Goal: Task Accomplishment & Management: Manage account settings

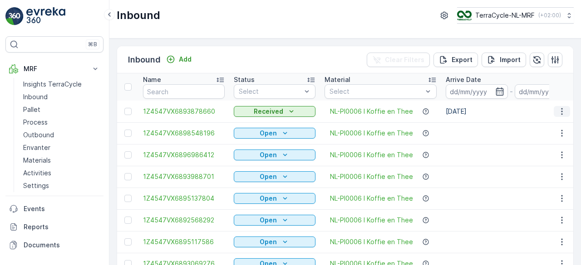
click at [560, 112] on icon "button" at bounding box center [561, 111] width 9 height 9
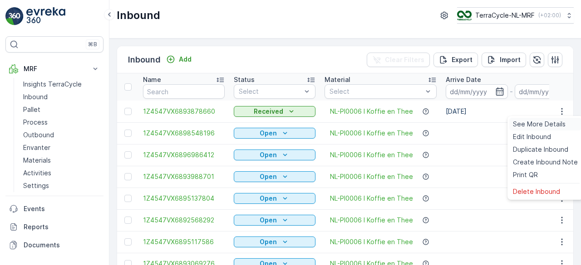
click at [544, 124] on span "See More Details" at bounding box center [539, 124] width 53 height 9
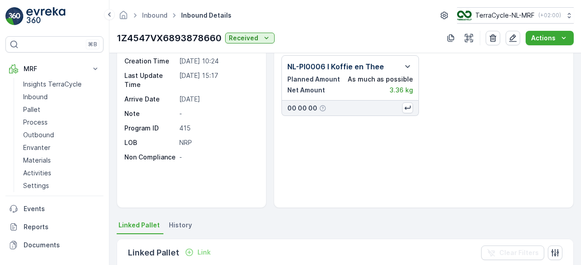
scroll to position [33, 0]
click at [33, 109] on p "Pallet" at bounding box center [31, 109] width 17 height 9
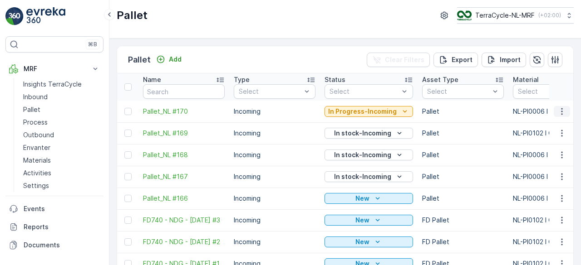
click at [561, 110] on icon "button" at bounding box center [561, 111] width 9 height 9
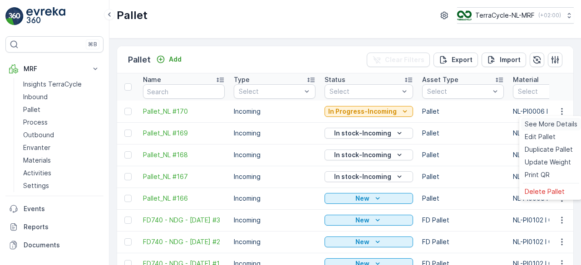
click at [540, 126] on span "See More Details" at bounding box center [551, 124] width 53 height 9
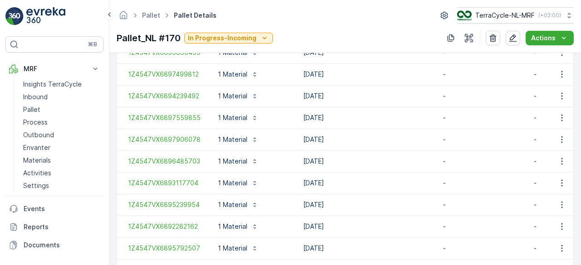
scroll to position [699, 0]
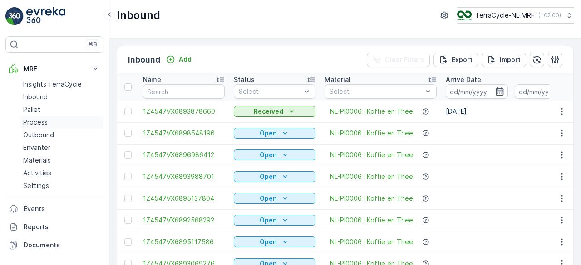
click at [31, 120] on p "Process" at bounding box center [35, 122] width 25 height 9
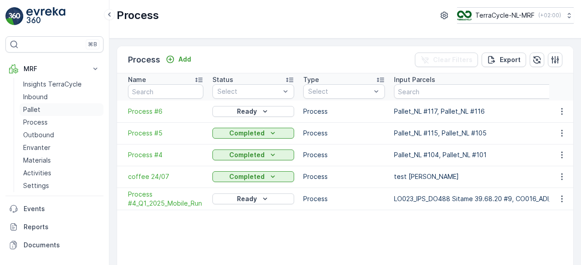
click at [29, 108] on p "Pallet" at bounding box center [31, 109] width 17 height 9
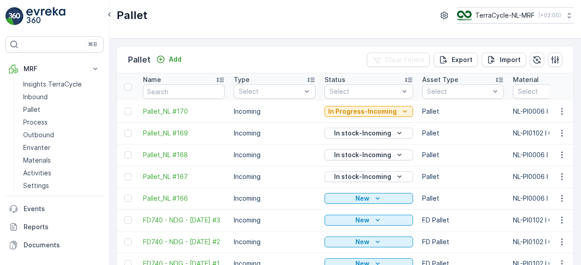
click at [170, 135] on span "Pallet_NL #169" at bounding box center [184, 133] width 82 height 9
click at [565, 132] on button "button" at bounding box center [562, 133] width 16 height 11
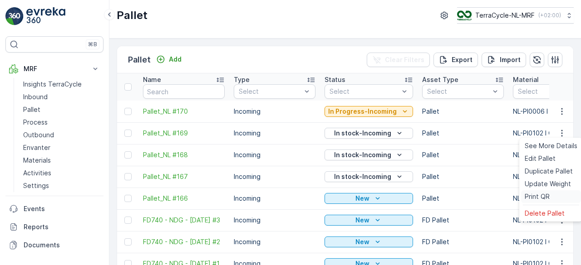
click at [537, 196] on span "Print QR" at bounding box center [537, 196] width 25 height 9
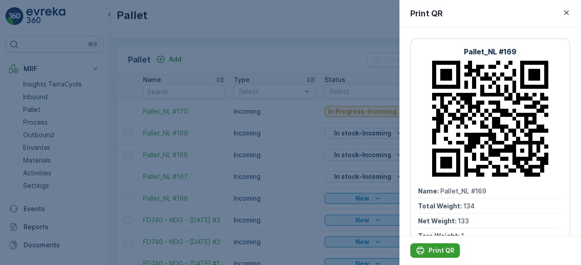
click at [428, 250] on div "Print QR" at bounding box center [435, 250] width 39 height 9
click at [567, 10] on icon "button" at bounding box center [566, 12] width 9 height 9
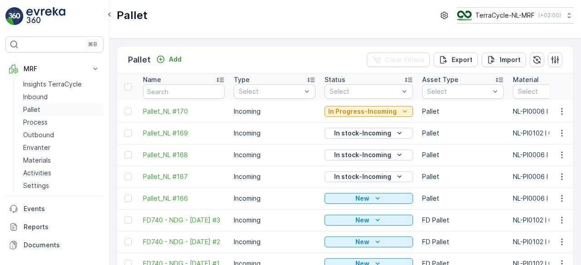
click at [24, 110] on p "Pallet" at bounding box center [31, 109] width 17 height 9
click at [166, 134] on span "Pallet_NL #169" at bounding box center [184, 133] width 82 height 9
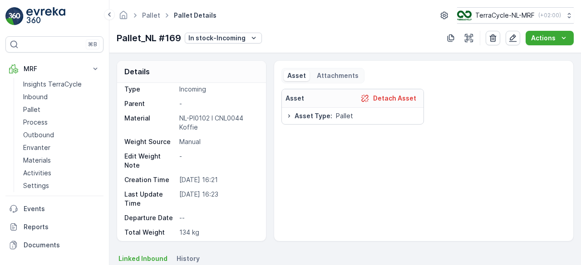
scroll to position [8, 0]
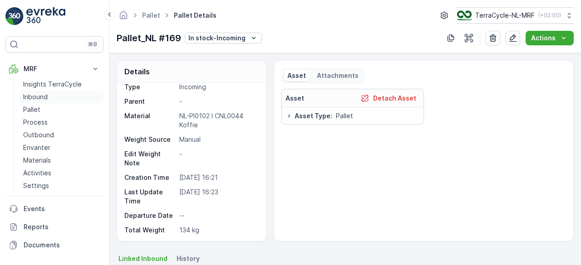
click at [28, 96] on p "Inbound" at bounding box center [35, 97] width 25 height 9
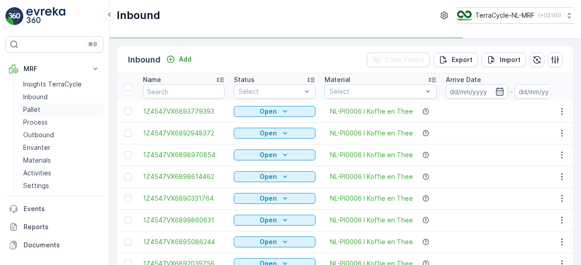
click at [33, 111] on p "Pallet" at bounding box center [31, 109] width 17 height 9
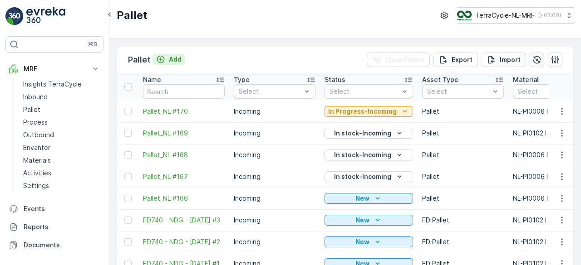
click at [172, 55] on p "Add" at bounding box center [175, 59] width 13 height 9
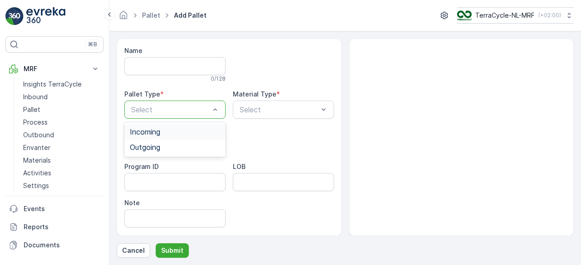
click at [195, 124] on div "Incoming" at bounding box center [174, 131] width 101 height 15
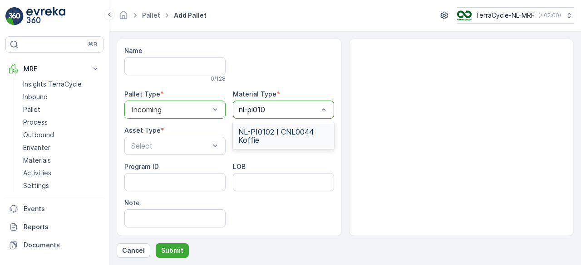
type input "nl-pi0102"
click at [262, 139] on span "NL-PI0102 I CNL0044 Koffie" at bounding box center [283, 136] width 90 height 16
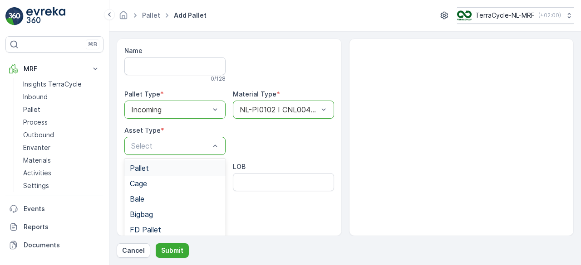
click at [167, 168] on div "Pallet" at bounding box center [175, 168] width 90 height 8
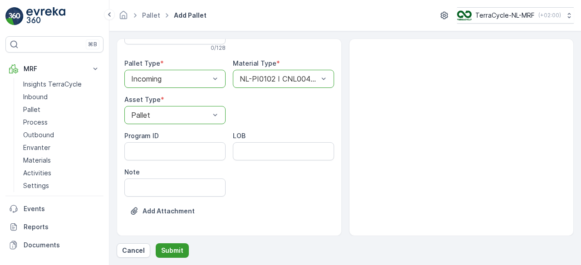
click at [165, 255] on p "Submit" at bounding box center [172, 250] width 22 height 9
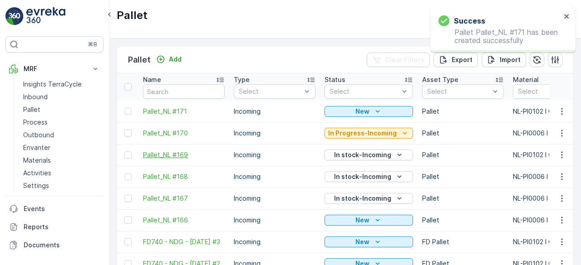
click at [172, 153] on span "Pallet_NL #169" at bounding box center [184, 155] width 82 height 9
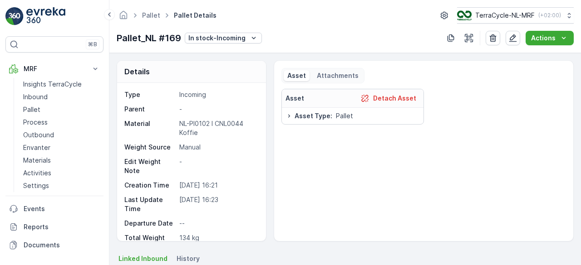
click at [314, 79] on div "Attachments" at bounding box center [337, 75] width 49 height 11
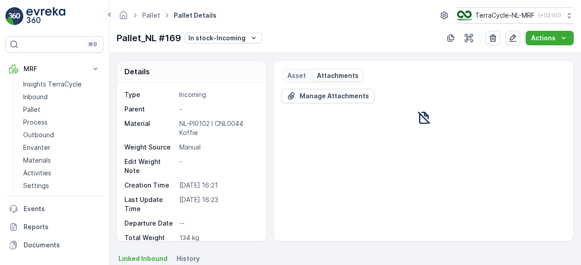
click at [290, 71] on p "Asset" at bounding box center [296, 75] width 19 height 9
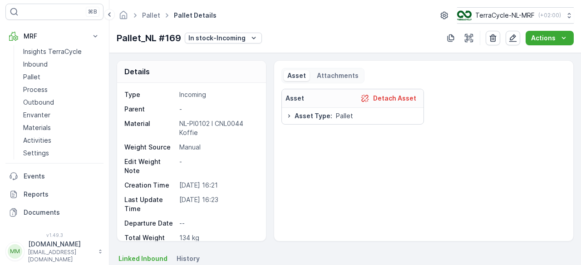
scroll to position [72, 0]
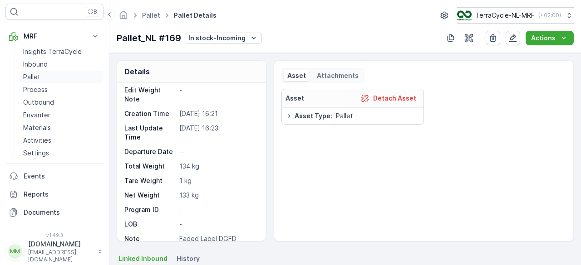
click at [24, 73] on p "Pallet" at bounding box center [31, 77] width 17 height 9
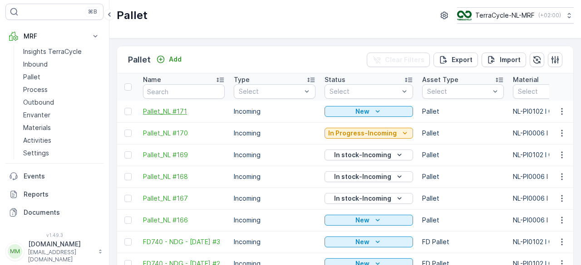
click at [166, 107] on span "Pallet_NL #171" at bounding box center [184, 111] width 82 height 9
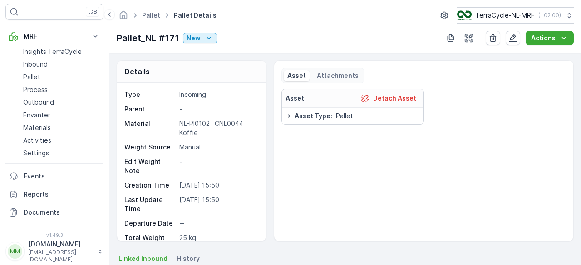
scroll to position [72, 0]
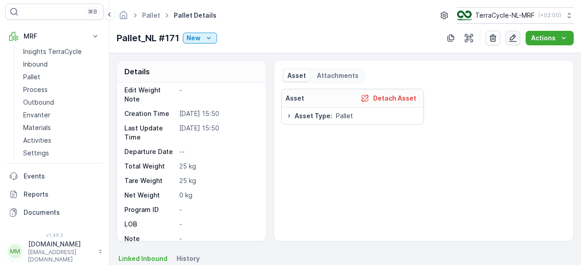
click at [514, 39] on icon "button" at bounding box center [512, 38] width 9 height 9
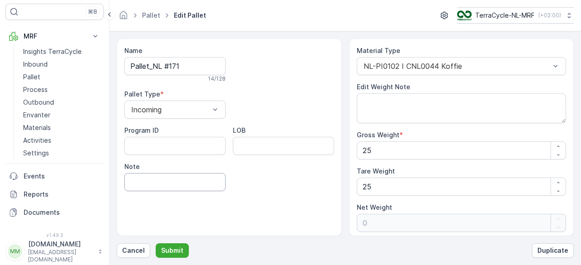
click at [147, 173] on input "Note" at bounding box center [174, 182] width 101 height 18
type input "Missing Label DGFB"
click at [175, 250] on p "Submit" at bounding box center [172, 250] width 22 height 9
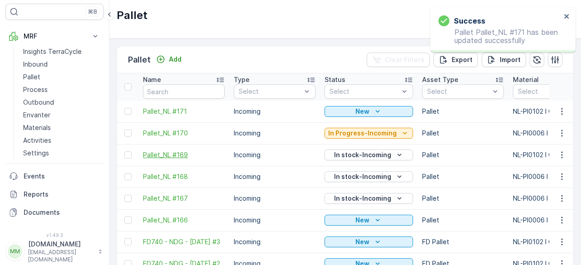
click at [165, 156] on span "Pallet_NL #169" at bounding box center [184, 155] width 82 height 9
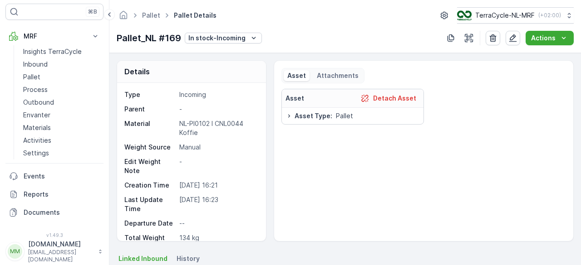
scroll to position [72, 0]
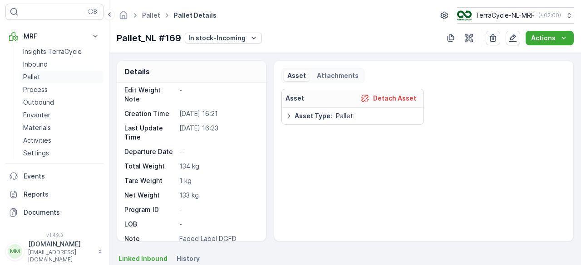
click at [46, 76] on link "Pallet" at bounding box center [62, 77] width 84 height 13
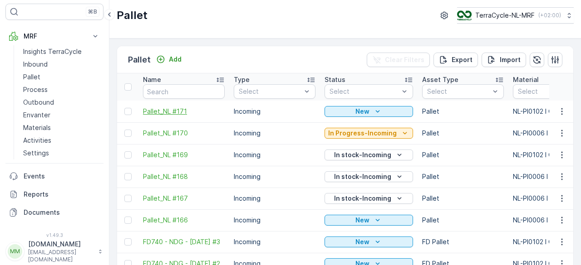
click at [176, 113] on span "Pallet_NL #171" at bounding box center [184, 111] width 82 height 9
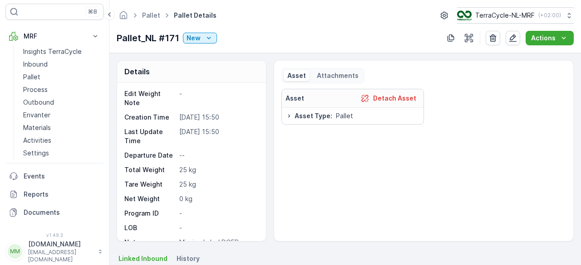
scroll to position [72, 0]
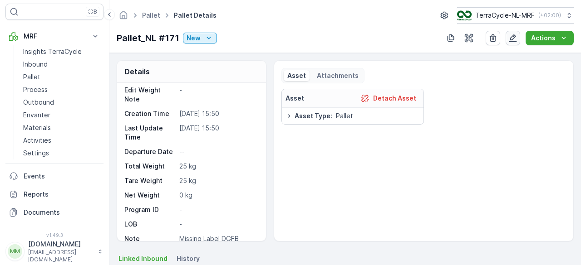
click at [511, 39] on icon "button" at bounding box center [513, 38] width 8 height 8
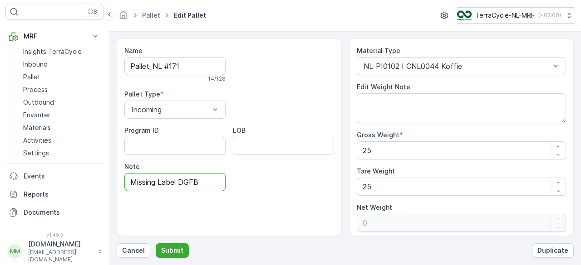
click at [204, 182] on input "Missing Label DGFB" at bounding box center [174, 182] width 101 height 18
type input "Missing Label DGFD"
click at [171, 249] on p "Submit" at bounding box center [172, 250] width 22 height 9
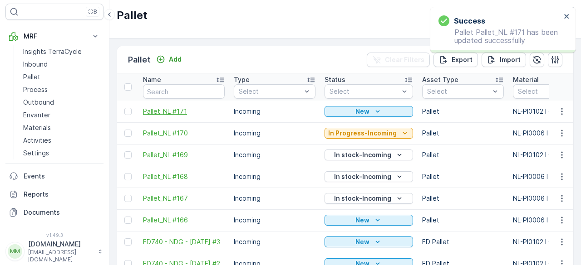
drag, startPoint x: 167, startPoint y: 104, endPoint x: 163, endPoint y: 112, distance: 8.9
click at [163, 112] on span "Pallet_NL #171" at bounding box center [184, 111] width 82 height 9
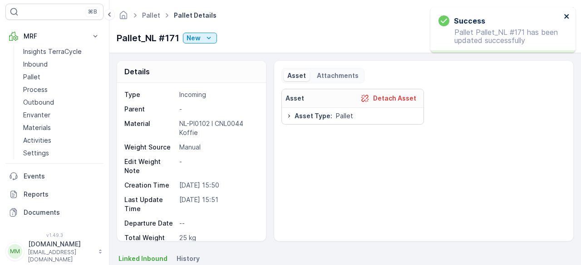
click at [568, 14] on icon "close" at bounding box center [567, 16] width 6 height 7
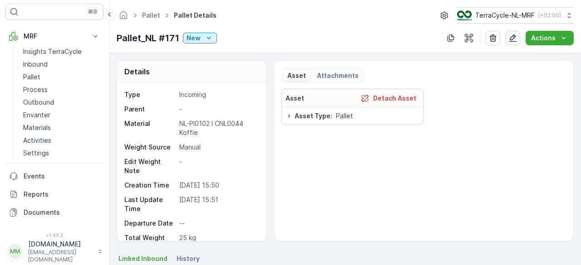
click at [510, 38] on icon "button" at bounding box center [512, 38] width 9 height 9
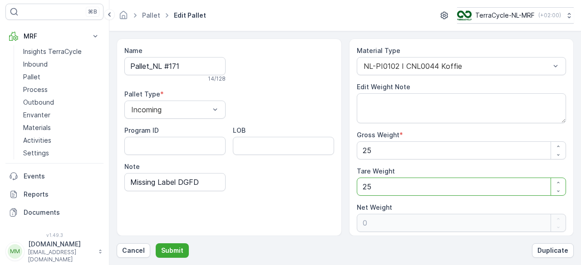
click at [373, 188] on Weight "25" at bounding box center [462, 187] width 210 height 18
type Weight "2"
type Weight "23"
type Weight "0"
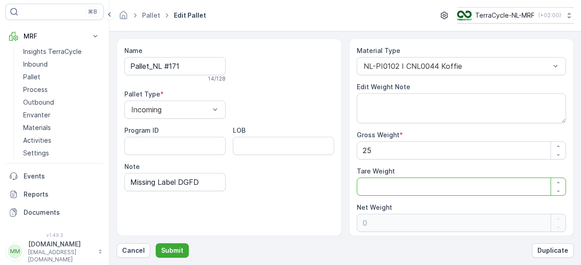
type Weight "1"
type Weight "24"
type Weight "1"
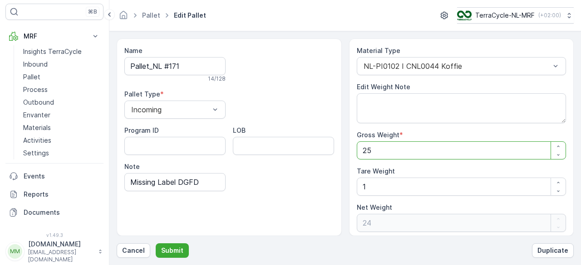
click at [385, 143] on Weight "25" at bounding box center [462, 151] width 210 height 18
type Weight "2"
type Weight "1"
type Weight "0"
type Weight "8"
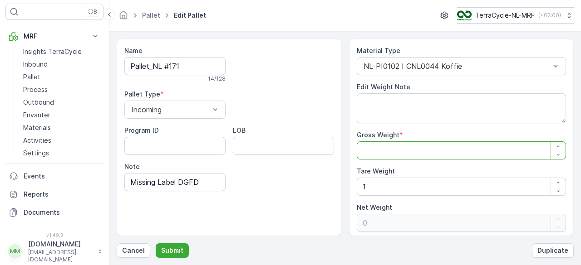
type Weight "7"
type Weight "84"
type Weight "83"
type Weight "8"
type Weight "7"
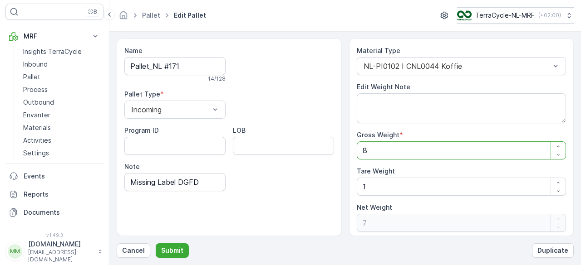
type Weight "85"
type Weight "84"
type Weight "85"
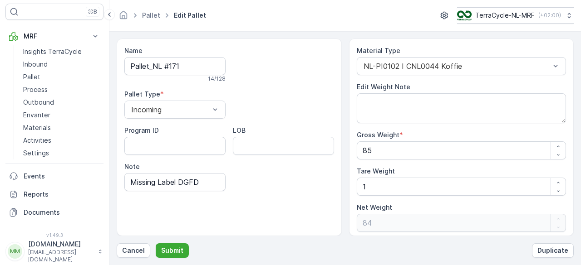
click at [306, 200] on div "Name Pallet_NL #171 14 / 128 Pallet Type * Incoming Program ID LOB Note Missing…" at bounding box center [229, 138] width 225 height 198
click at [175, 252] on p "Submit" at bounding box center [172, 250] width 22 height 9
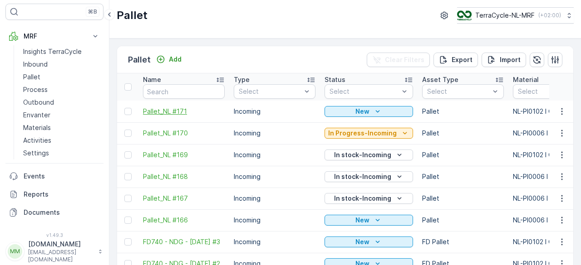
click at [164, 110] on span "Pallet_NL #171" at bounding box center [184, 111] width 82 height 9
click at [355, 110] on p "New" at bounding box center [362, 111] width 14 height 9
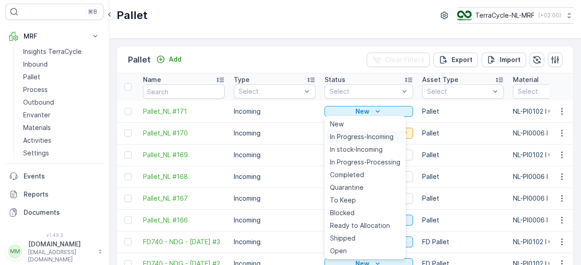
click at [344, 139] on span "In Progress-Incoming" at bounding box center [362, 137] width 64 height 9
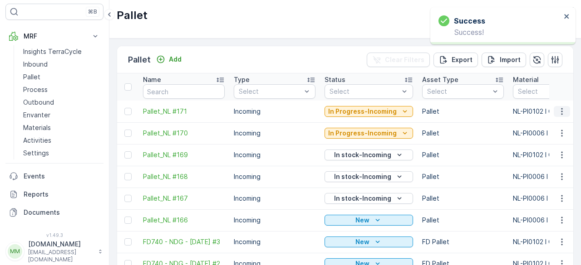
click at [562, 109] on icon "button" at bounding box center [561, 111] width 9 height 9
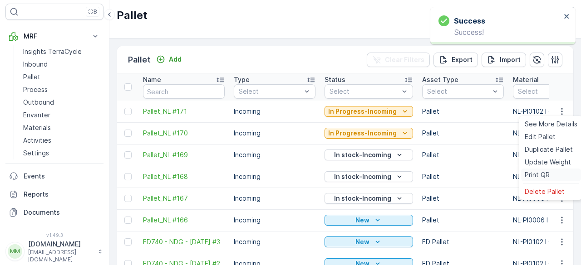
click at [525, 176] on span "Print QR" at bounding box center [537, 175] width 25 height 9
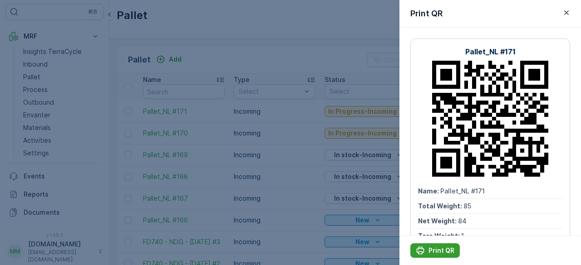
click at [425, 252] on div "Print QR" at bounding box center [435, 250] width 39 height 9
click at [166, 118] on div at bounding box center [290, 132] width 581 height 265
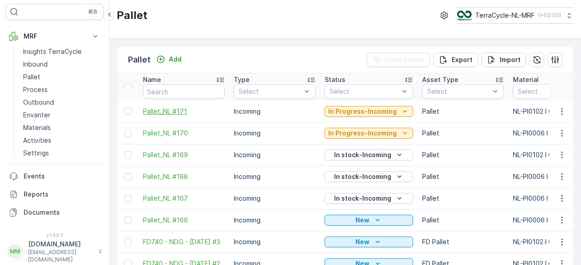
click at [162, 109] on span "Pallet_NL #171" at bounding box center [184, 111] width 82 height 9
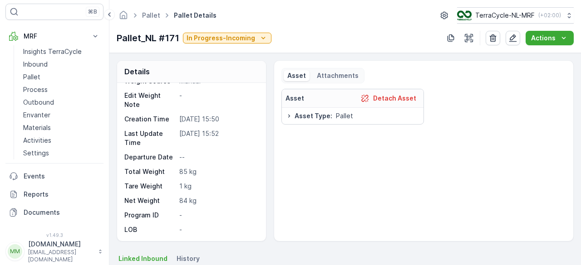
scroll to position [72, 0]
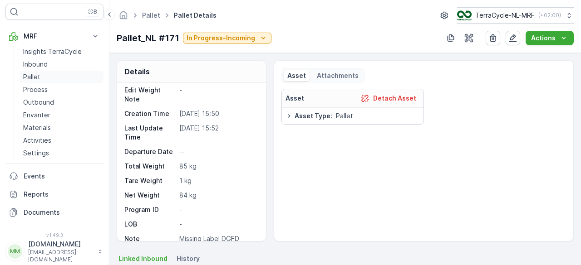
click at [26, 74] on p "Pallet" at bounding box center [31, 77] width 17 height 9
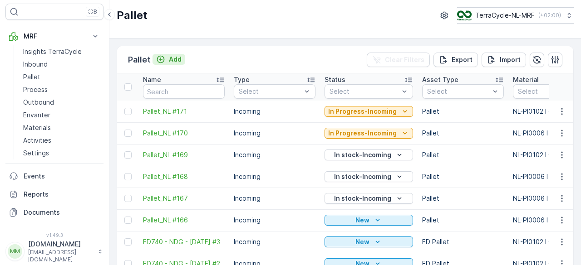
click at [173, 63] on button "Add" at bounding box center [168, 59] width 33 height 11
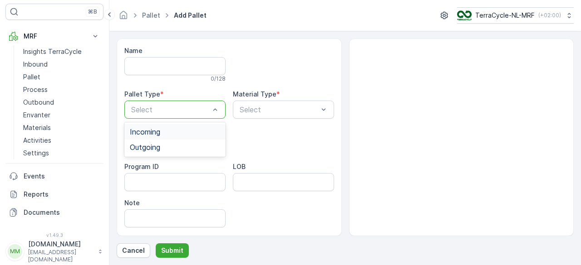
click at [152, 117] on div "Select" at bounding box center [174, 110] width 101 height 18
click at [154, 136] on div "Incoming" at bounding box center [174, 131] width 101 height 15
click at [268, 102] on div "Select" at bounding box center [283, 110] width 101 height 18
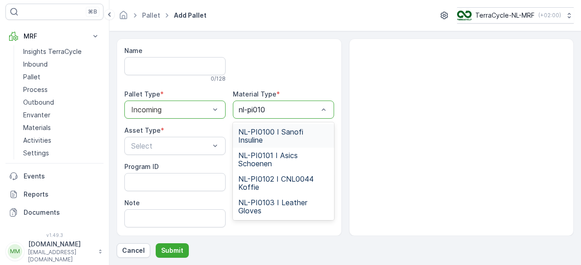
type input "nl-pi0102"
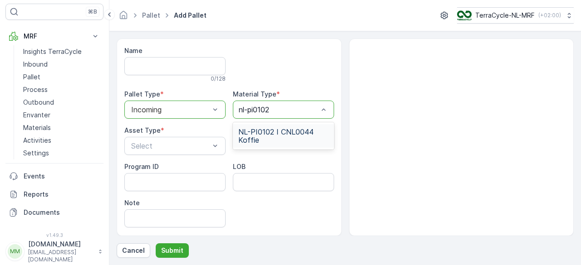
click at [263, 133] on span "NL-PI0102 I CNL0044 Koffie" at bounding box center [283, 136] width 90 height 16
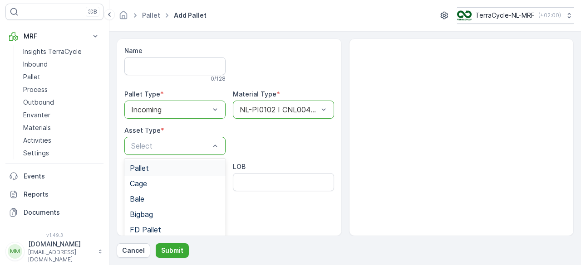
click at [151, 175] on div "Pallet" at bounding box center [174, 168] width 101 height 15
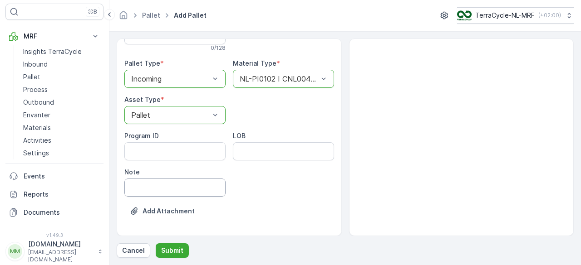
click at [188, 191] on input "Note" at bounding box center [174, 188] width 101 height 18
type input "Missing Label DGFD"
click at [276, 223] on div "Add Attachment" at bounding box center [229, 216] width 210 height 25
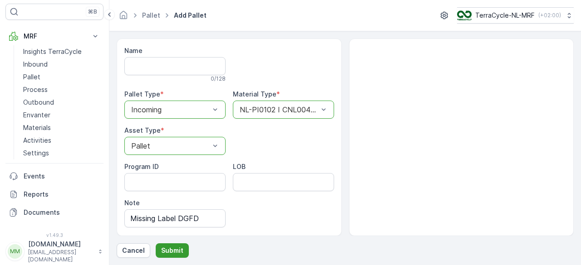
click at [162, 249] on p "Submit" at bounding box center [172, 250] width 22 height 9
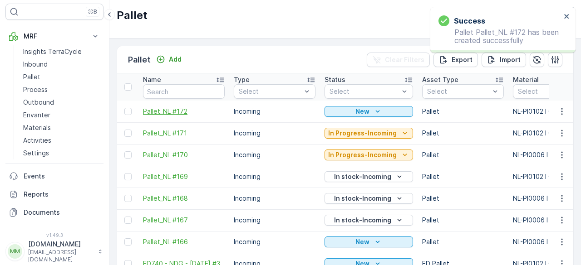
click at [163, 110] on span "Pallet_NL #172" at bounding box center [184, 111] width 82 height 9
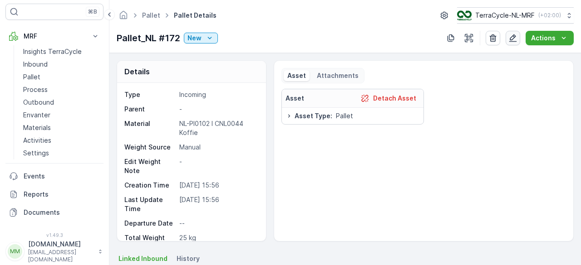
click at [516, 42] on icon "button" at bounding box center [512, 38] width 9 height 9
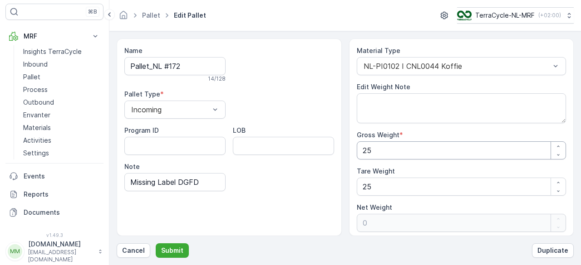
click at [403, 152] on Weight "25" at bounding box center [462, 151] width 210 height 18
type Weight "1"
type Weight "-24"
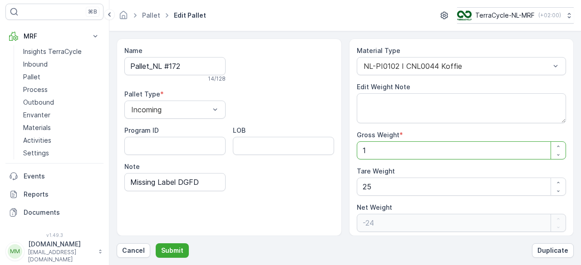
type Weight "12"
type Weight "-13"
type Weight "129"
type Weight "104"
type Weight "129"
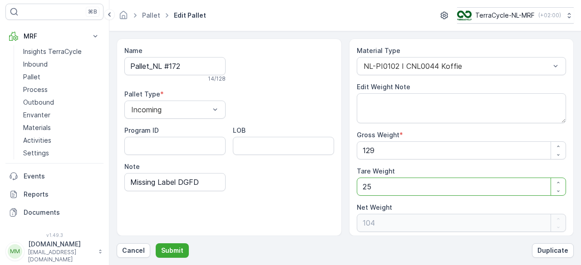
click at [380, 190] on Weight "25" at bounding box center [462, 187] width 210 height 18
type Weight "2"
type Weight "127"
type Weight "0"
type Weight "1"
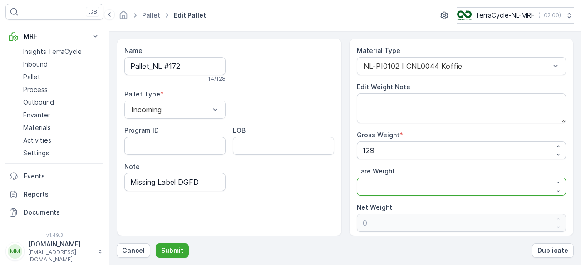
type Weight "128"
type Weight "1"
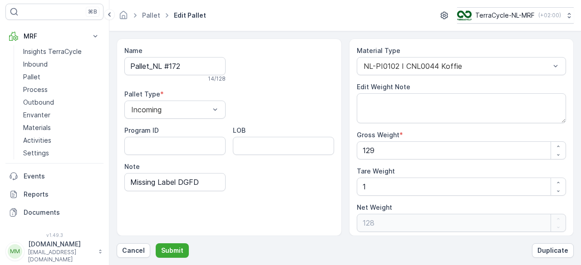
click at [336, 195] on div "Name Pallet_NL #172 14 / 128 Pallet Type * Incoming Program ID LOB Note Missing…" at bounding box center [229, 138] width 225 height 198
click at [171, 252] on p "Submit" at bounding box center [172, 250] width 22 height 9
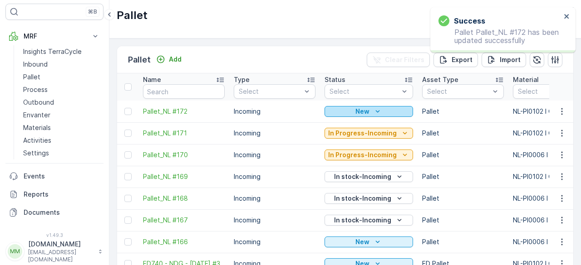
click at [374, 112] on icon "New" at bounding box center [377, 111] width 9 height 9
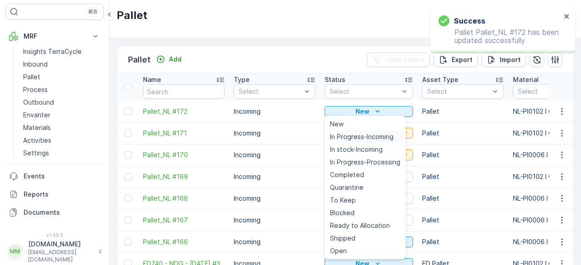
click at [352, 137] on span "In Progress-Incoming" at bounding box center [362, 137] width 64 height 9
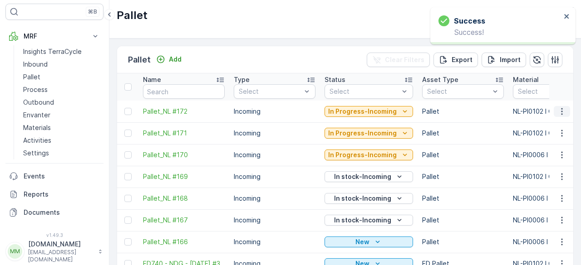
click at [559, 112] on icon "button" at bounding box center [561, 111] width 9 height 9
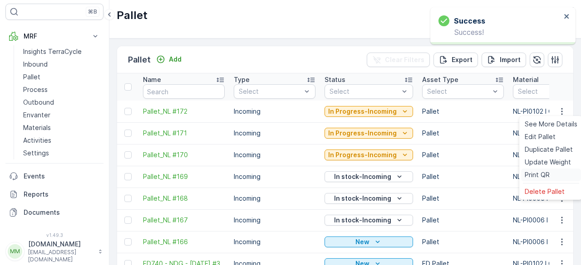
click at [531, 171] on span "Print QR" at bounding box center [537, 175] width 25 height 9
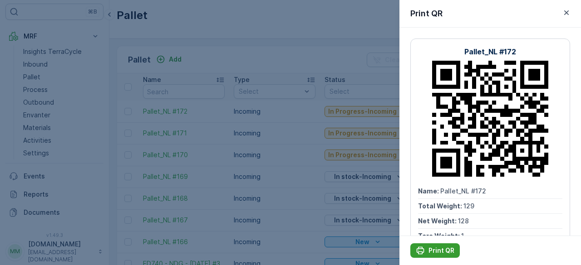
click at [430, 249] on p "Print QR" at bounding box center [441, 250] width 26 height 9
click at [456, 236] on span "Tare Weight :" at bounding box center [439, 236] width 43 height 8
click at [274, 30] on div at bounding box center [290, 132] width 581 height 265
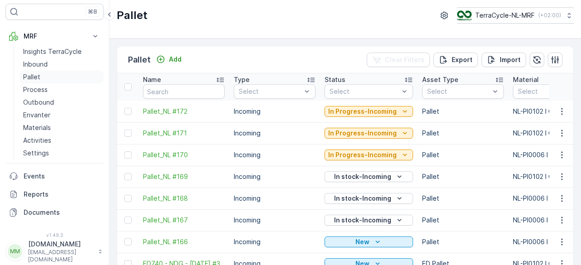
click at [39, 76] on p "Pallet" at bounding box center [31, 77] width 17 height 9
click at [180, 59] on p "Add" at bounding box center [175, 59] width 13 height 9
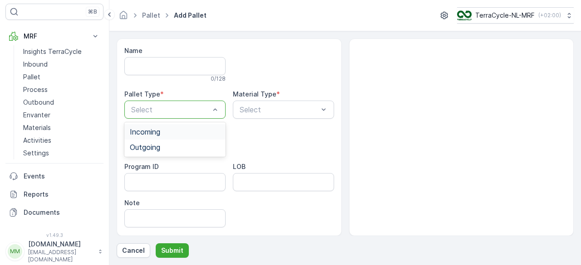
click at [145, 138] on div "Incoming" at bounding box center [174, 131] width 101 height 15
click at [261, 110] on div at bounding box center [279, 110] width 80 height 8
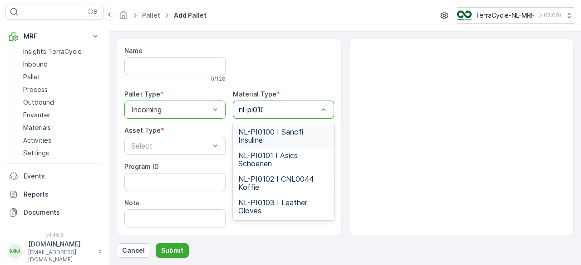
type input "nl-pi0102"
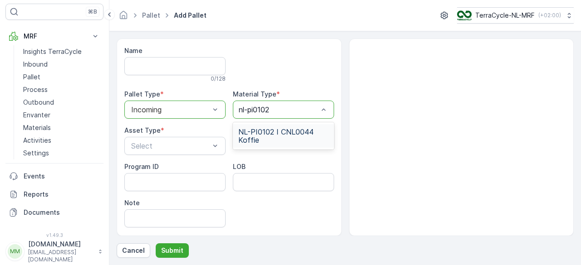
click at [262, 135] on span "NL-PI0102 I CNL0044 Koffie" at bounding box center [283, 136] width 90 height 16
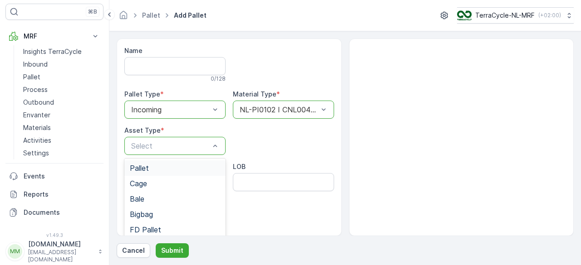
click at [153, 165] on div "Pallet" at bounding box center [175, 168] width 90 height 8
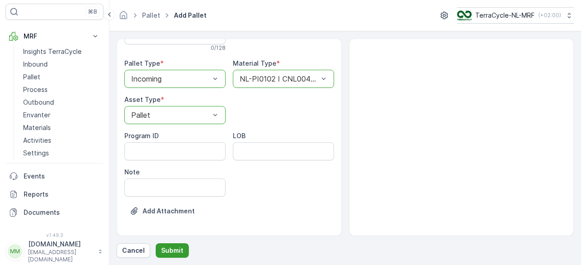
click at [173, 249] on p "Submit" at bounding box center [172, 250] width 22 height 9
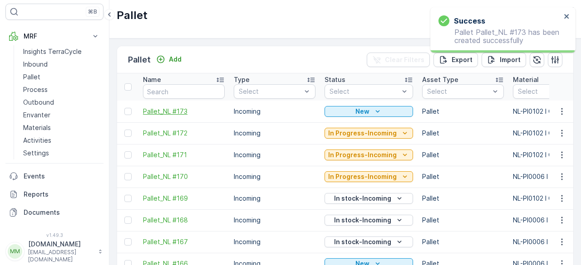
click at [155, 108] on span "Pallet_NL #173" at bounding box center [184, 111] width 82 height 9
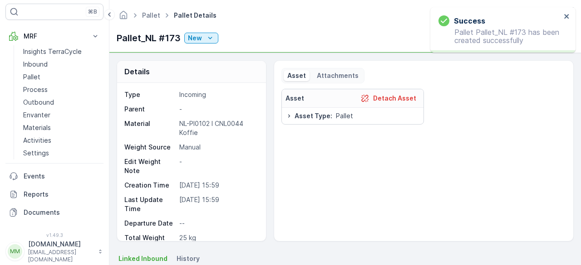
scroll to position [72, 0]
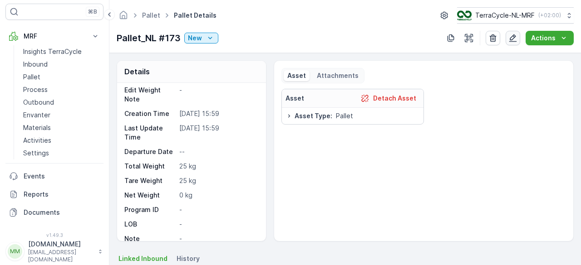
click at [515, 40] on icon "button" at bounding box center [512, 38] width 9 height 9
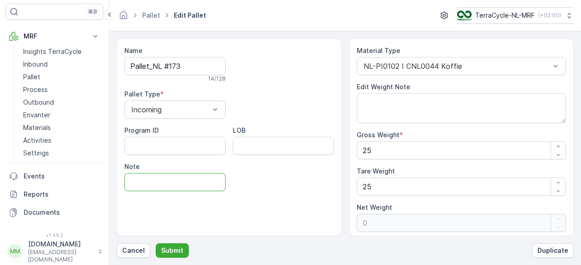
click at [154, 186] on input "Note" at bounding box center [174, 182] width 101 height 18
type input "Missing Label DGFD"
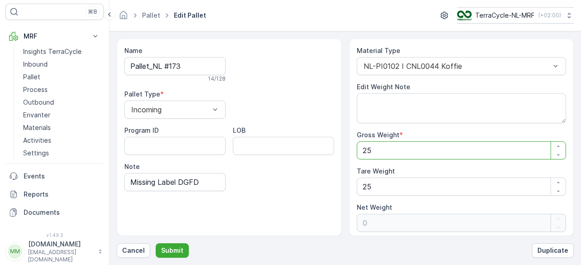
click at [393, 150] on Weight "25" at bounding box center [462, 151] width 210 height 18
type Weight "9"
type Weight "-16"
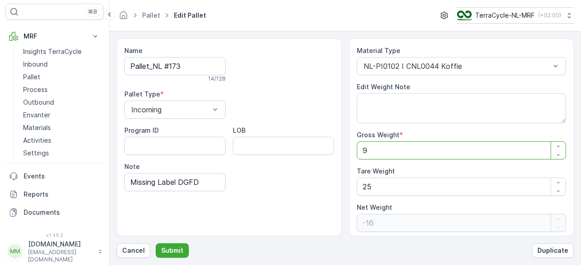
type Weight "97"
type Weight "72"
type Weight "97"
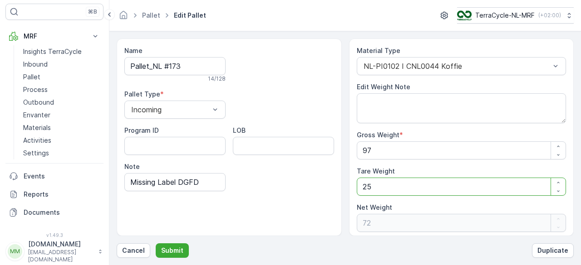
click at [378, 190] on Weight "25" at bounding box center [462, 187] width 210 height 18
type Weight "0"
type Weight "1"
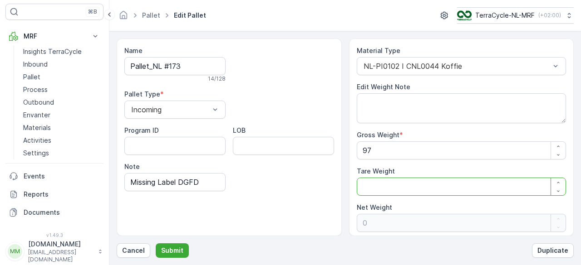
type Weight "96"
type Weight "1"
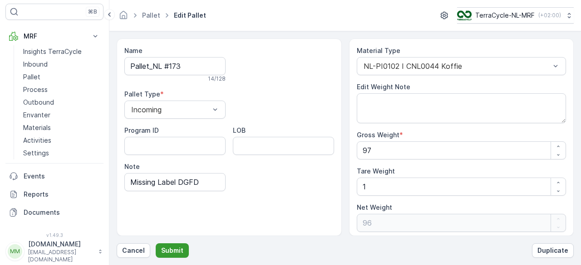
click at [164, 249] on p "Submit" at bounding box center [172, 250] width 22 height 9
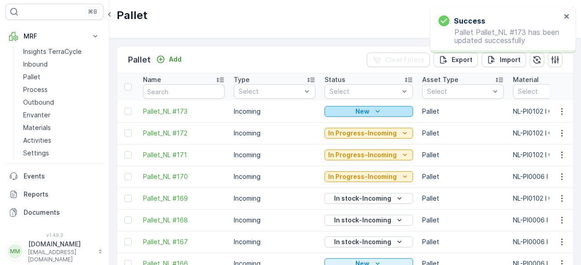
click at [352, 108] on div "New" at bounding box center [368, 111] width 81 height 9
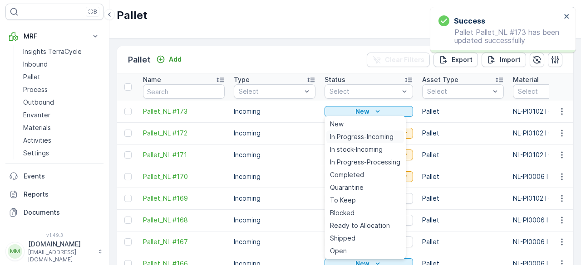
click at [339, 133] on span "In Progress-Incoming" at bounding box center [362, 137] width 64 height 9
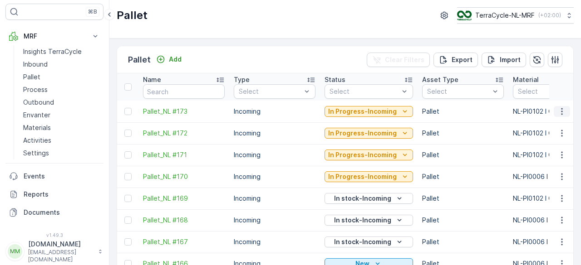
click at [561, 111] on icon "button" at bounding box center [561, 111] width 9 height 9
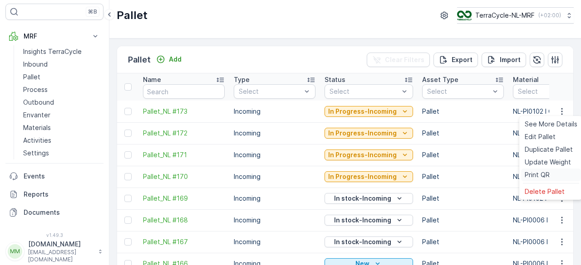
click at [527, 176] on span "Print QR" at bounding box center [537, 175] width 25 height 9
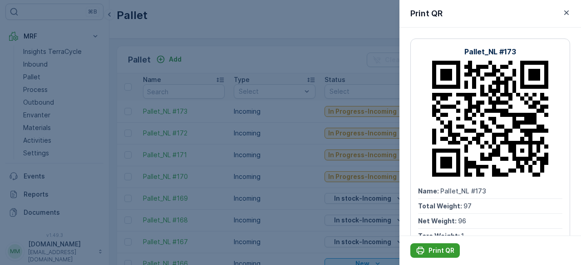
click at [428, 250] on div "Print QR" at bounding box center [435, 250] width 39 height 9
click at [570, 13] on icon "button" at bounding box center [566, 12] width 9 height 9
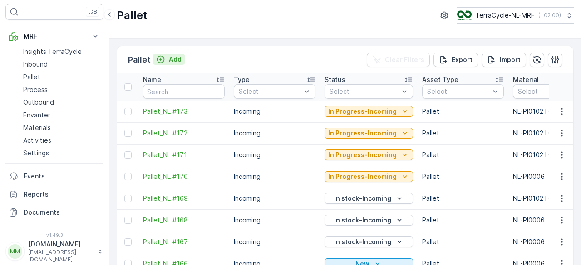
click at [180, 61] on p "Add" at bounding box center [175, 59] width 13 height 9
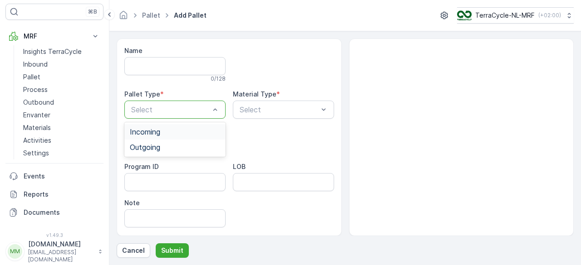
click at [154, 134] on span "Incoming" at bounding box center [145, 132] width 30 height 8
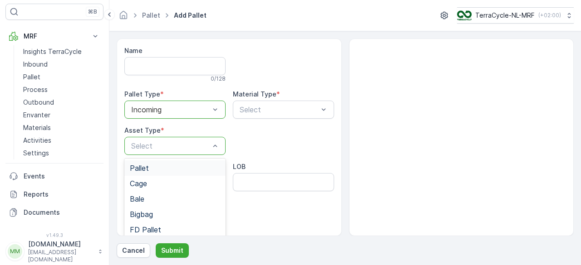
click at [146, 169] on span "Pallet" at bounding box center [139, 168] width 19 height 8
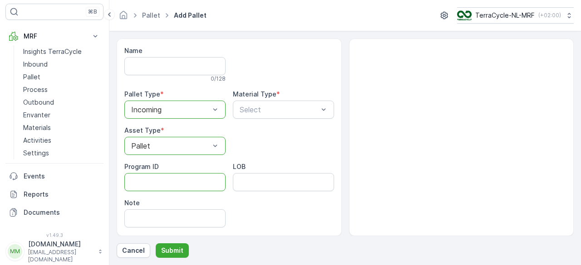
click at [142, 178] on ID "Program ID" at bounding box center [174, 182] width 101 height 18
click at [258, 144] on div "Name 0 / 128 Pallet Type * option Incoming, selected. Incoming Material Type * …" at bounding box center [229, 153] width 210 height 214
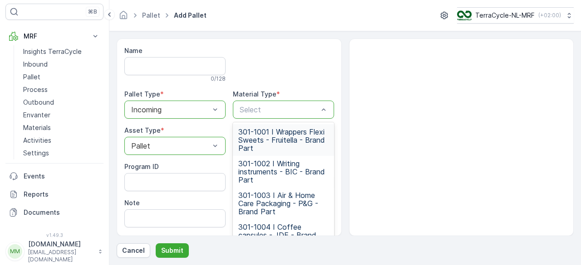
type input "0"
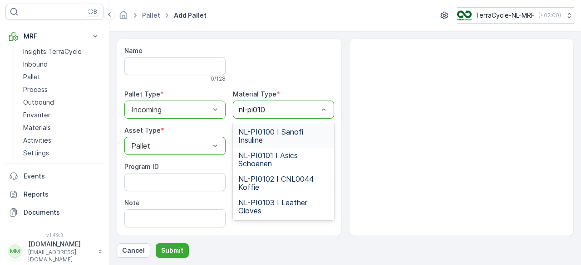
type input "nl-pi0102"
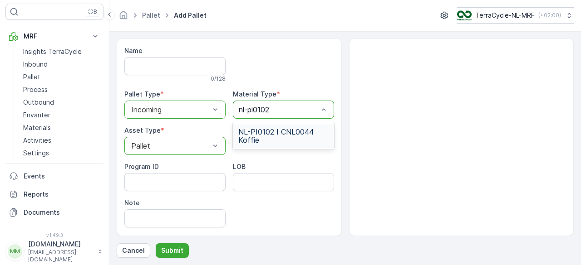
click at [261, 138] on span "NL-PI0102 I CNL0044 Koffie" at bounding box center [283, 136] width 90 height 16
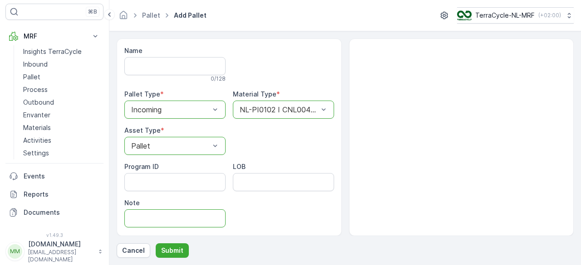
click at [141, 215] on input "Note" at bounding box center [174, 219] width 101 height 18
type input "Missing Label DGFD"
click at [176, 252] on p "Submit" at bounding box center [172, 250] width 22 height 9
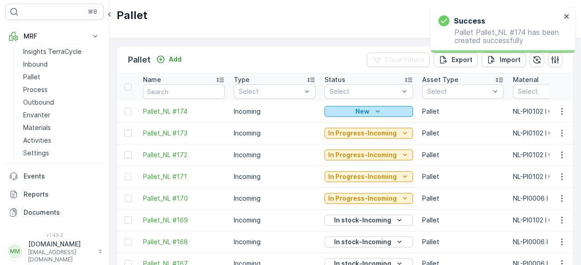
click at [341, 108] on div "New" at bounding box center [368, 111] width 81 height 9
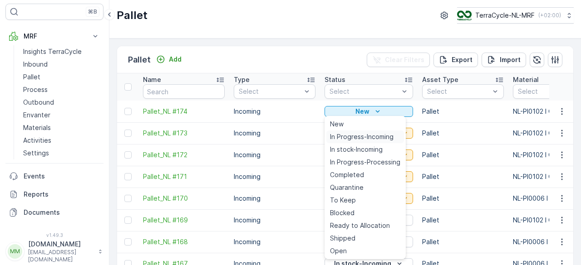
click at [337, 138] on span "In Progress-Incoming" at bounding box center [362, 137] width 64 height 9
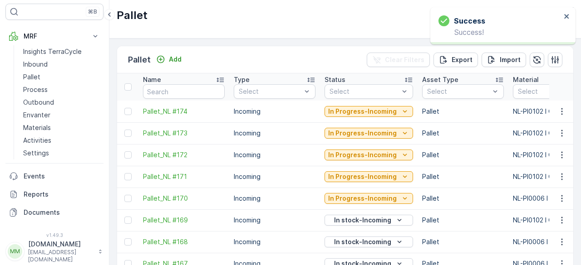
click at [158, 110] on span "Pallet_NL #174" at bounding box center [184, 111] width 82 height 9
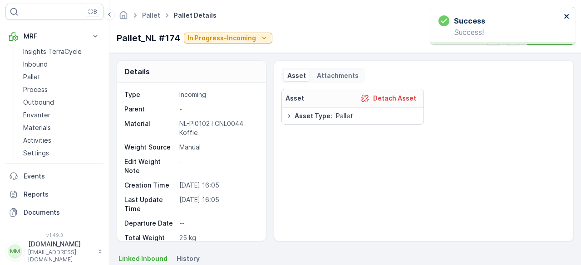
click at [567, 19] on icon "close" at bounding box center [567, 16] width 6 height 7
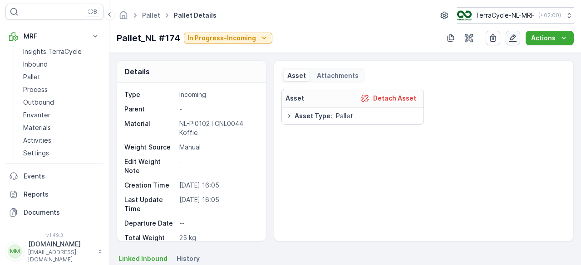
click at [511, 39] on icon "button" at bounding box center [512, 38] width 9 height 9
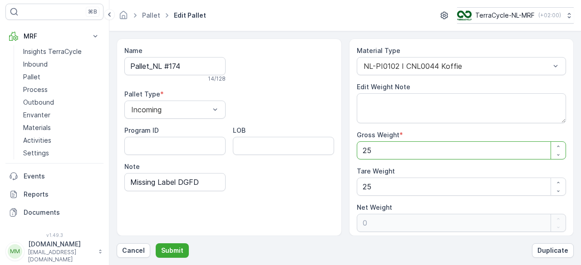
click at [383, 151] on Weight "25" at bounding box center [462, 151] width 210 height 18
type Weight "2"
type Weight "-23"
type Weight "0"
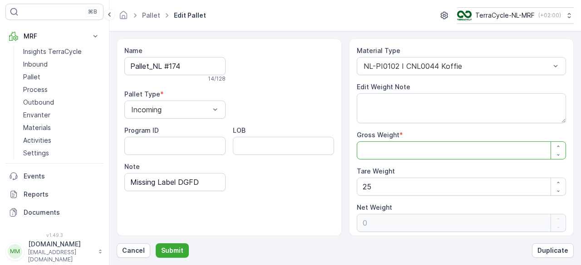
type Weight "1"
type Weight "-24"
type Weight "11"
type Weight "-14"
type Weight "116"
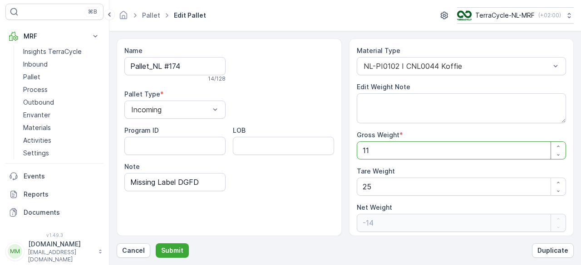
type Weight "91"
type Weight "116"
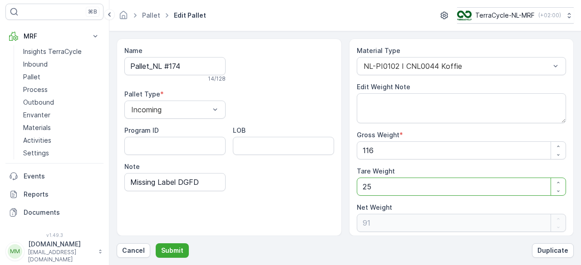
click at [373, 189] on Weight "25" at bounding box center [462, 187] width 210 height 18
type Weight "2"
type Weight "114"
type Weight "0"
type Weight "1"
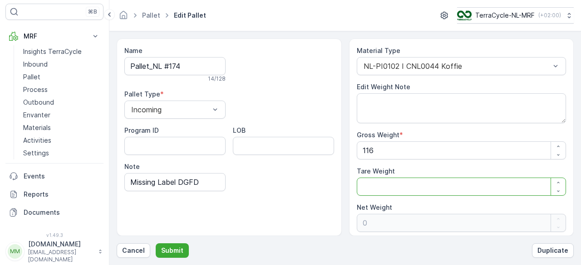
type Weight "115"
type Weight "1"
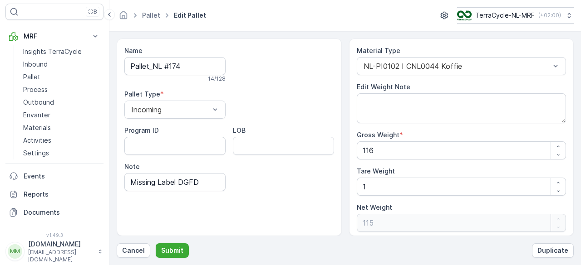
click at [305, 192] on div "Name Pallet_NL #174 14 / 128 Pallet Type * Incoming Program ID LOB Note Missing…" at bounding box center [229, 138] width 225 height 198
click at [174, 249] on p "Submit" at bounding box center [172, 250] width 22 height 9
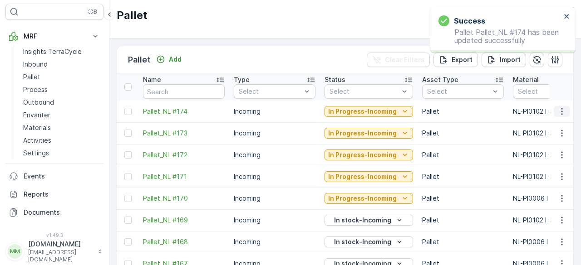
click at [559, 108] on icon "button" at bounding box center [561, 111] width 9 height 9
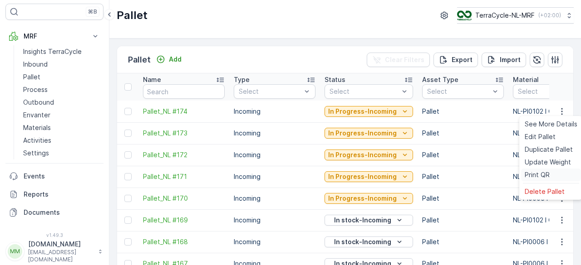
click at [526, 171] on span "Print QR" at bounding box center [537, 175] width 25 height 9
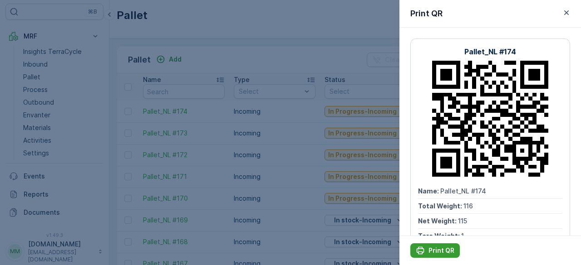
click at [428, 250] on p "Print QR" at bounding box center [441, 250] width 26 height 9
click at [564, 9] on icon "button" at bounding box center [566, 12] width 9 height 9
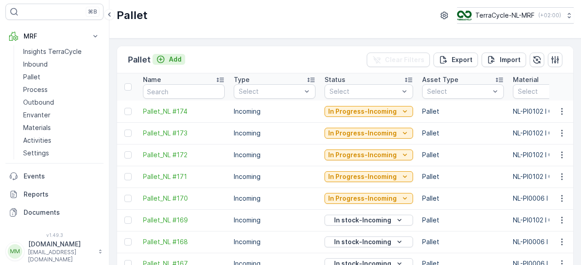
click at [183, 55] on button "Add" at bounding box center [168, 59] width 33 height 11
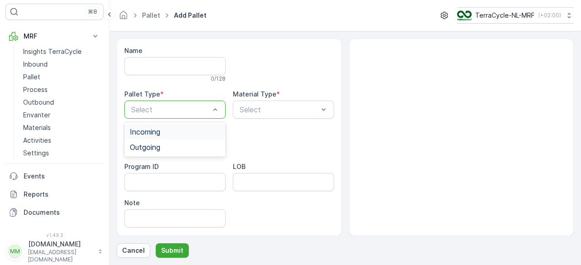
click at [150, 134] on span "Incoming" at bounding box center [145, 132] width 30 height 8
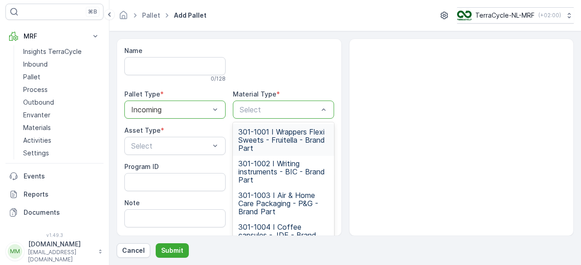
click at [259, 110] on div at bounding box center [279, 110] width 80 height 8
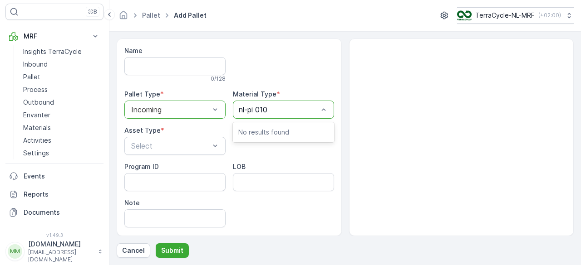
type input "nl-pi 0102"
click at [295, 108] on div at bounding box center [279, 110] width 80 height 8
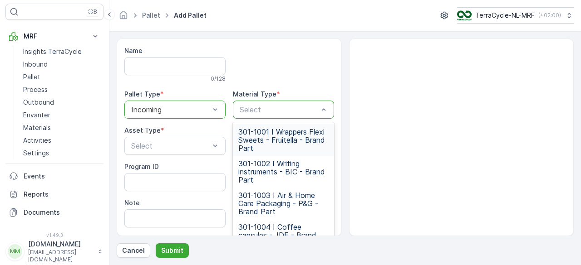
click at [275, 108] on div at bounding box center [279, 110] width 80 height 8
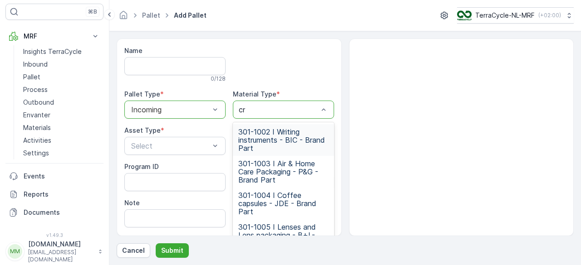
type input "cnl"
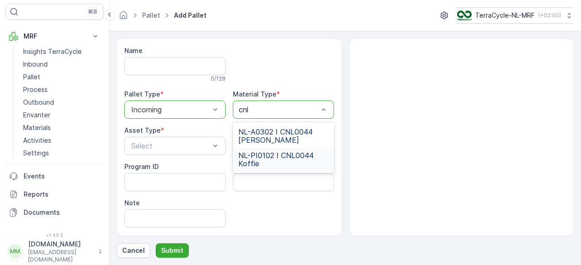
click at [260, 160] on span "NL-PI0102 I CNL0044 Koffie" at bounding box center [283, 160] width 90 height 16
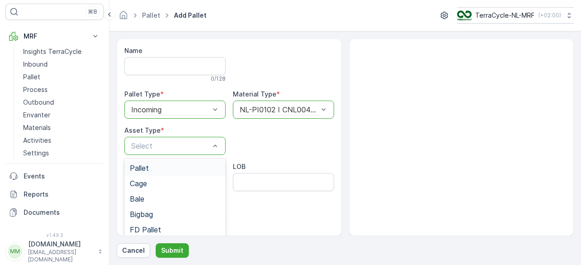
click at [155, 172] on div "Pallet" at bounding box center [174, 168] width 101 height 15
click at [172, 224] on input "Note" at bounding box center [174, 219] width 101 height 18
type input "Missing Label DGFD"
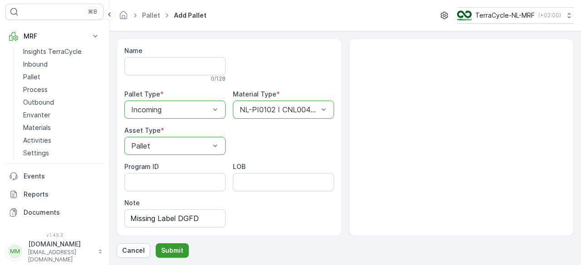
click at [171, 253] on p "Submit" at bounding box center [172, 250] width 22 height 9
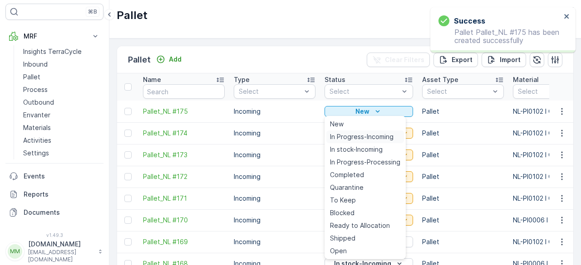
click at [354, 139] on span "In Progress-Incoming" at bounding box center [362, 137] width 64 height 9
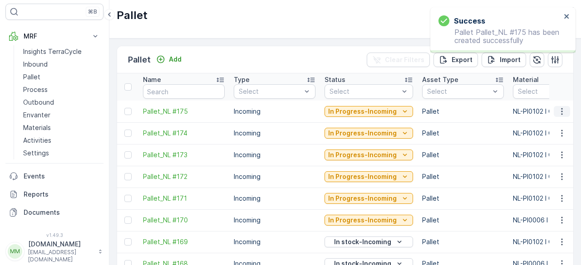
click at [561, 111] on icon "button" at bounding box center [561, 111] width 9 height 9
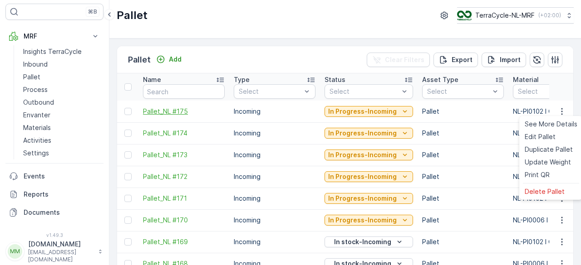
click at [150, 108] on span "Pallet_NL #175" at bounding box center [184, 111] width 82 height 9
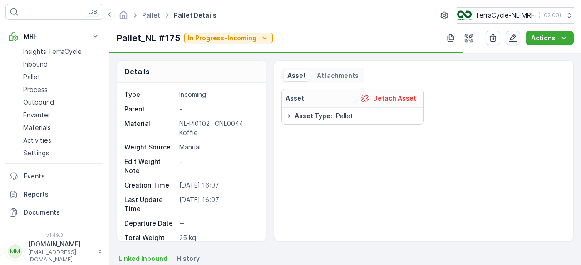
click at [510, 39] on icon "button" at bounding box center [512, 38] width 9 height 9
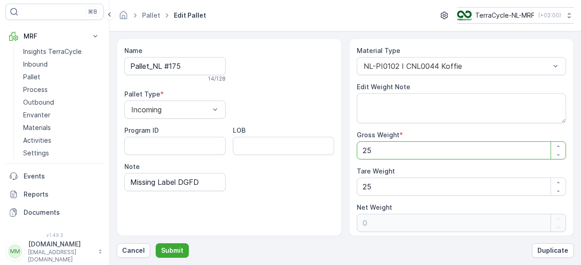
click at [381, 157] on Weight "25" at bounding box center [462, 151] width 210 height 18
type Weight "9"
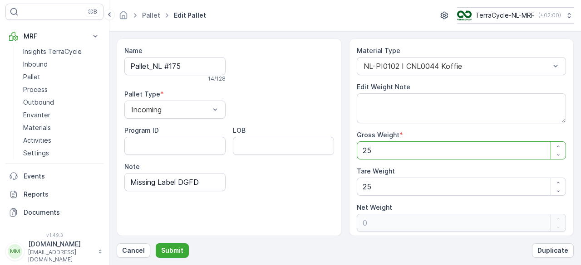
type Weight "-16"
type Weight "95"
type Weight "70"
type Weight "95"
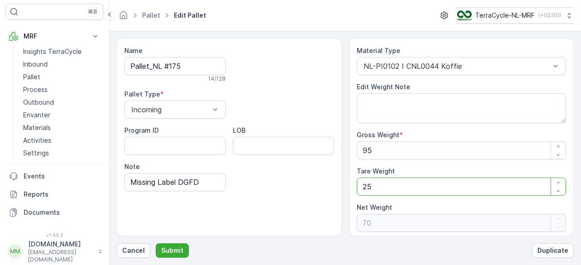
click at [379, 189] on Weight "25" at bounding box center [462, 187] width 210 height 18
type Weight "2"
type Weight "93"
type Weight "0"
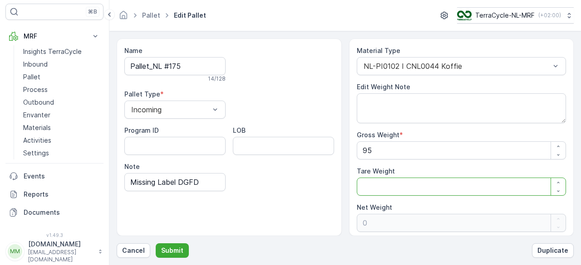
type Weight "1"
type Weight "94"
type Weight "1"
click at [263, 199] on div "Name Pallet_NL #175 14 / 128 Pallet Type * Incoming Program ID LOB Note Missing…" at bounding box center [229, 138] width 225 height 198
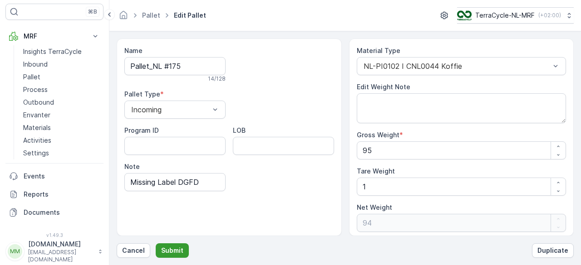
click at [162, 247] on p "Submit" at bounding box center [172, 250] width 22 height 9
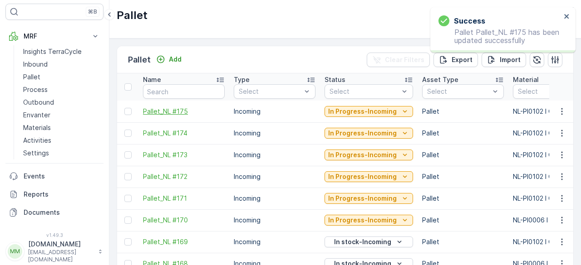
click at [156, 108] on span "Pallet_NL #175" at bounding box center [184, 111] width 82 height 9
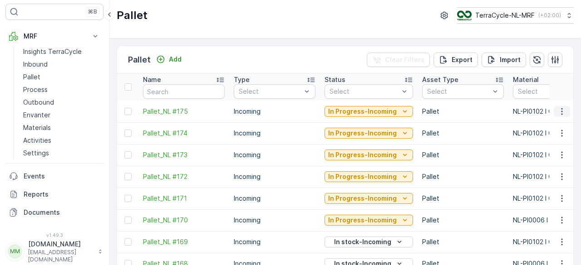
click at [557, 109] on icon "button" at bounding box center [561, 111] width 9 height 9
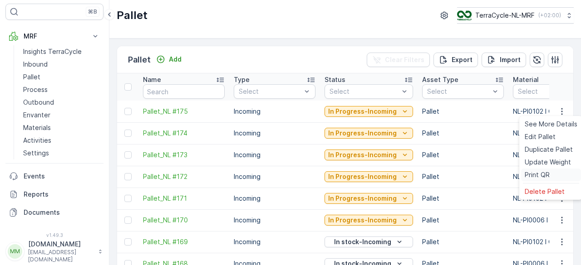
click at [545, 178] on span "Print QR" at bounding box center [537, 175] width 25 height 9
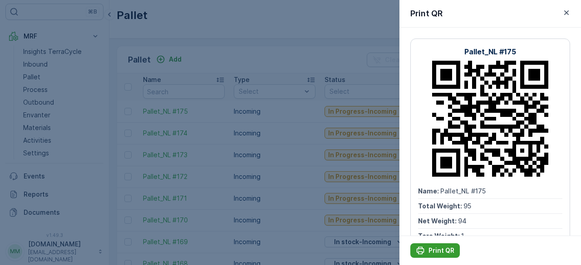
click at [429, 252] on p "Print QR" at bounding box center [441, 250] width 26 height 9
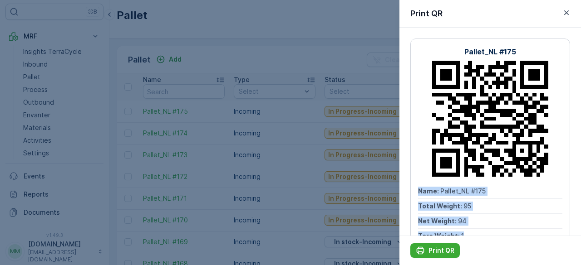
drag, startPoint x: 429, startPoint y: 252, endPoint x: 580, endPoint y: 133, distance: 192.3
click at [580, 133] on div "Pallet_NL #175 Name : Pallet_NL #175 Total Weight : 95 Net Weight : 94 Tare Wei…" at bounding box center [490, 132] width 182 height 208
click at [565, 15] on icon "button" at bounding box center [566, 12] width 5 height 5
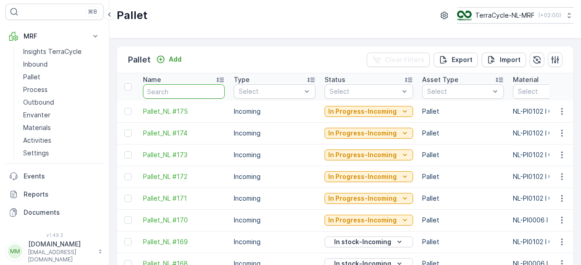
click at [157, 90] on input "text" at bounding box center [184, 91] width 82 height 15
type input "fd670"
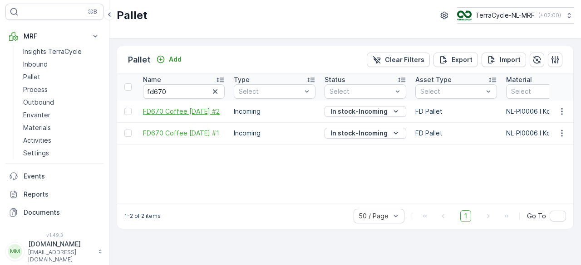
click at [172, 108] on span "FD670 Coffee [DATE] #2" at bounding box center [184, 111] width 82 height 9
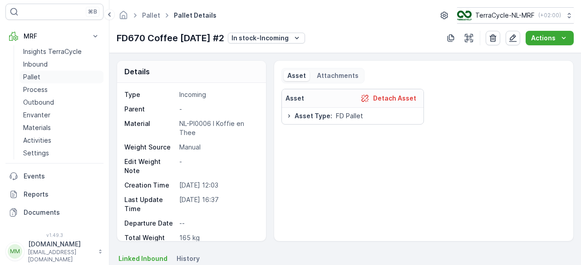
click at [29, 82] on link "Pallet" at bounding box center [62, 77] width 84 height 13
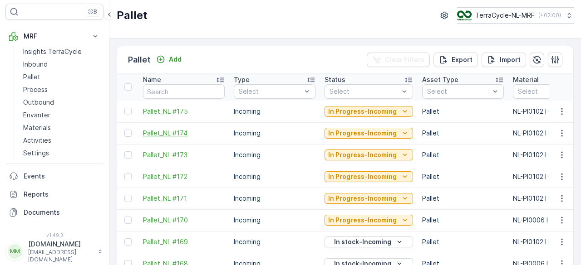
click at [164, 132] on span "Pallet_NL #174" at bounding box center [184, 133] width 82 height 9
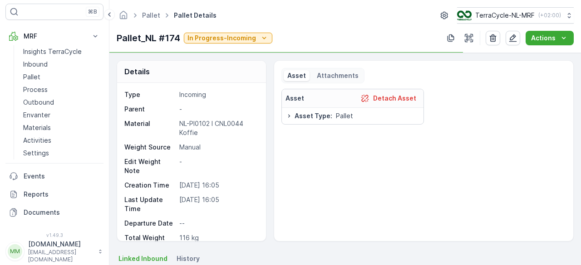
scroll to position [72, 0]
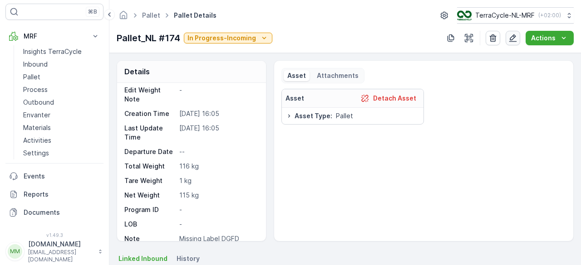
click at [510, 43] on button "button" at bounding box center [513, 38] width 15 height 15
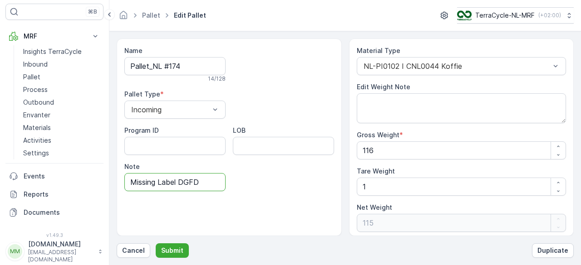
click at [201, 174] on input "Missing Label DGFD" at bounding box center [174, 182] width 101 height 18
click at [202, 177] on input "Missing Label DGFD" at bounding box center [174, 182] width 101 height 18
click at [185, 185] on input "Note" at bounding box center [174, 182] width 101 height 18
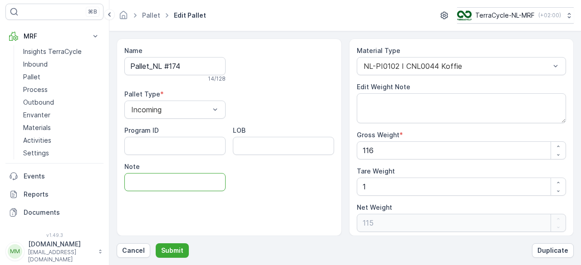
type input "Faded Label DGFD"
click at [216, 187] on input "Faded Label DGFD" at bounding box center [174, 182] width 101 height 18
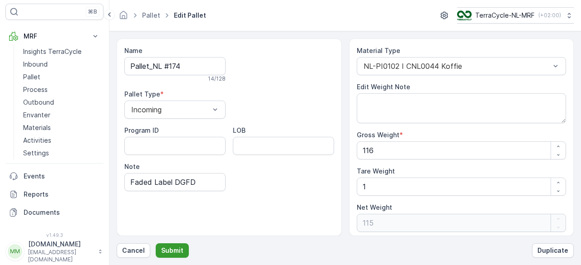
click at [171, 251] on p "Submit" at bounding box center [172, 250] width 22 height 9
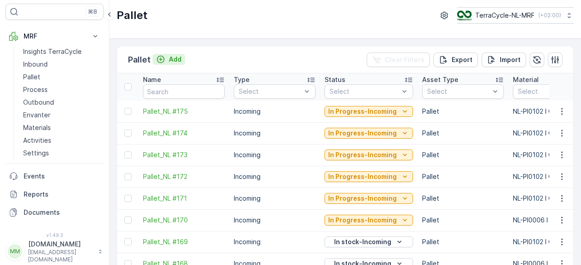
click at [164, 56] on icon "Add" at bounding box center [160, 59] width 9 height 9
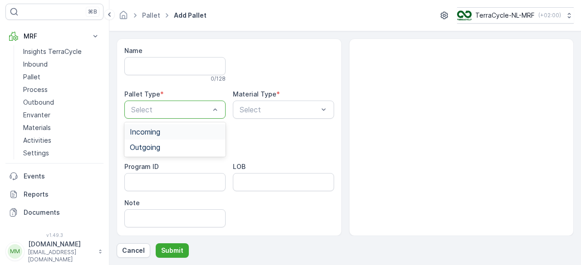
click at [144, 135] on span "Incoming" at bounding box center [145, 132] width 30 height 8
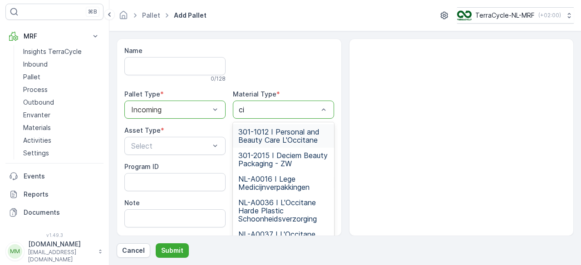
type input "c"
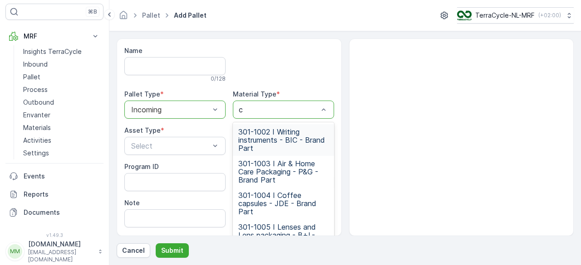
type input "cn"
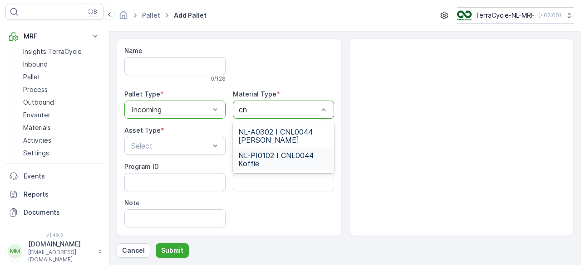
click at [268, 157] on span "NL-PI0102 I CNL0044 Koffie" at bounding box center [283, 160] width 90 height 16
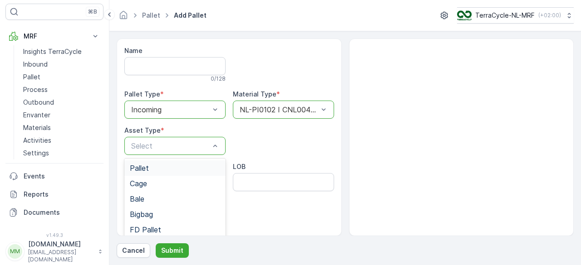
click at [147, 168] on span "Pallet" at bounding box center [139, 168] width 19 height 8
click at [142, 230] on div "Name 0 / 128 Pallet Type * option Incoming, selected. Incoming Material Type * …" at bounding box center [229, 153] width 210 height 214
click at [145, 226] on input "Note" at bounding box center [174, 219] width 101 height 18
type input "Missing Label DGFD"
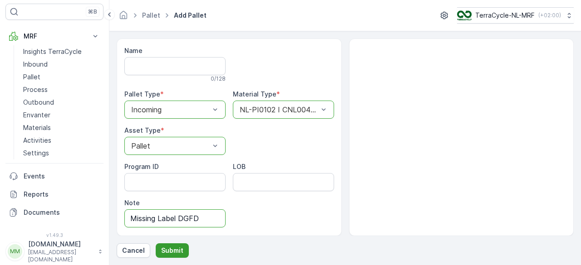
click at [175, 249] on p "Submit" at bounding box center [172, 250] width 22 height 9
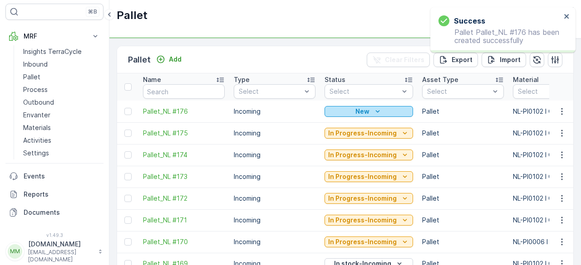
click at [340, 107] on div "New" at bounding box center [368, 111] width 81 height 9
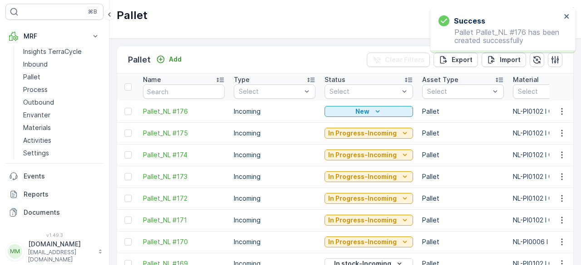
click at [344, 136] on p "In Progress-Incoming" at bounding box center [362, 133] width 69 height 9
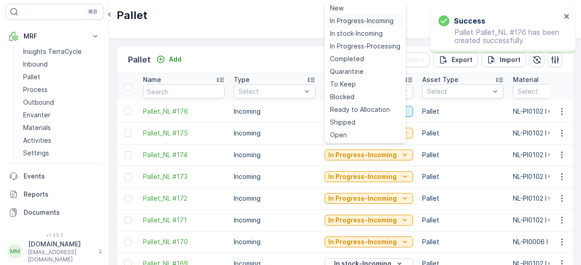
click at [347, 19] on span "In Progress-Incoming" at bounding box center [362, 20] width 64 height 9
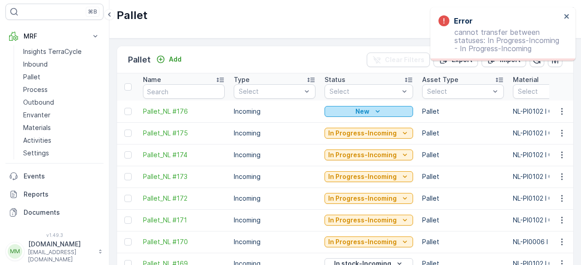
click at [367, 113] on p "New" at bounding box center [362, 111] width 14 height 9
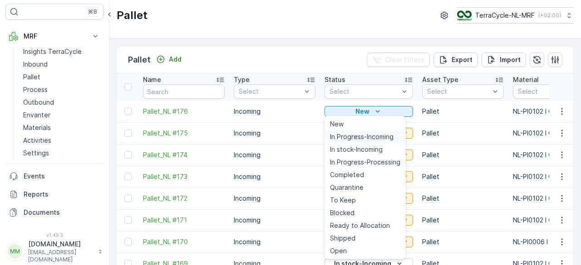
click at [351, 135] on span "In Progress-Incoming" at bounding box center [362, 137] width 64 height 9
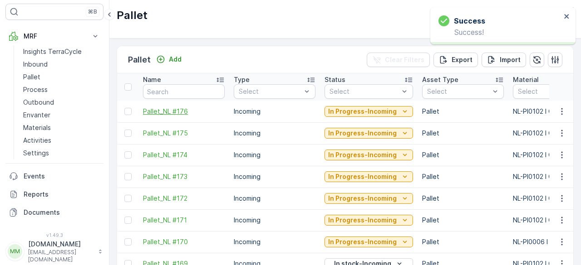
click at [152, 108] on span "Pallet_NL #176" at bounding box center [184, 111] width 82 height 9
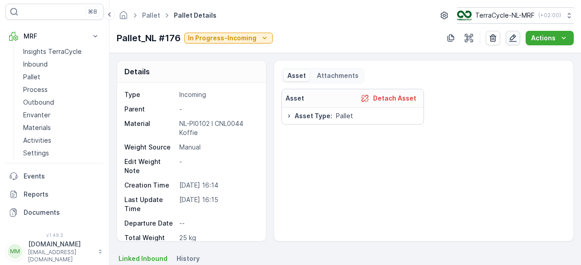
click at [509, 40] on icon "button" at bounding box center [512, 38] width 9 height 9
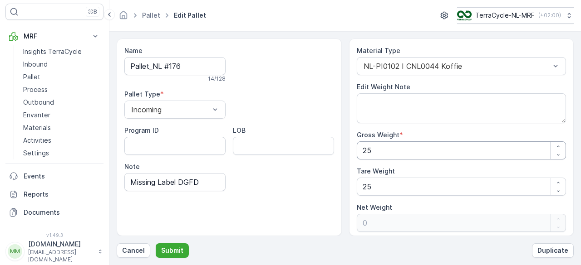
click at [395, 147] on Weight "25" at bounding box center [462, 151] width 210 height 18
type Weight "1"
type Weight "-24"
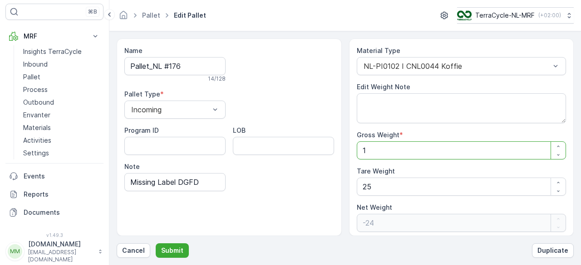
type Weight "10"
type Weight "-15"
type Weight "107"
type Weight "82"
type Weight "107"
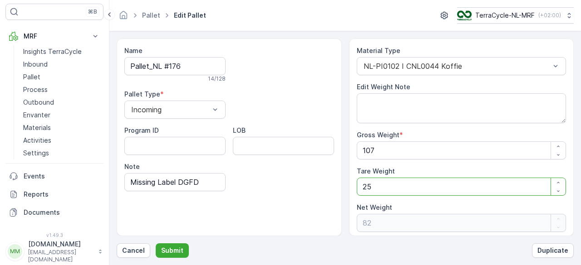
click at [372, 185] on Weight "25" at bounding box center [462, 187] width 210 height 18
type Weight "2"
type Weight "105"
type Weight "0"
click at [373, 181] on Weight "Tare Weight" at bounding box center [462, 187] width 210 height 18
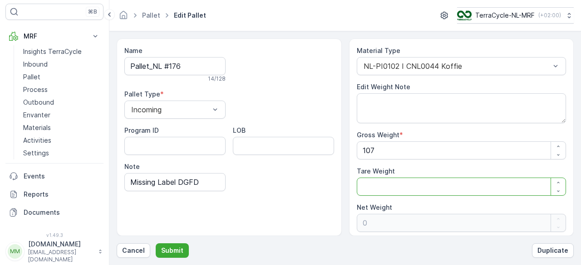
type Weight "1"
type Weight "106"
type Weight "1"
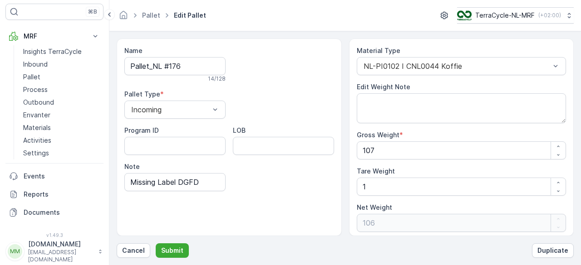
click at [349, 188] on div "Material Type NL-PI0102 I CNL0044 Koffie Edit Weight Note Gross Weight * 107 Ta…" at bounding box center [461, 138] width 225 height 198
click at [175, 247] on p "Submit" at bounding box center [172, 250] width 22 height 9
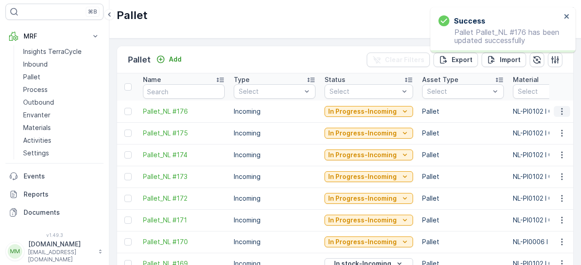
click at [559, 111] on icon "button" at bounding box center [561, 111] width 9 height 9
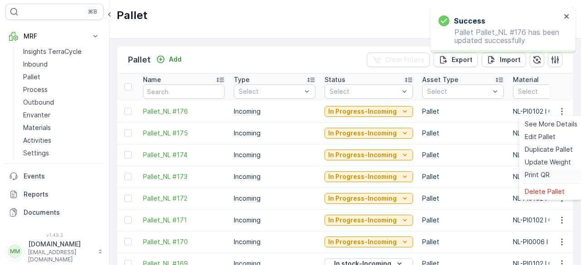
click at [538, 172] on span "Print QR" at bounding box center [537, 175] width 25 height 9
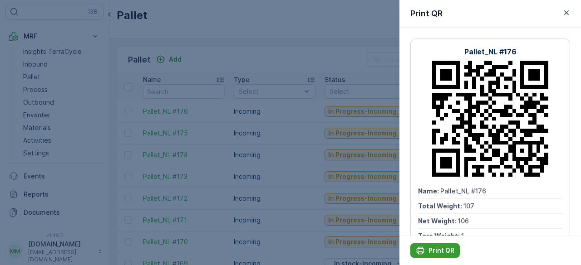
click at [435, 246] on button "Print QR" at bounding box center [434, 251] width 49 height 15
click at [568, 10] on icon "button" at bounding box center [566, 12] width 9 height 9
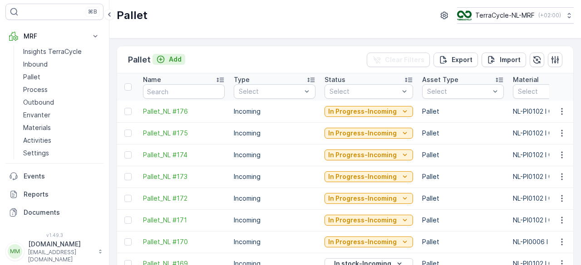
click at [172, 59] on p "Add" at bounding box center [175, 59] width 13 height 9
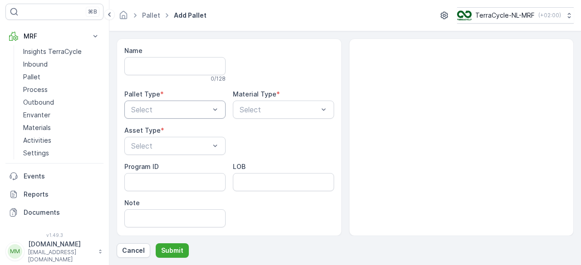
click at [165, 103] on div "Select" at bounding box center [174, 110] width 101 height 18
click at [151, 133] on span "Incoming" at bounding box center [145, 132] width 30 height 8
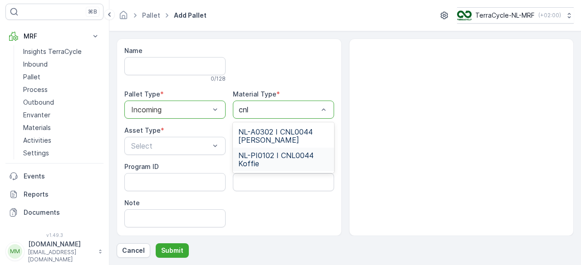
click at [255, 156] on span "NL-PI0102 I CNL0044 Koffie" at bounding box center [283, 160] width 90 height 16
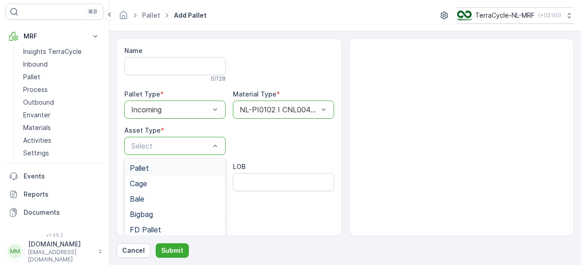
click at [144, 170] on span "Pallet" at bounding box center [139, 168] width 19 height 8
click at [140, 218] on input "Note" at bounding box center [174, 219] width 101 height 18
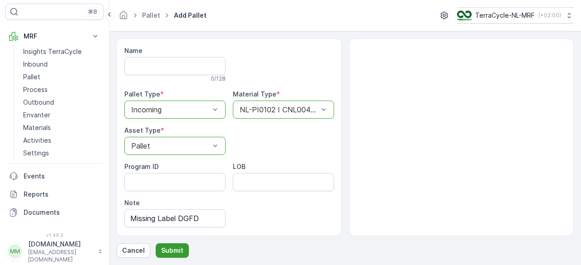
click at [173, 251] on p "Submit" at bounding box center [172, 250] width 22 height 9
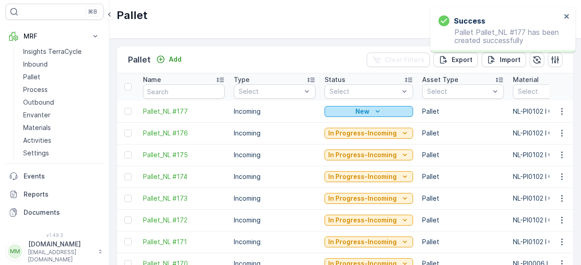
click at [368, 112] on div "New" at bounding box center [368, 111] width 81 height 9
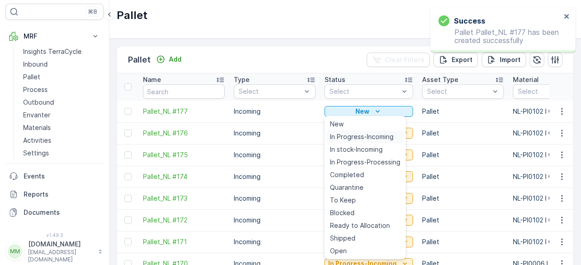
click at [347, 136] on span "In Progress-Incoming" at bounding box center [362, 137] width 64 height 9
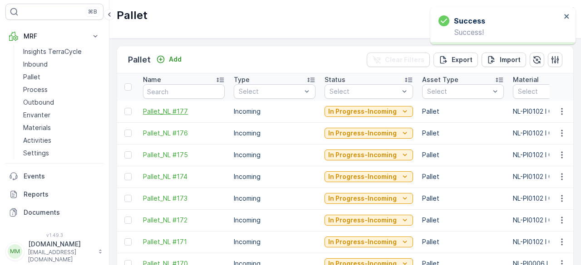
click at [151, 108] on span "Pallet_NL #177" at bounding box center [184, 111] width 82 height 9
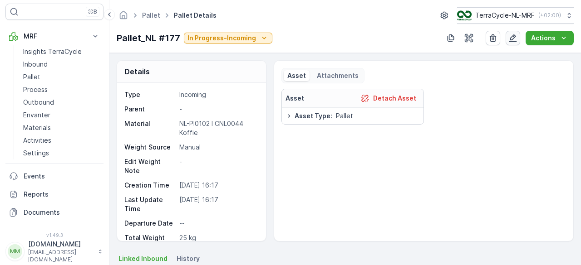
click at [508, 39] on button "button" at bounding box center [513, 38] width 15 height 15
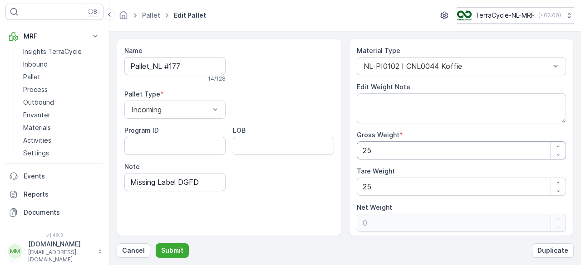
click at [384, 144] on Weight "25" at bounding box center [462, 151] width 210 height 18
type Weight "9"
type Weight "-16"
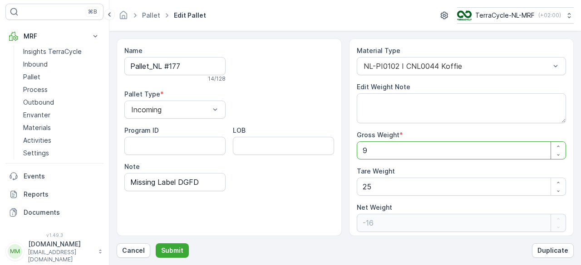
type Weight "95"
type Weight "70"
type Weight "95"
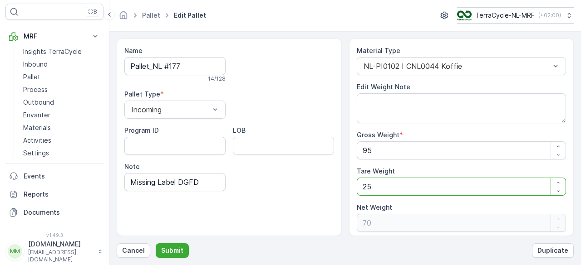
click at [378, 192] on Weight "25" at bounding box center [462, 187] width 210 height 18
type Weight "2"
type Weight "93"
type Weight "0"
type Weight "1"
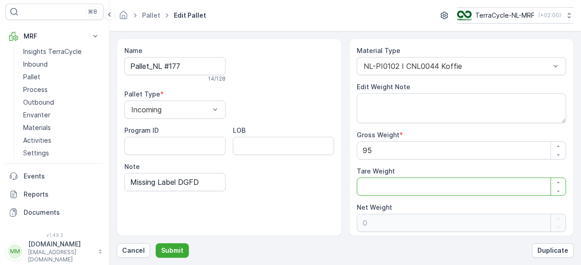
type Weight "94"
click at [261, 213] on div "Name Pallet_NL #177 14 / 128 Pallet Type * Incoming Program ID LOB Note Missing…" at bounding box center [229, 138] width 225 height 198
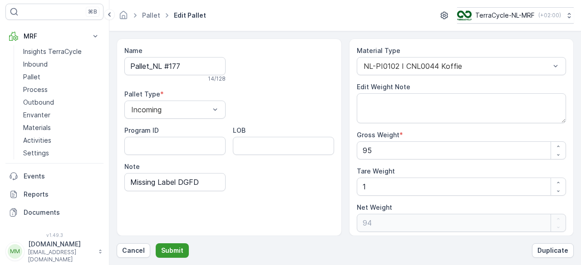
click at [157, 250] on button "Submit" at bounding box center [172, 251] width 33 height 15
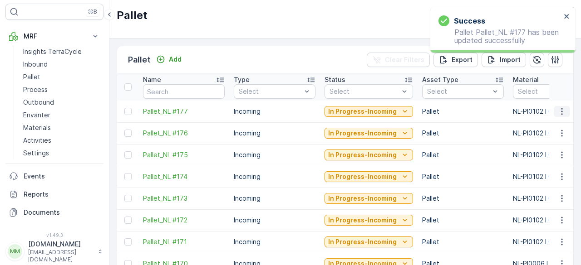
click at [558, 111] on icon "button" at bounding box center [561, 111] width 9 height 9
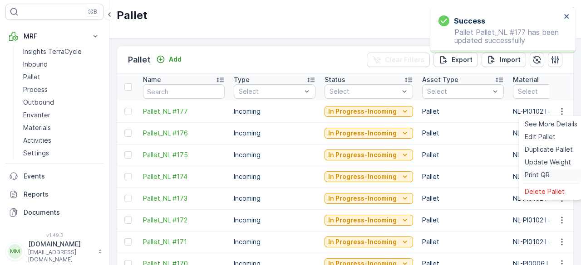
click at [529, 176] on span "Print QR" at bounding box center [537, 175] width 25 height 9
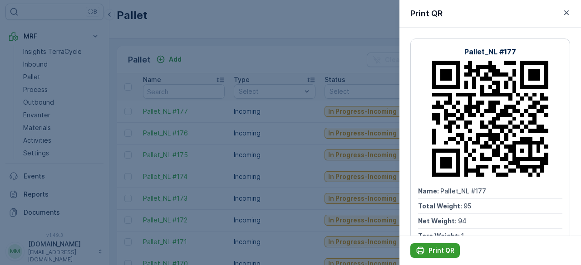
click at [419, 252] on icon "Print QR" at bounding box center [421, 251] width 8 height 8
click at [231, 67] on div at bounding box center [290, 132] width 581 height 265
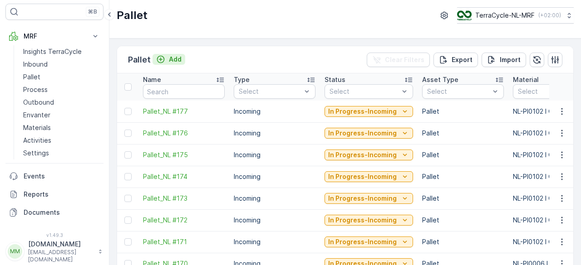
click at [172, 59] on p "Add" at bounding box center [175, 59] width 13 height 9
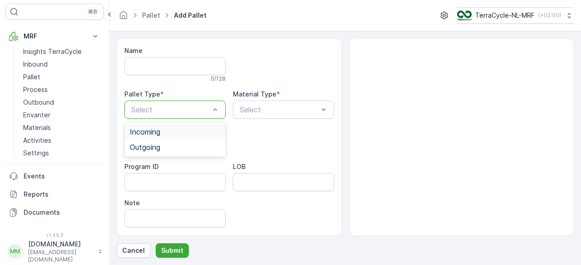
click at [148, 136] on div "Incoming" at bounding box center [174, 131] width 101 height 15
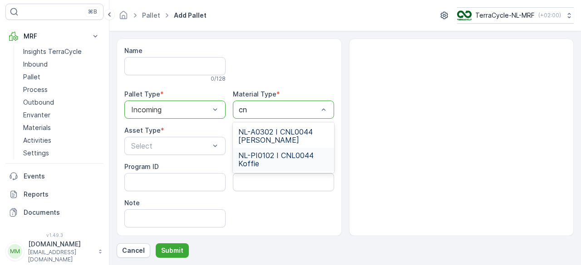
click at [253, 154] on span "NL-PI0102 I CNL0044 Koffie" at bounding box center [283, 160] width 90 height 16
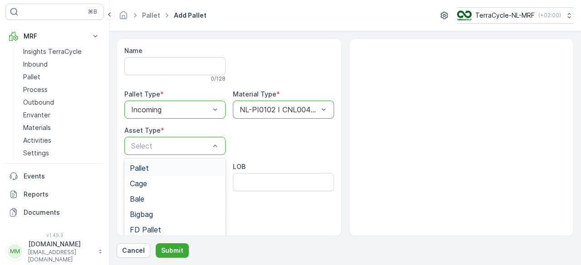
click at [166, 165] on div "Pallet" at bounding box center [175, 168] width 90 height 8
click at [151, 210] on input "Note" at bounding box center [174, 219] width 101 height 18
type input "Missing Label DGFD"
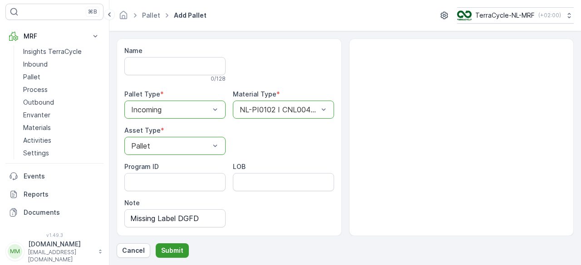
click at [169, 255] on p "Submit" at bounding box center [172, 250] width 22 height 9
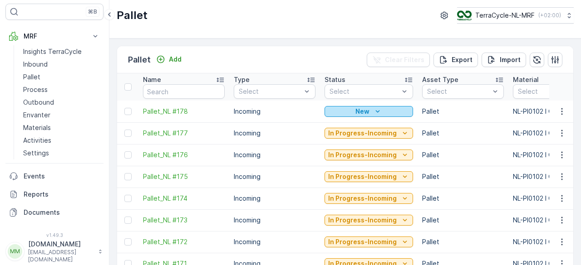
click at [360, 107] on p "New" at bounding box center [362, 111] width 14 height 9
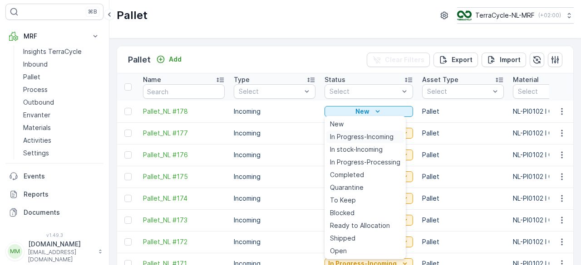
click at [348, 135] on span "In Progress-Incoming" at bounding box center [362, 137] width 64 height 9
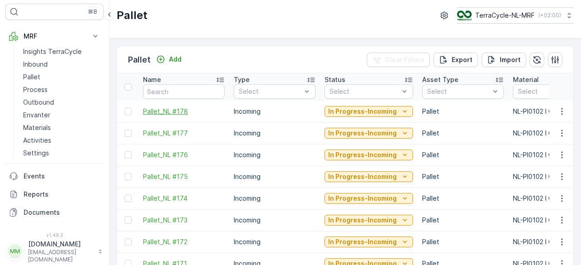
click at [160, 108] on span "Pallet_NL #178" at bounding box center [184, 111] width 82 height 9
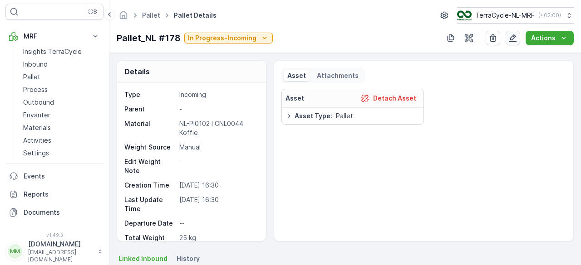
click at [514, 38] on icon "button" at bounding box center [513, 38] width 8 height 8
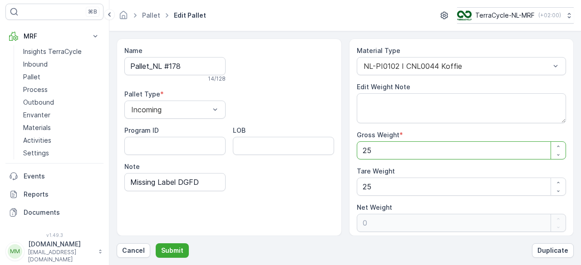
click at [384, 156] on Weight "25" at bounding box center [462, 151] width 210 height 18
type Weight "1"
type Weight "-24"
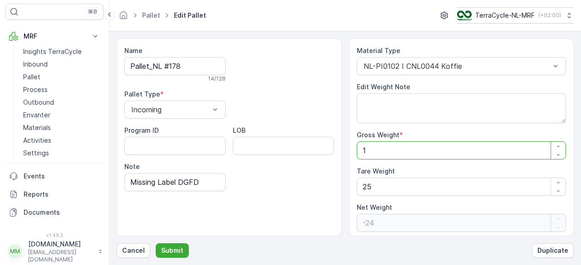
type Weight "12"
type Weight "-13"
type Weight "129"
type Weight "104"
type Weight "129"
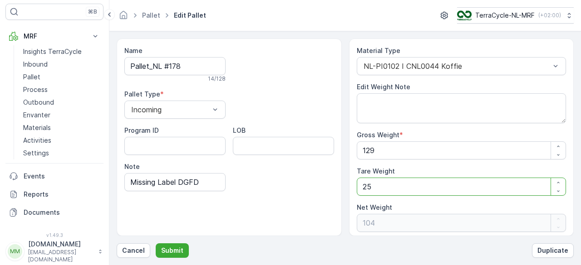
click at [373, 188] on Weight "25" at bounding box center [462, 187] width 210 height 18
type Weight "2"
type Weight "127"
type Weight "0"
type Weight "1"
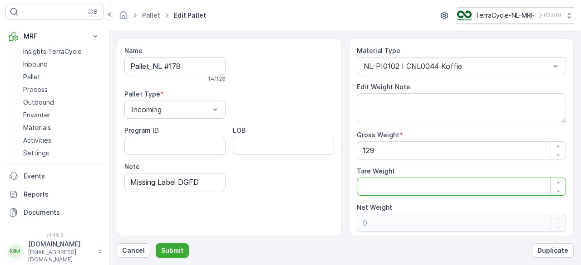
type Weight "128"
click at [176, 249] on p "Submit" at bounding box center [172, 250] width 22 height 9
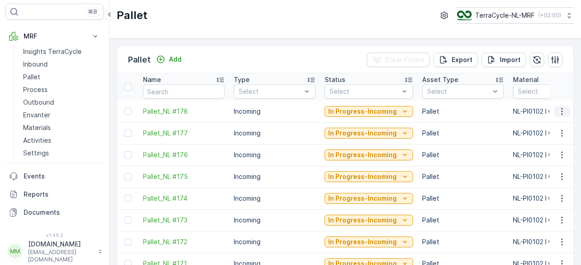
click at [562, 112] on icon "button" at bounding box center [561, 111] width 9 height 9
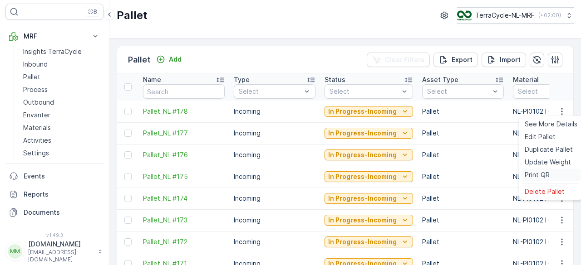
click at [530, 176] on span "Print QR" at bounding box center [537, 175] width 25 height 9
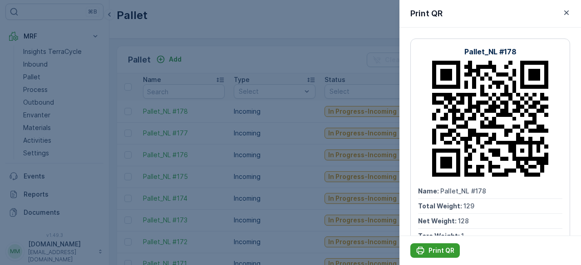
click at [431, 255] on p "Print QR" at bounding box center [441, 250] width 26 height 9
click at [168, 60] on div at bounding box center [290, 132] width 581 height 265
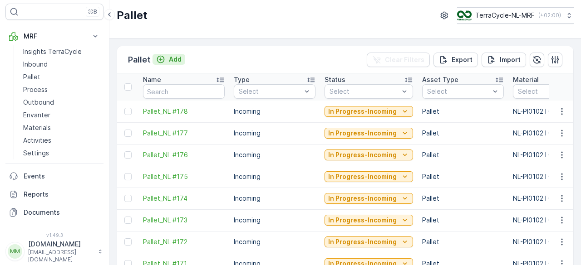
click at [174, 59] on p "Add" at bounding box center [175, 59] width 13 height 9
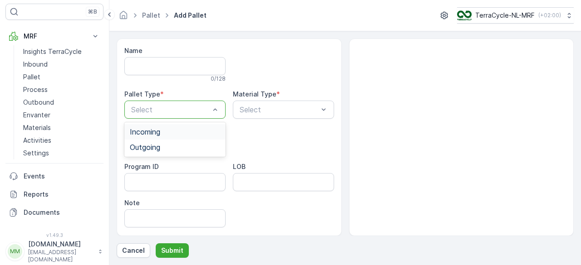
click at [145, 129] on span "Incoming" at bounding box center [145, 132] width 30 height 8
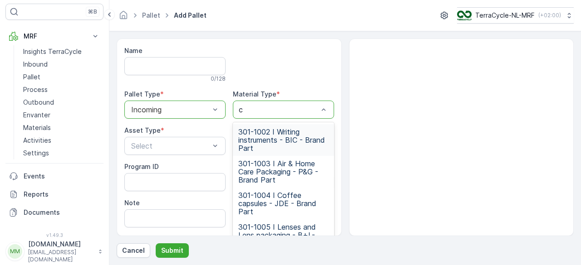
type input "cn"
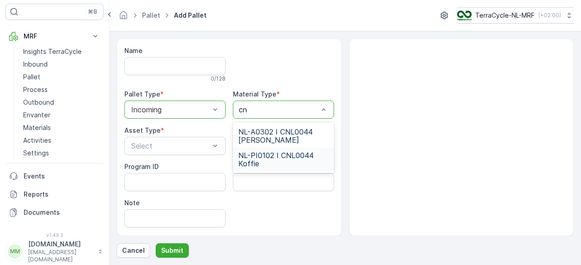
click at [255, 157] on span "NL-PI0102 I CNL0044 Koffie" at bounding box center [283, 160] width 90 height 16
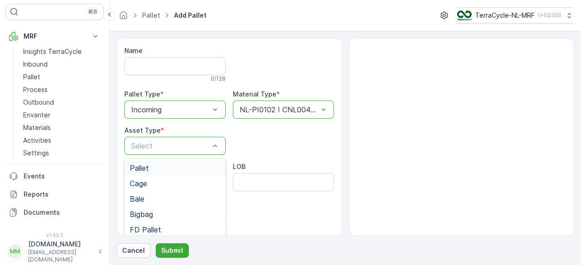
click at [158, 174] on div "Pallet" at bounding box center [174, 168] width 101 height 15
click at [153, 218] on input "Note" at bounding box center [174, 219] width 101 height 18
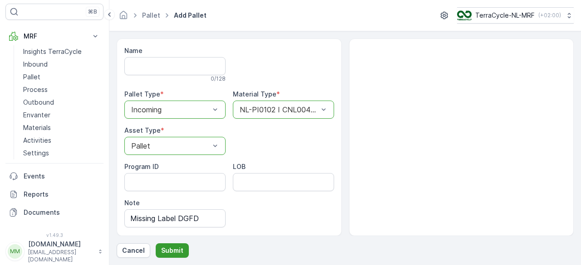
click at [171, 250] on p "Submit" at bounding box center [172, 250] width 22 height 9
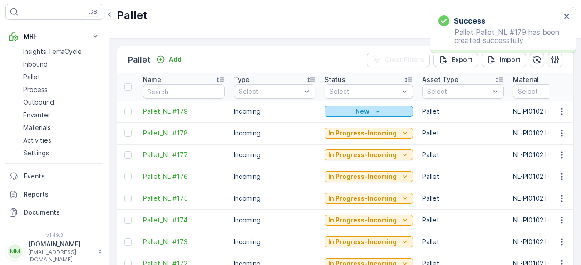
click at [376, 109] on icon "New" at bounding box center [377, 111] width 9 height 9
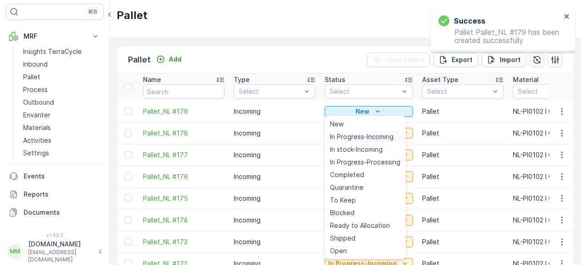
click at [348, 138] on span "In Progress-Incoming" at bounding box center [362, 137] width 64 height 9
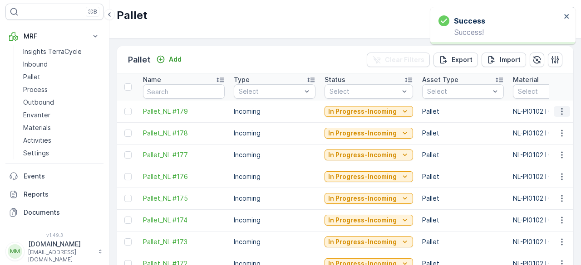
click at [557, 112] on icon "button" at bounding box center [561, 111] width 9 height 9
click at [151, 108] on span "Pallet_NL #179" at bounding box center [184, 111] width 82 height 9
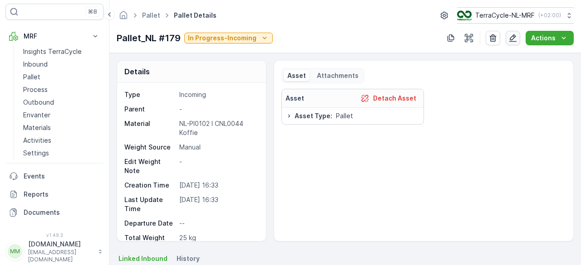
click at [509, 38] on div "button" at bounding box center [512, 38] width 9 height 9
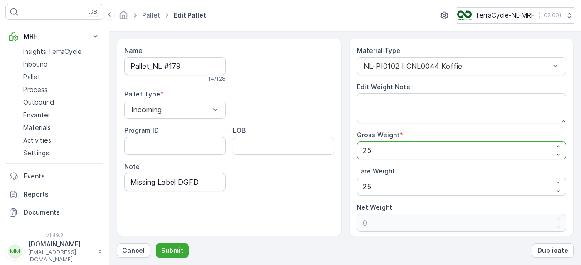
click at [381, 151] on Weight "25" at bounding box center [462, 151] width 210 height 18
type Weight "2"
type Weight "-23"
type Weight "0"
type Weight "2"
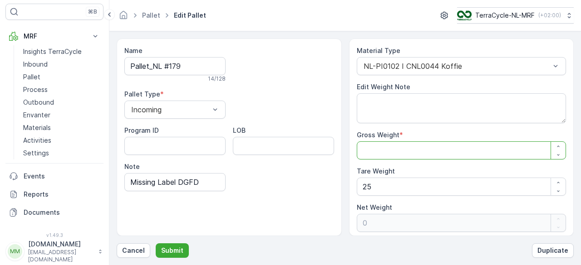
type Weight "-23"
type Weight "22"
type Weight "-3"
type Weight "22"
click at [376, 185] on Weight "25" at bounding box center [462, 187] width 210 height 18
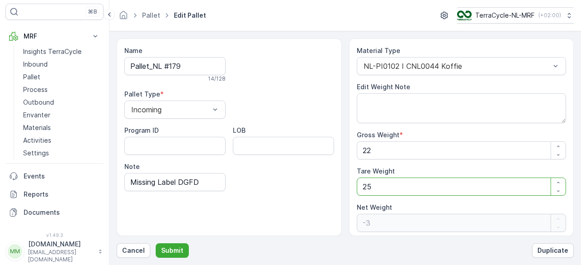
type Weight "2"
type Weight "20"
type Weight "0"
type Weight "1"
type Weight "21"
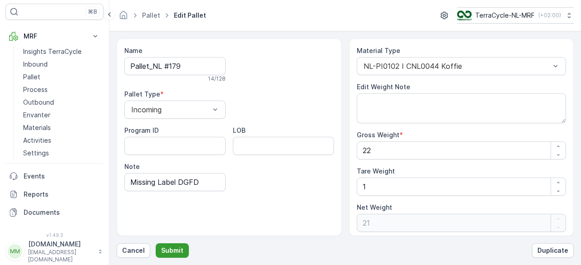
click at [174, 245] on button "Submit" at bounding box center [172, 251] width 33 height 15
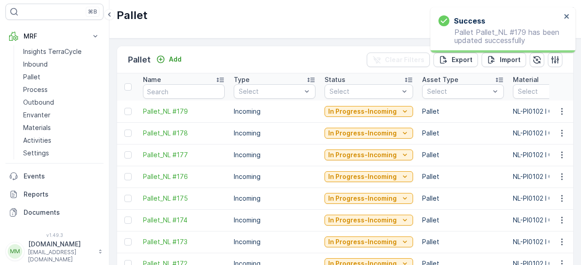
click at [222, 224] on span "Pallet_NL #174" at bounding box center [184, 220] width 82 height 9
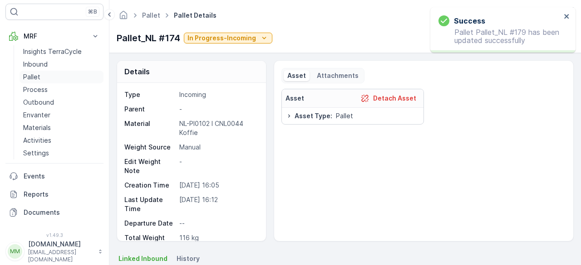
click at [34, 79] on p "Pallet" at bounding box center [31, 77] width 17 height 9
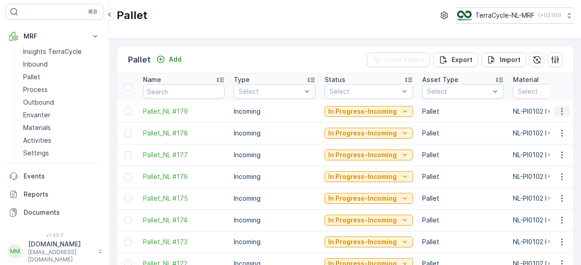
click at [561, 113] on icon "button" at bounding box center [561, 111] width 1 height 7
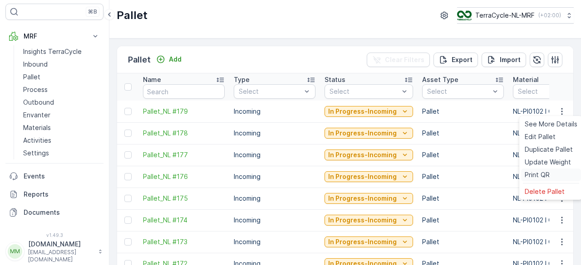
click at [530, 177] on span "Print QR" at bounding box center [537, 175] width 25 height 9
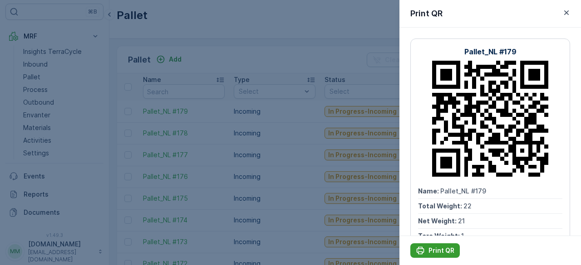
click at [423, 248] on icon "Print QR" at bounding box center [420, 250] width 9 height 9
click at [236, 35] on div at bounding box center [290, 132] width 581 height 265
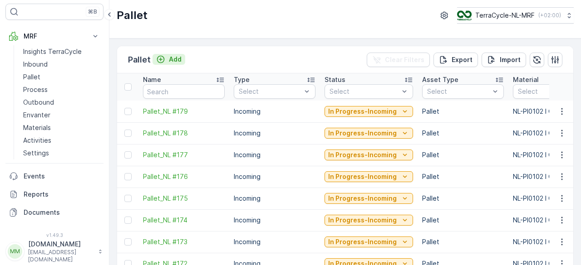
click at [167, 59] on div "Add" at bounding box center [168, 59] width 25 height 9
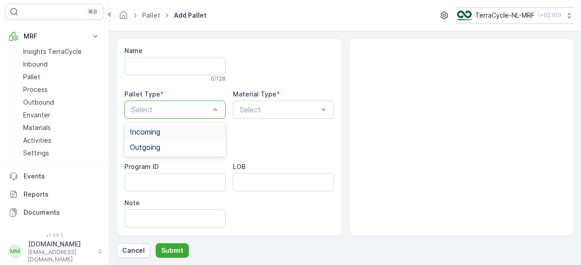
click at [149, 128] on span "Incoming" at bounding box center [145, 132] width 30 height 8
click at [262, 110] on div at bounding box center [279, 110] width 80 height 8
type input "v"
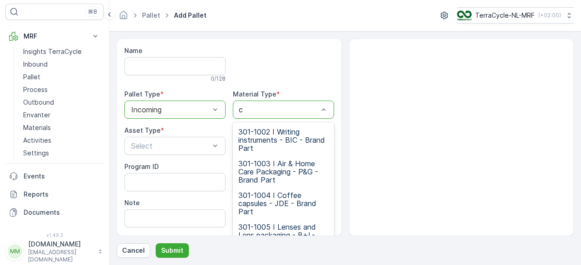
type input "cn"
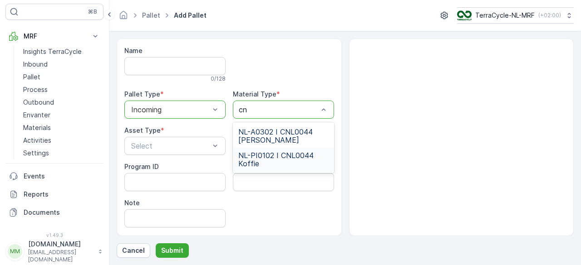
click at [270, 155] on span "NL-PI0102 I CNL0044 Koffie" at bounding box center [283, 160] width 90 height 16
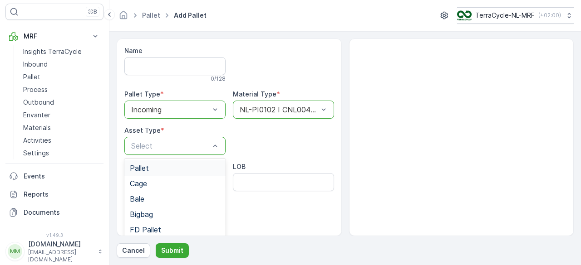
click at [169, 168] on div "Pallet" at bounding box center [175, 168] width 90 height 8
click at [165, 223] on input "Note" at bounding box center [174, 219] width 101 height 18
type input "Missing Label DGFD"
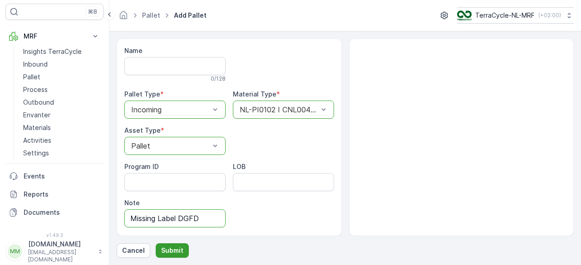
click at [175, 248] on p "Submit" at bounding box center [172, 250] width 22 height 9
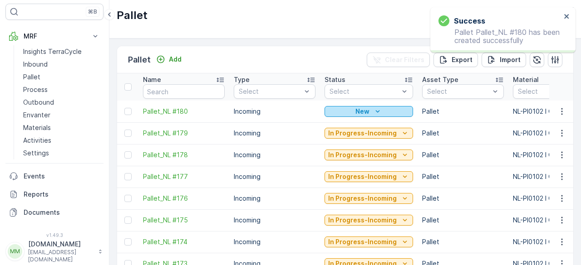
click at [365, 111] on p "New" at bounding box center [362, 111] width 14 height 9
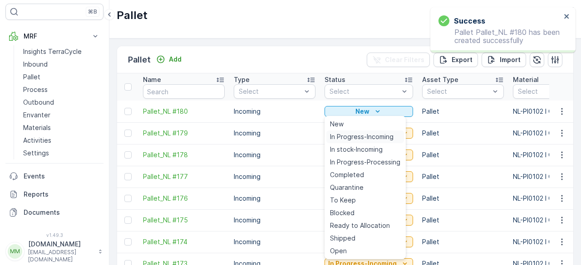
click at [347, 135] on span "In Progress-Incoming" at bounding box center [362, 137] width 64 height 9
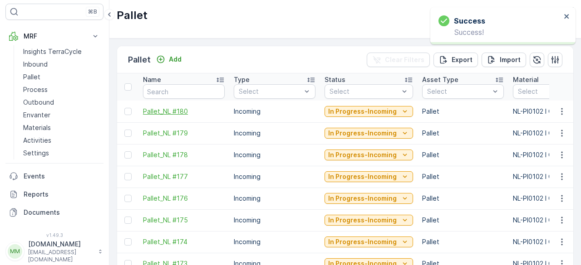
click at [169, 109] on span "Pallet_NL #180" at bounding box center [184, 111] width 82 height 9
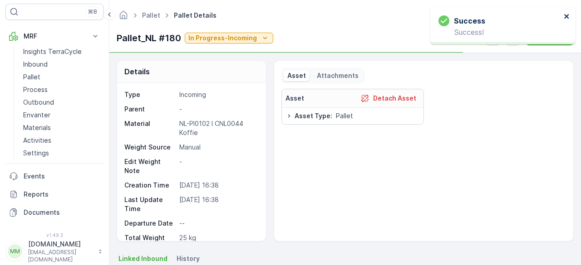
click at [564, 15] on icon "close" at bounding box center [567, 16] width 6 height 7
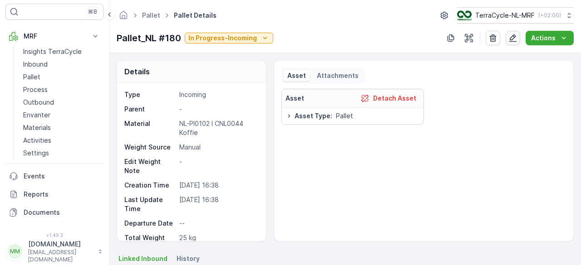
click at [515, 39] on icon "button" at bounding box center [512, 38] width 9 height 9
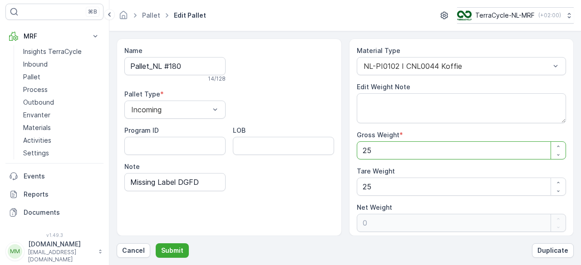
click at [383, 149] on Weight "25" at bounding box center [462, 151] width 210 height 18
type Weight "2"
type Weight "-23"
type Weight "0"
type Weight "1"
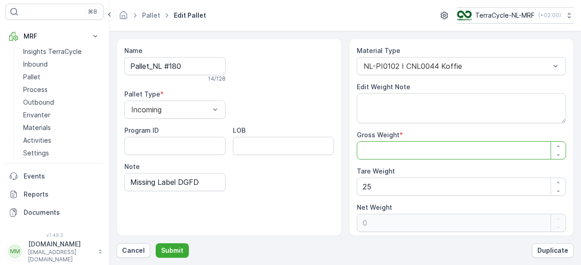
type Weight "-24"
type Weight "10"
type Weight "-15"
type Weight "106"
type Weight "81"
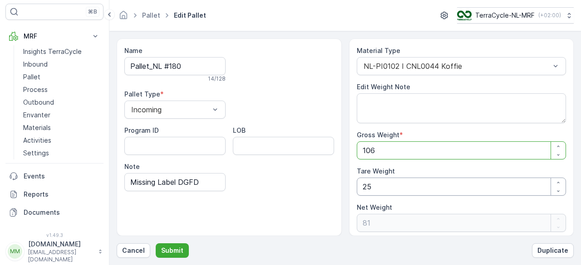
type Weight "106"
click at [374, 182] on Weight "25" at bounding box center [462, 187] width 210 height 18
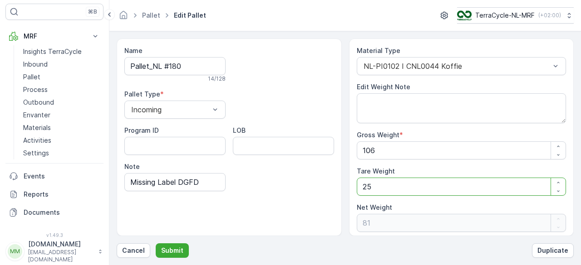
type Weight "2"
type Weight "104"
type Weight "0"
type Weight "1"
type Weight "105"
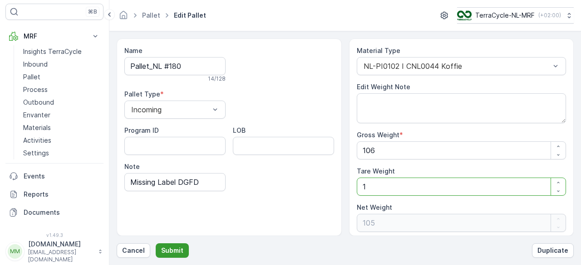
type Weight "1"
click at [173, 251] on p "Submit" at bounding box center [172, 250] width 22 height 9
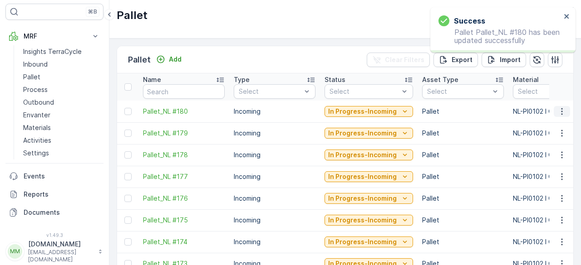
click at [563, 112] on icon "button" at bounding box center [561, 111] width 9 height 9
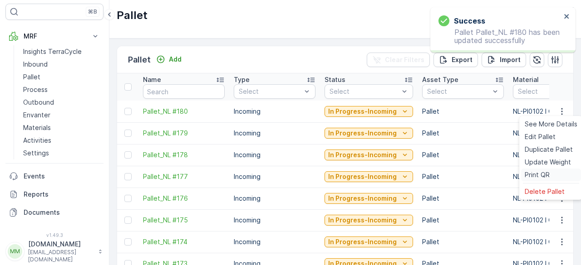
click at [527, 178] on span "Print QR" at bounding box center [537, 175] width 25 height 9
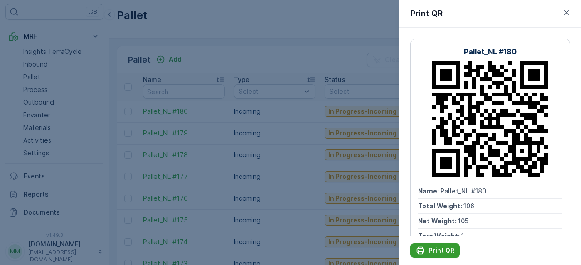
click at [420, 247] on icon "Print QR" at bounding box center [421, 251] width 8 height 8
click at [267, 48] on div at bounding box center [290, 132] width 581 height 265
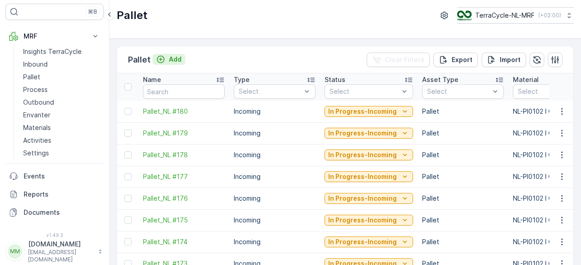
click at [174, 59] on p "Add" at bounding box center [175, 59] width 13 height 9
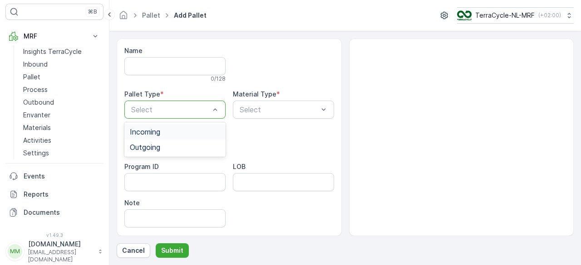
click at [145, 132] on span "Incoming" at bounding box center [145, 132] width 30 height 8
click at [256, 115] on div "Select" at bounding box center [283, 110] width 101 height 18
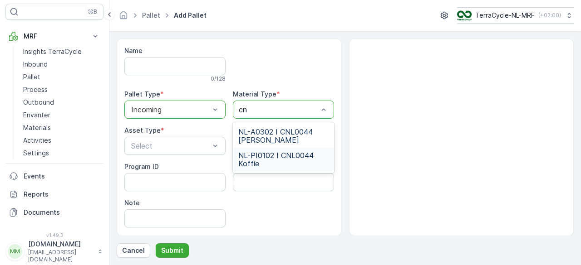
click at [247, 157] on span "NL-PI0102 I CNL0044 Koffie" at bounding box center [283, 160] width 90 height 16
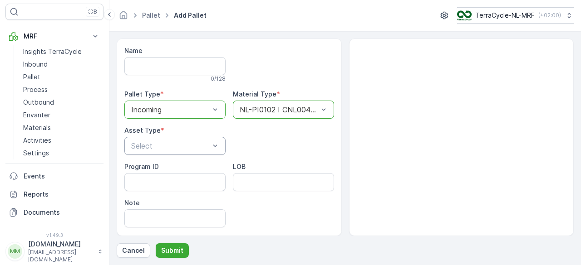
click at [166, 138] on div "Select" at bounding box center [174, 146] width 101 height 18
click at [138, 170] on span "Pallet" at bounding box center [139, 168] width 19 height 8
click at [144, 219] on input "Note" at bounding box center [174, 219] width 101 height 18
type input "Missing Label DGFD"
click at [169, 254] on p "Submit" at bounding box center [172, 250] width 22 height 9
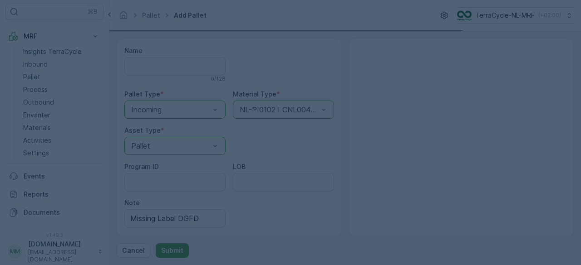
click at [169, 254] on div at bounding box center [290, 132] width 581 height 265
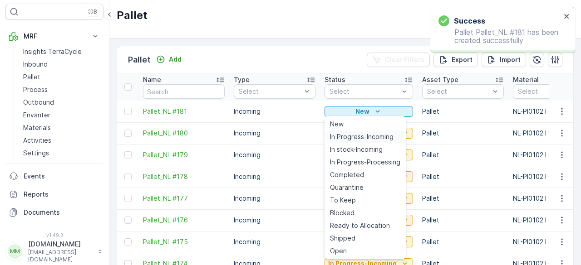
click at [342, 136] on span "In Progress-Incoming" at bounding box center [362, 137] width 64 height 9
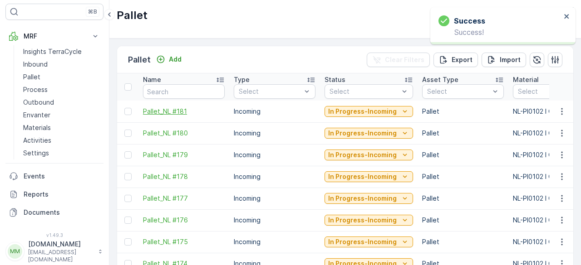
click at [162, 108] on span "Pallet_NL #181" at bounding box center [184, 111] width 82 height 9
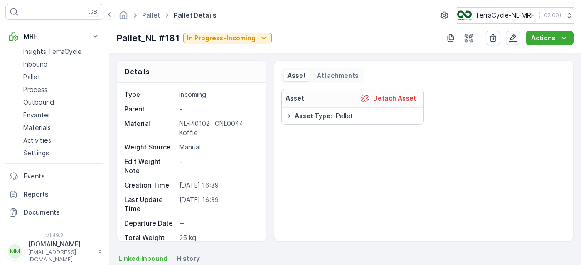
click at [511, 39] on icon "button" at bounding box center [513, 38] width 8 height 8
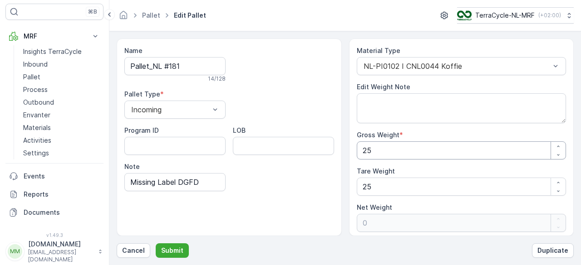
click at [380, 157] on Weight "25" at bounding box center [462, 151] width 210 height 18
type Weight "2"
type Weight "-23"
type Weight "0"
type Weight "6"
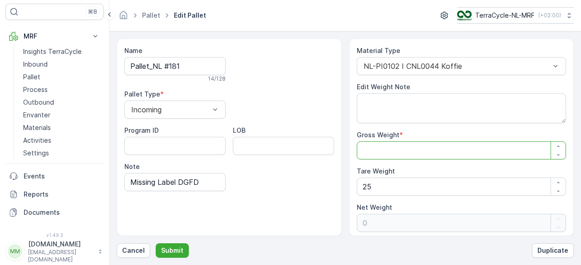
type Weight "-19"
type Weight "60"
type Weight "35"
click at [377, 187] on Weight "25" at bounding box center [462, 187] width 210 height 18
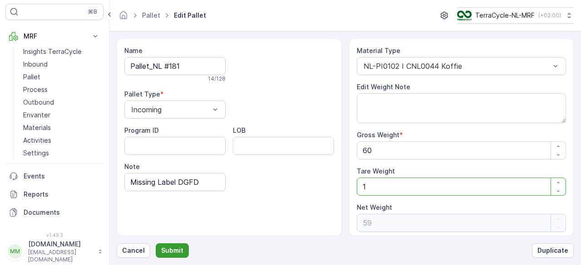
click at [165, 254] on p "Submit" at bounding box center [172, 250] width 22 height 9
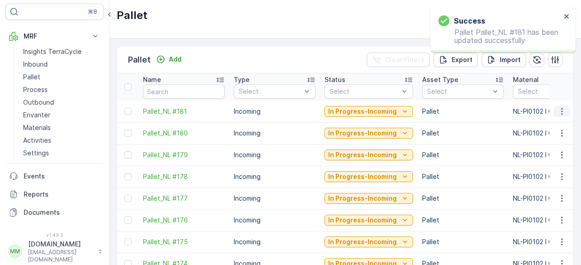
click at [558, 110] on icon "button" at bounding box center [561, 111] width 9 height 9
click at [561, 112] on icon "button" at bounding box center [561, 111] width 9 height 9
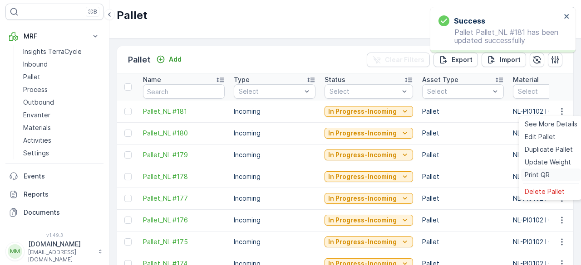
click at [528, 174] on span "Print QR" at bounding box center [537, 175] width 25 height 9
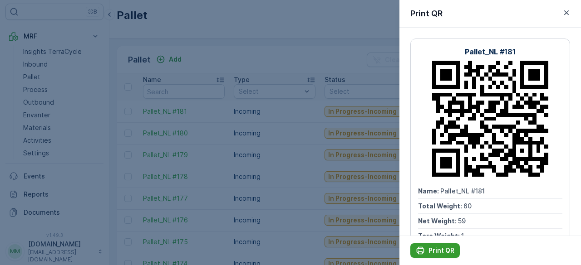
click at [427, 251] on div "Print QR" at bounding box center [435, 250] width 39 height 9
click at [154, 89] on div at bounding box center [290, 132] width 581 height 265
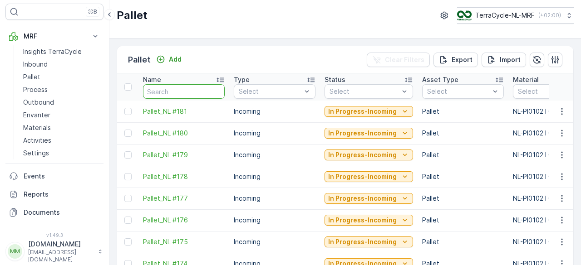
click at [154, 90] on input "text" at bounding box center [184, 91] width 82 height 15
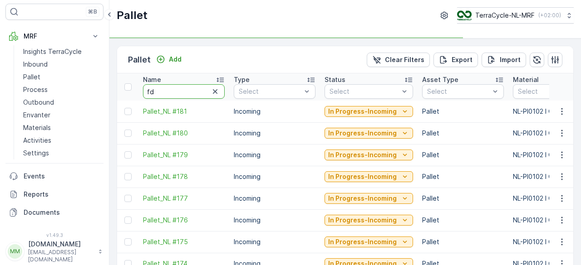
click at [154, 90] on input "fd" at bounding box center [184, 91] width 82 height 15
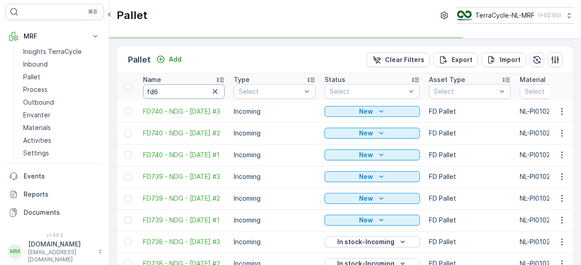
click at [154, 90] on input "fd6" at bounding box center [184, 91] width 82 height 15
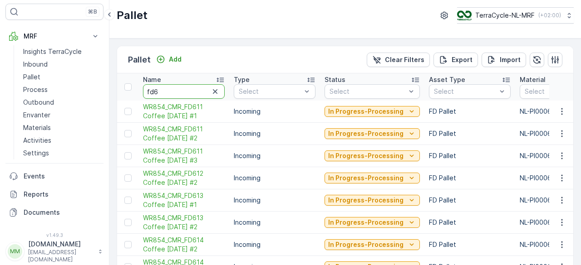
click at [162, 88] on input "fd6" at bounding box center [184, 91] width 82 height 15
click at [162, 88] on input "fd66" at bounding box center [184, 91] width 82 height 15
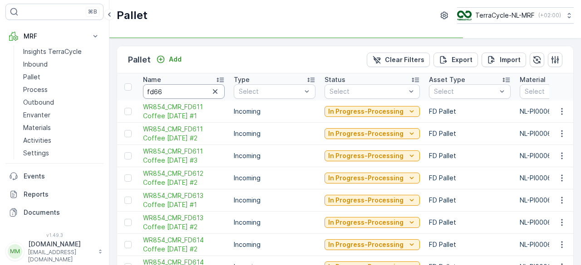
click at [162, 88] on input "fd66" at bounding box center [184, 91] width 82 height 15
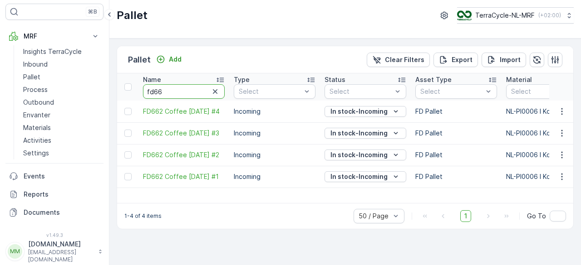
click at [162, 88] on input "fd66" at bounding box center [184, 91] width 82 height 15
type input "fd662"
click at [192, 177] on span "FD662 Coffee [DATE] #1" at bounding box center [184, 176] width 82 height 9
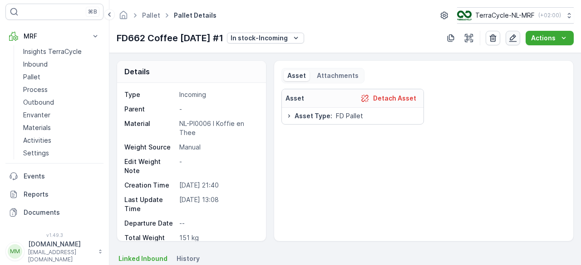
click at [513, 42] on icon "button" at bounding box center [512, 38] width 9 height 9
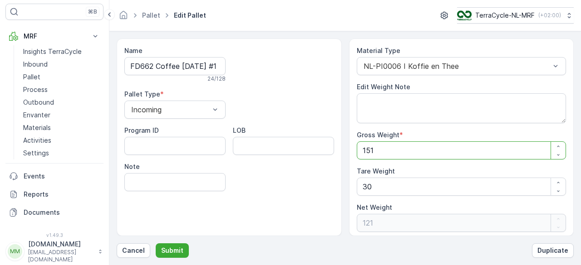
click at [383, 149] on Weight "151" at bounding box center [462, 151] width 210 height 18
type Weight "15"
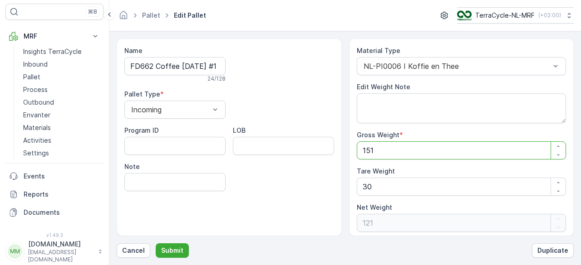
type Weight "-15"
type Weight "1"
type Weight "-29"
type Weight "0"
type Weight "1"
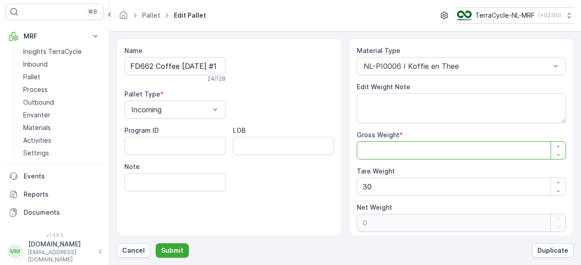
type Weight "-29"
type Weight "11"
type Weight "-19"
type Weight "113"
type Weight "83"
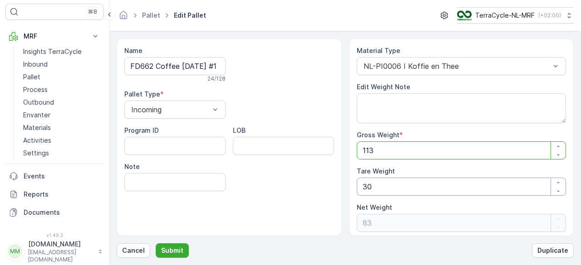
type Weight "113"
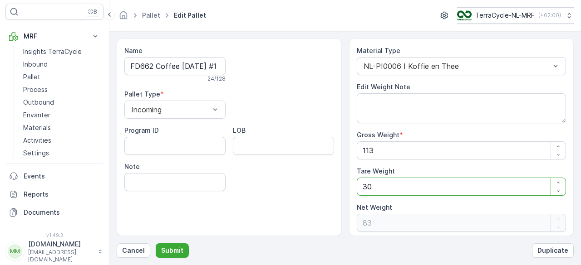
click at [373, 187] on Weight "30" at bounding box center [462, 187] width 210 height 18
click at [264, 226] on div "Name FD662 Coffee 08.05.25 #1 24 / 128 Pallet Type * Incoming Program ID LOB No…" at bounding box center [229, 138] width 225 height 198
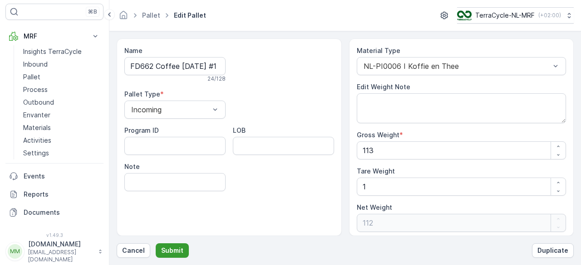
click at [169, 251] on p "Submit" at bounding box center [172, 250] width 22 height 9
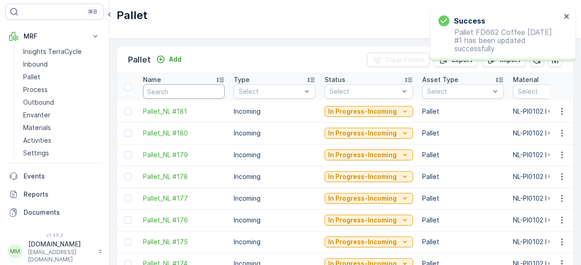
click at [162, 88] on input "text" at bounding box center [184, 91] width 82 height 15
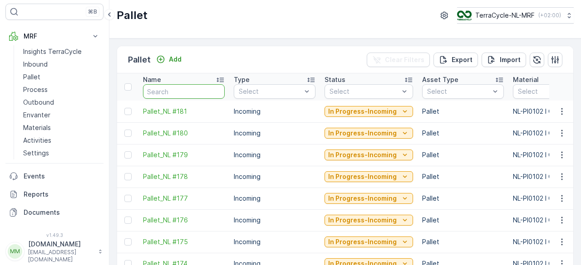
click at [162, 88] on input "text" at bounding box center [184, 91] width 82 height 15
click at [162, 88] on input "fd" at bounding box center [184, 91] width 82 height 15
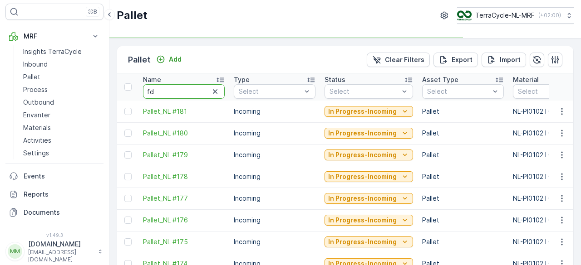
click at [162, 88] on input "fd" at bounding box center [184, 91] width 82 height 15
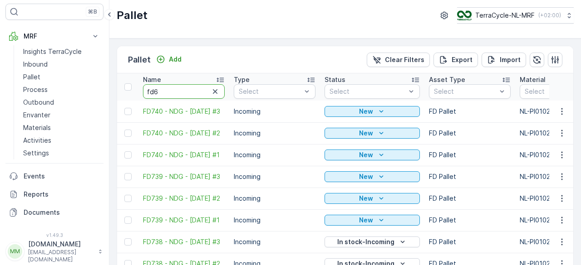
click at [162, 88] on input "fd6" at bounding box center [184, 91] width 82 height 15
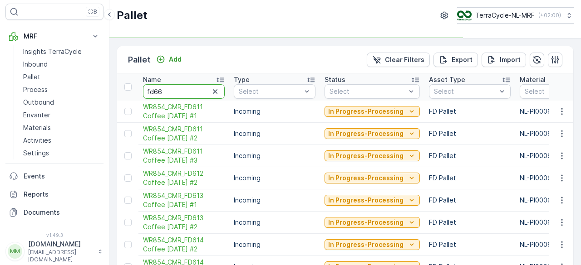
click at [162, 88] on input "fd66" at bounding box center [184, 91] width 82 height 15
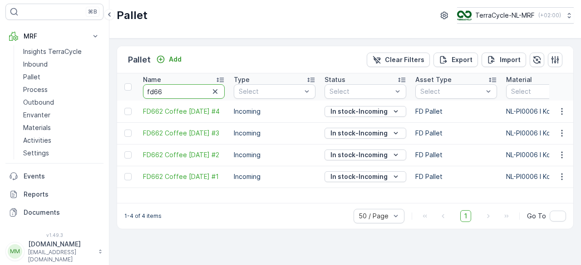
click at [162, 88] on input "fd66" at bounding box center [184, 91] width 82 height 15
click at [563, 177] on icon "button" at bounding box center [561, 176] width 9 height 9
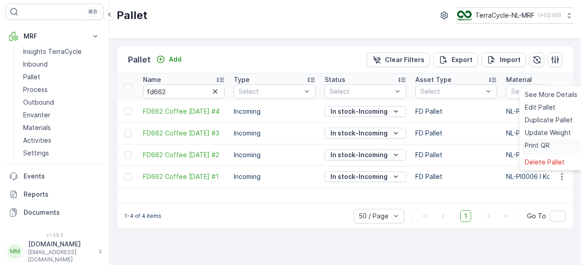
click at [533, 143] on span "Print QR" at bounding box center [537, 145] width 25 height 9
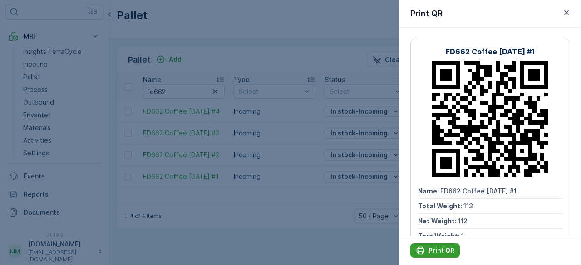
click at [437, 249] on p "Print QR" at bounding box center [441, 250] width 26 height 9
click at [209, 32] on div at bounding box center [290, 132] width 581 height 265
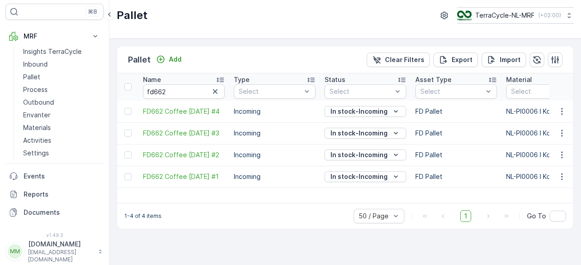
click at [180, 99] on th "Name fd662" at bounding box center [183, 87] width 91 height 27
click at [196, 91] on input "fd662" at bounding box center [184, 91] width 82 height 15
click at [196, 91] on input "fd66" at bounding box center [184, 91] width 82 height 15
click at [196, 91] on input "fd6" at bounding box center [184, 91] width 82 height 15
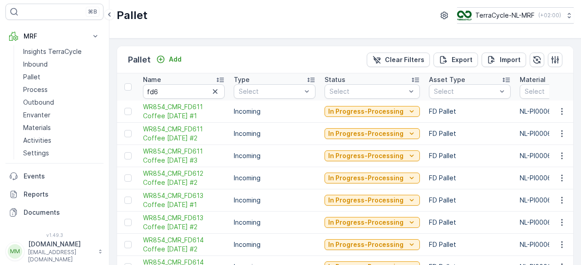
click at [196, 91] on input "fd6" at bounding box center [184, 91] width 82 height 15
click at [196, 91] on input "fd63" at bounding box center [184, 91] width 82 height 15
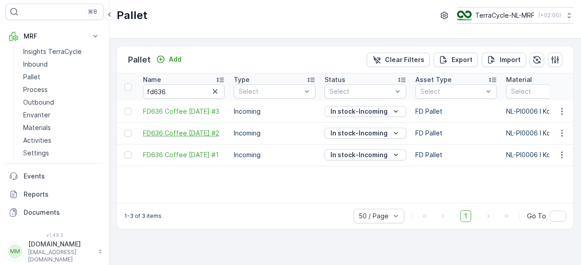
click at [181, 134] on span "FD636 Coffee [DATE] #2" at bounding box center [184, 133] width 82 height 9
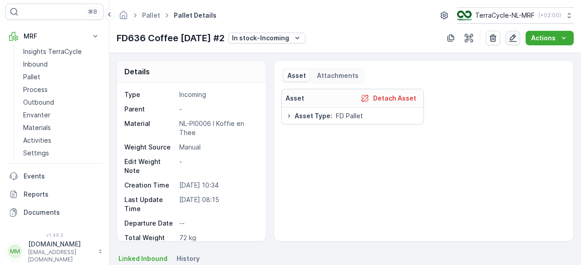
click at [513, 37] on icon "button" at bounding box center [512, 38] width 9 height 9
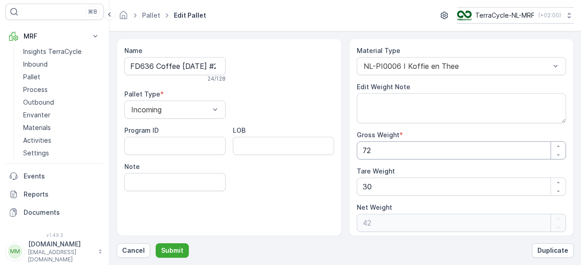
click at [386, 151] on Weight "72" at bounding box center [462, 151] width 210 height 18
click at [373, 181] on Weight "30" at bounding box center [462, 187] width 210 height 18
click at [164, 250] on p "Submit" at bounding box center [172, 250] width 22 height 9
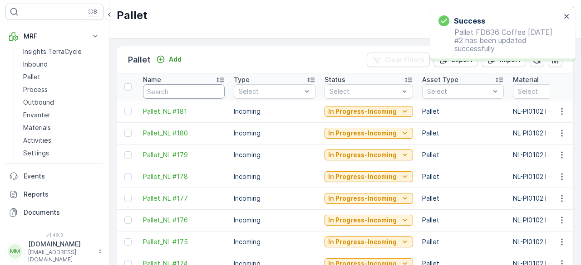
click at [160, 87] on input "text" at bounding box center [184, 91] width 82 height 15
click at [160, 87] on input "fd" at bounding box center [184, 91] width 82 height 15
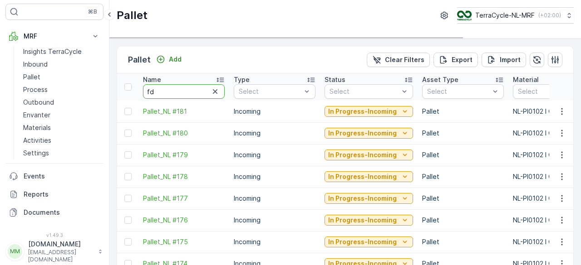
click at [160, 87] on input "fd" at bounding box center [184, 91] width 82 height 15
click at [160, 87] on input "fd6" at bounding box center [184, 91] width 82 height 15
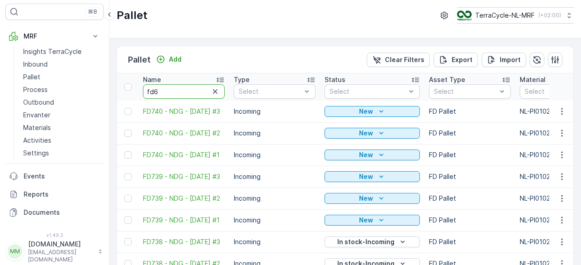
click at [160, 87] on input "fd6" at bounding box center [184, 91] width 82 height 15
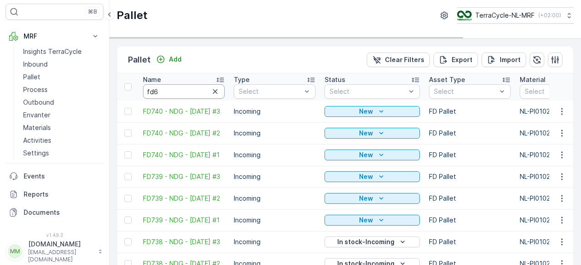
click at [160, 87] on input "fd6" at bounding box center [184, 91] width 82 height 15
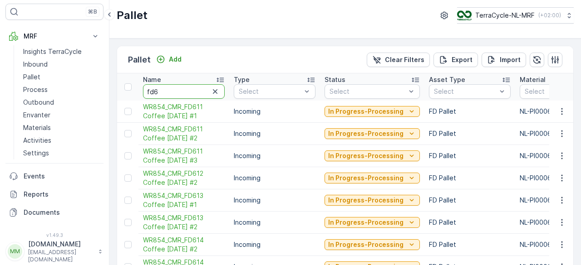
click at [160, 87] on input "fd6" at bounding box center [184, 91] width 82 height 15
click at [163, 90] on input "fd6" at bounding box center [184, 91] width 82 height 15
click at [163, 90] on input "fd63" at bounding box center [184, 91] width 82 height 15
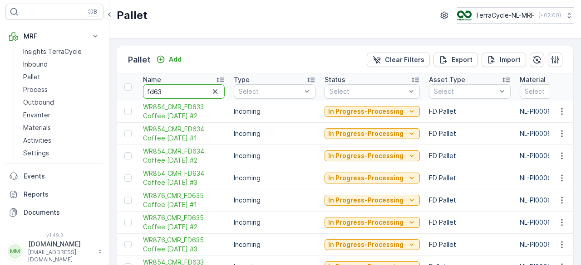
click at [163, 90] on input "fd63" at bounding box center [184, 91] width 82 height 15
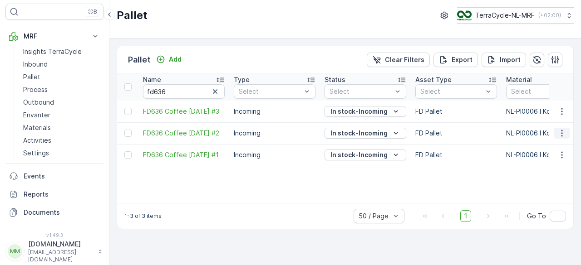
click at [562, 135] on icon "button" at bounding box center [561, 133] width 1 height 7
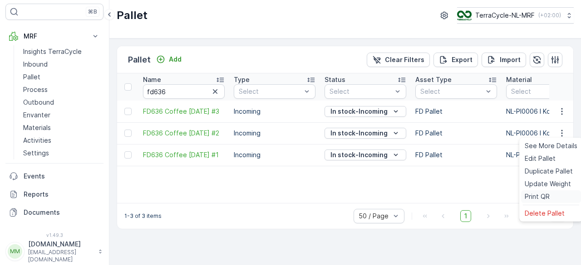
click at [532, 196] on span "Print QR" at bounding box center [537, 196] width 25 height 9
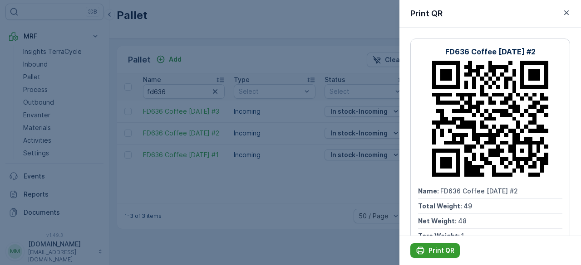
click at [431, 251] on p "Print QR" at bounding box center [441, 250] width 26 height 9
click at [184, 85] on div at bounding box center [290, 132] width 581 height 265
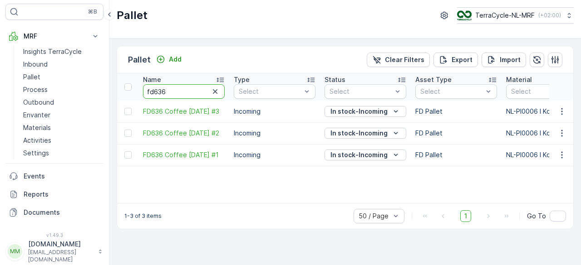
click at [180, 91] on input "fd636" at bounding box center [184, 91] width 82 height 15
click at [180, 91] on input "fd6" at bounding box center [184, 91] width 82 height 15
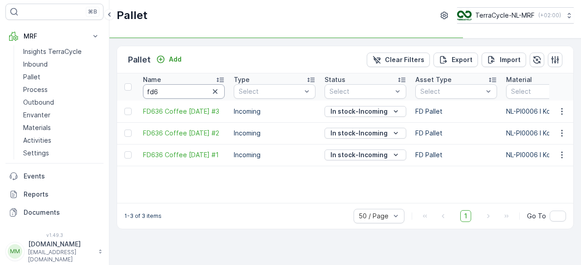
click at [180, 91] on input "fd6" at bounding box center [184, 91] width 82 height 15
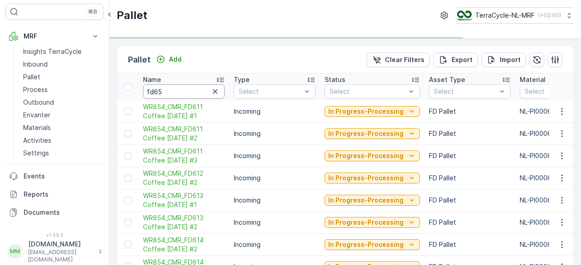
click at [180, 91] on input "fd65" at bounding box center [184, 91] width 82 height 15
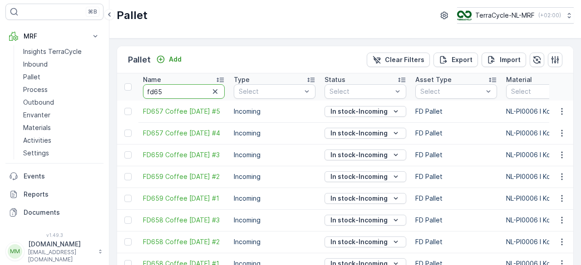
click at [180, 91] on input "fd65" at bounding box center [184, 91] width 82 height 15
click at [180, 91] on input "fd657" at bounding box center [184, 91] width 82 height 15
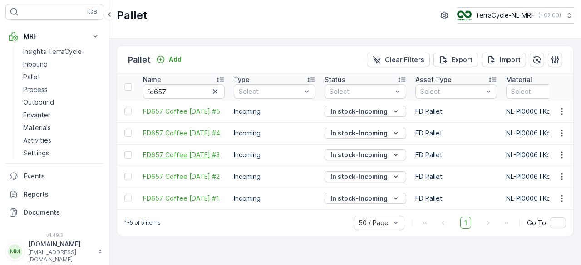
click at [202, 156] on span "FD657 Coffee [DATE] #3" at bounding box center [184, 155] width 82 height 9
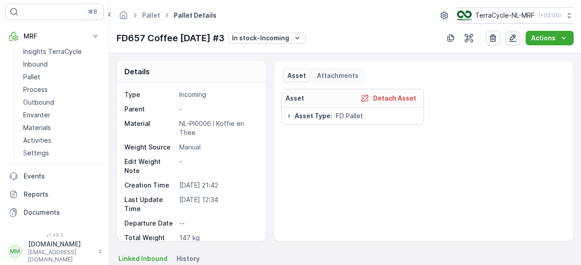
click at [519, 37] on button "button" at bounding box center [513, 38] width 15 height 15
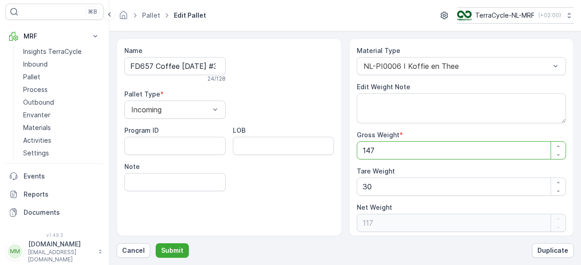
click at [379, 148] on Weight "147" at bounding box center [462, 151] width 210 height 18
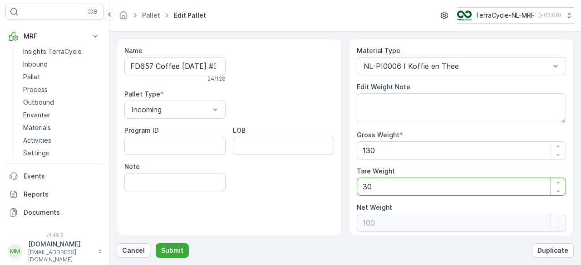
click at [378, 188] on Weight "30" at bounding box center [462, 187] width 210 height 18
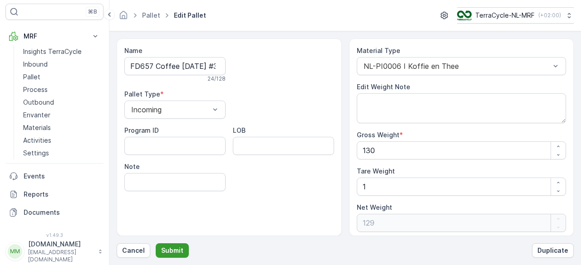
click at [179, 251] on p "Submit" at bounding box center [172, 250] width 22 height 9
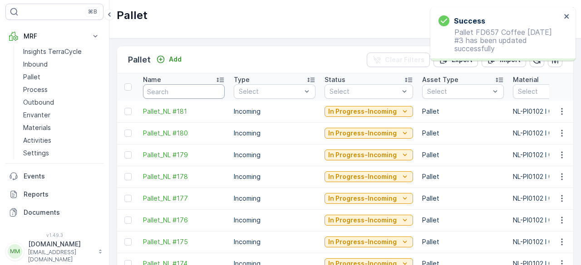
click at [171, 89] on input "text" at bounding box center [184, 91] width 82 height 15
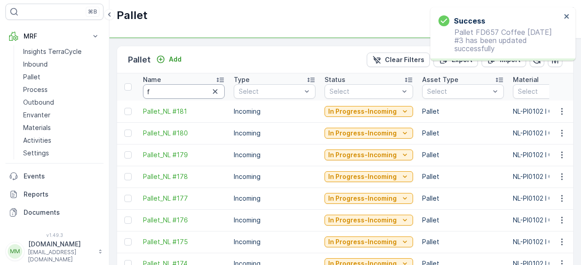
click at [171, 89] on input "f" at bounding box center [184, 91] width 82 height 15
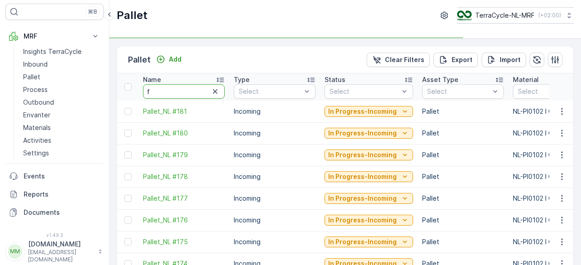
click at [171, 89] on input "f" at bounding box center [184, 91] width 82 height 15
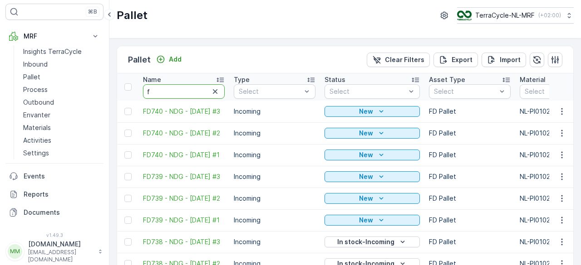
click at [171, 89] on input "f" at bounding box center [184, 91] width 82 height 15
click at [171, 89] on input "fd" at bounding box center [184, 91] width 82 height 15
click at [171, 89] on input "fd6" at bounding box center [184, 91] width 82 height 15
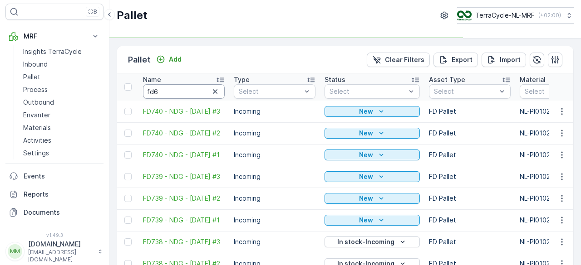
click at [171, 89] on input "fd6" at bounding box center [184, 91] width 82 height 15
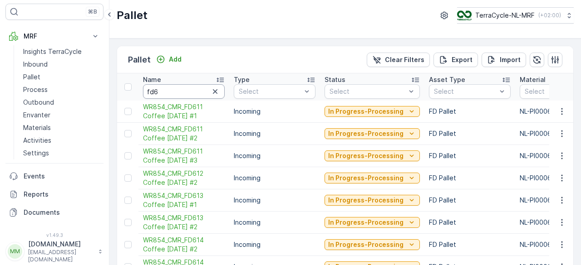
click at [171, 89] on input "fd6" at bounding box center [184, 91] width 82 height 15
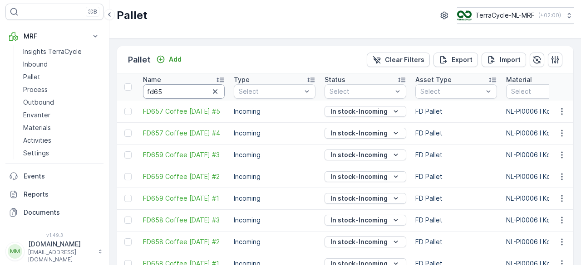
click at [171, 89] on input "fd65" at bounding box center [184, 91] width 82 height 15
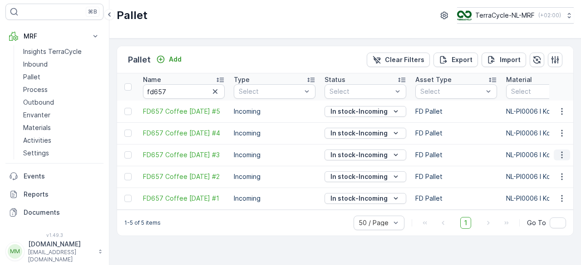
click at [564, 155] on icon "button" at bounding box center [561, 155] width 9 height 9
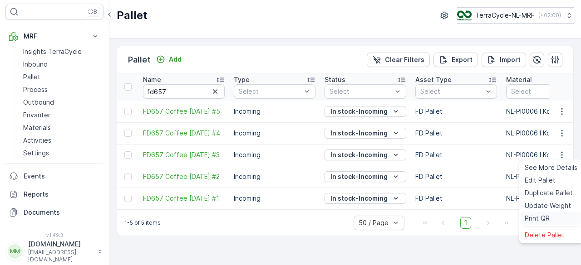
click at [527, 215] on span "Print QR" at bounding box center [537, 218] width 25 height 9
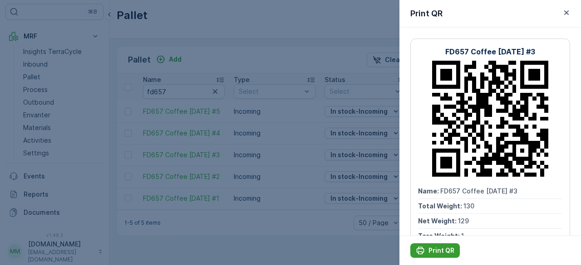
click at [435, 245] on button "Print QR" at bounding box center [434, 251] width 49 height 15
click at [213, 59] on div at bounding box center [290, 132] width 581 height 265
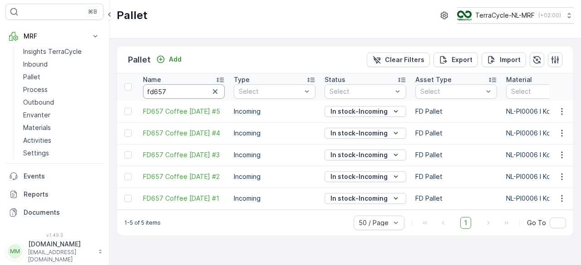
click at [188, 91] on input "fd657" at bounding box center [184, 91] width 82 height 15
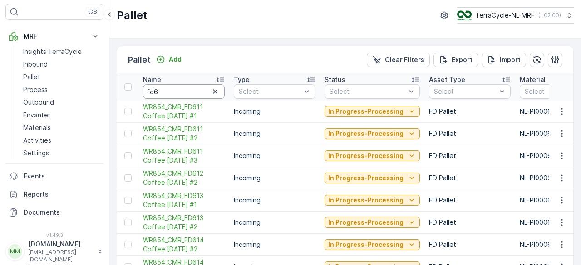
click at [188, 91] on input "fd6" at bounding box center [184, 91] width 82 height 15
click at [188, 91] on input "fd63" at bounding box center [184, 91] width 82 height 15
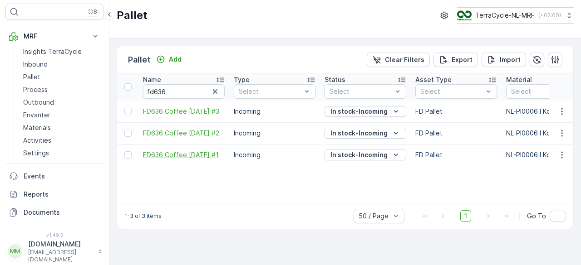
click at [209, 158] on span "FD636 Coffee [DATE] #1" at bounding box center [184, 155] width 82 height 9
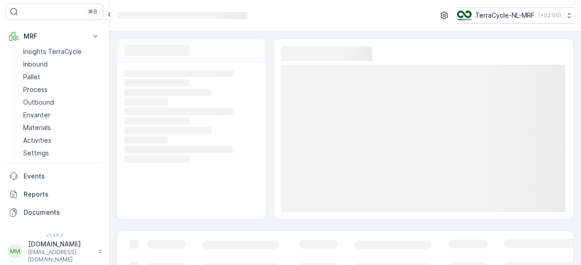
click at [209, 158] on icon "Loading..." at bounding box center [190, 159] width 132 height 8
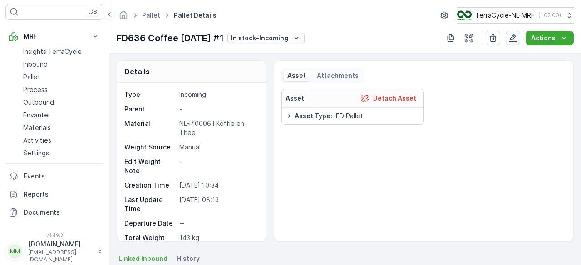
click at [510, 39] on icon "button" at bounding box center [512, 38] width 9 height 9
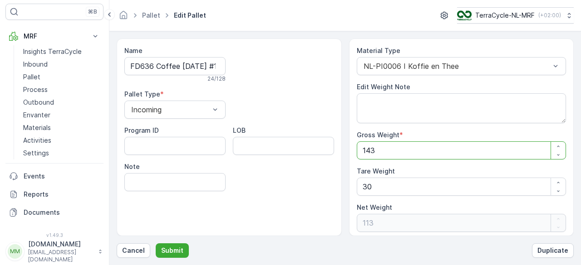
click at [381, 142] on Weight "143" at bounding box center [462, 151] width 210 height 18
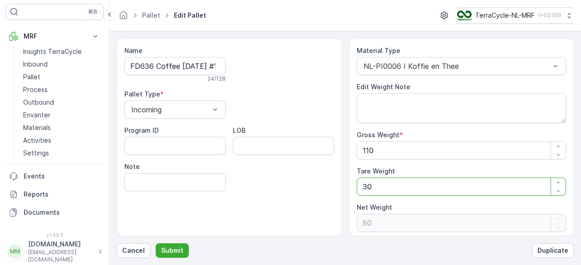
click at [377, 190] on Weight "30" at bounding box center [462, 187] width 210 height 18
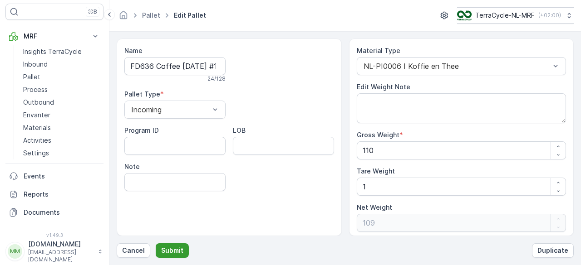
click at [170, 252] on p "Submit" at bounding box center [172, 250] width 22 height 9
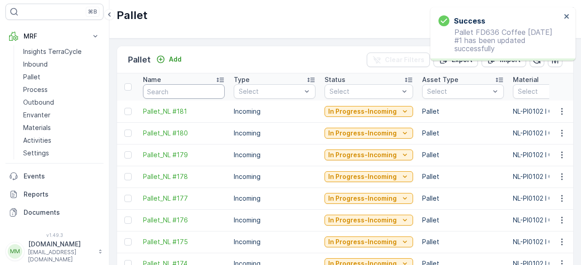
drag, startPoint x: 162, startPoint y: 83, endPoint x: 163, endPoint y: 90, distance: 7.8
click at [163, 90] on input "text" at bounding box center [184, 91] width 82 height 15
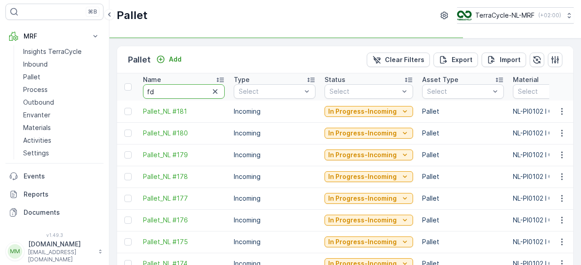
click at [163, 90] on input "fd" at bounding box center [184, 91] width 82 height 15
click at [163, 90] on input "fd6" at bounding box center [184, 91] width 82 height 15
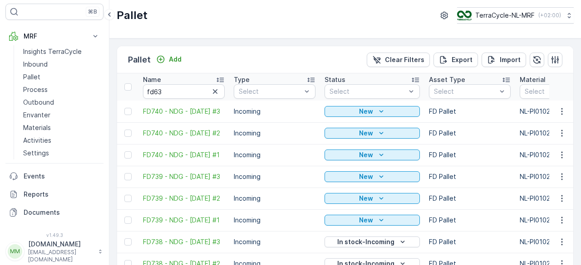
click at [163, 90] on input "fd63" at bounding box center [184, 91] width 82 height 15
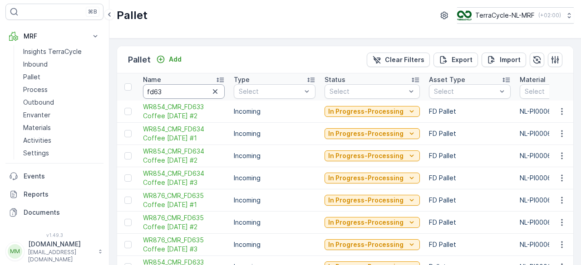
click at [163, 90] on input "fd63" at bounding box center [184, 91] width 82 height 15
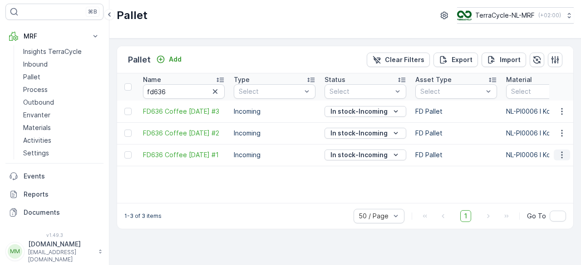
click at [565, 157] on icon "button" at bounding box center [561, 155] width 9 height 9
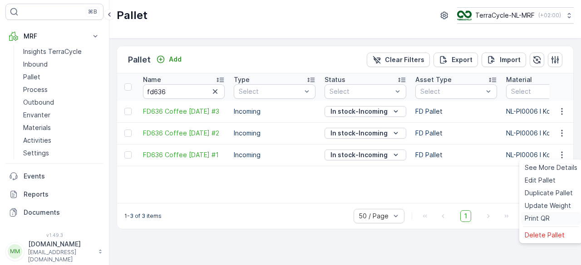
click at [530, 217] on span "Print QR" at bounding box center [537, 218] width 25 height 9
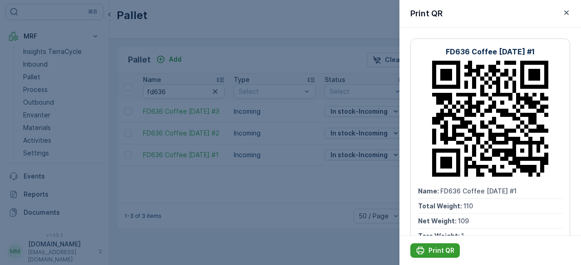
click at [432, 251] on p "Print QR" at bounding box center [441, 250] width 26 height 9
click at [186, 90] on div at bounding box center [290, 132] width 581 height 265
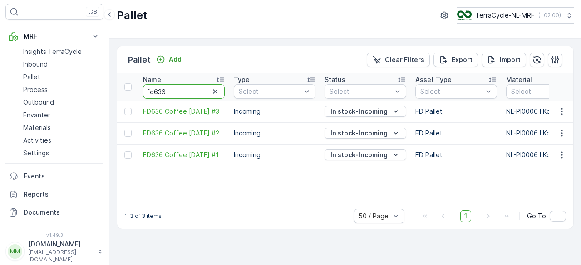
click at [183, 91] on input "fd636" at bounding box center [184, 91] width 82 height 15
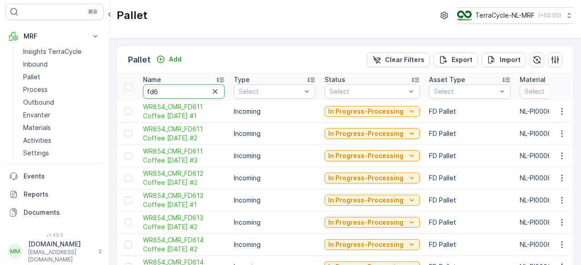
click at [183, 91] on input "fd6" at bounding box center [184, 91] width 82 height 15
click at [183, 91] on input "fd65" at bounding box center [184, 91] width 82 height 15
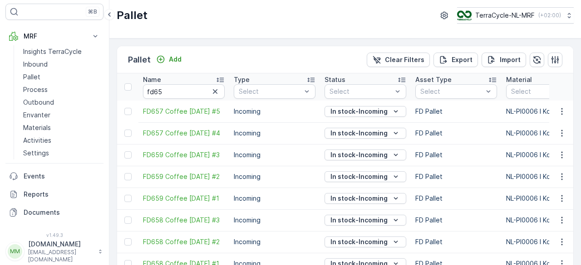
click at [183, 91] on input "fd65" at bounding box center [184, 91] width 82 height 15
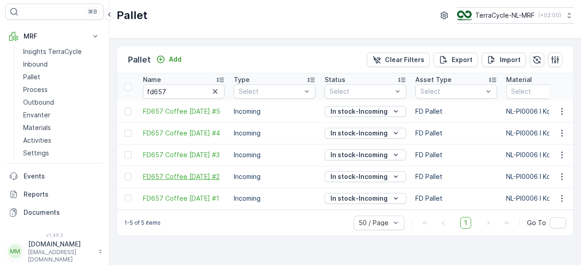
click at [187, 179] on span "FD657 Coffee [DATE] #2" at bounding box center [184, 176] width 82 height 9
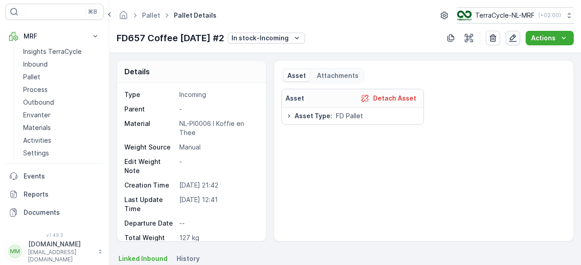
click at [511, 37] on icon "button" at bounding box center [512, 38] width 9 height 9
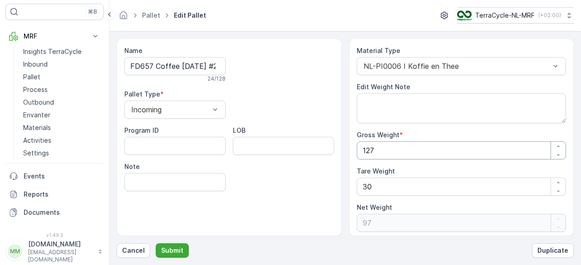
click at [392, 147] on Weight "127" at bounding box center [462, 151] width 210 height 18
click at [392, 147] on Weight "11" at bounding box center [462, 151] width 210 height 18
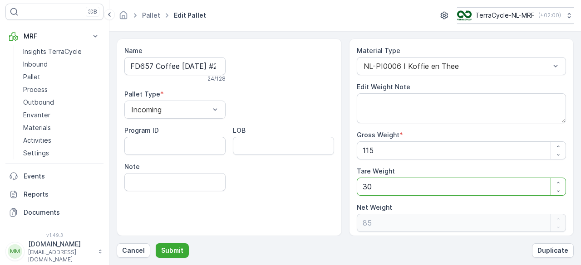
click at [378, 191] on Weight "30" at bounding box center [462, 187] width 210 height 18
click at [166, 250] on p "Submit" at bounding box center [172, 250] width 22 height 9
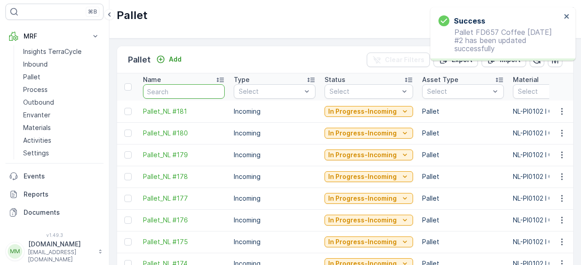
click at [162, 89] on input "text" at bounding box center [184, 91] width 82 height 15
click at [162, 89] on input "f" at bounding box center [184, 91] width 82 height 15
click at [162, 89] on input "fd" at bounding box center [184, 91] width 82 height 15
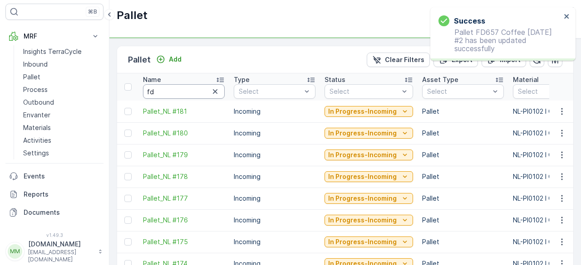
click at [162, 89] on input "fd" at bounding box center [184, 91] width 82 height 15
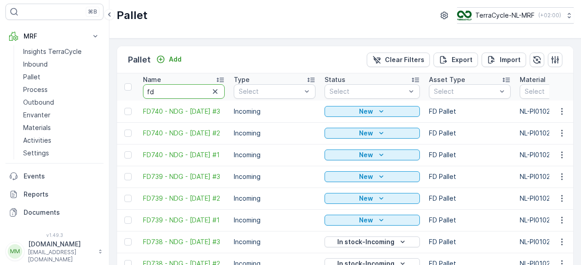
click at [162, 89] on input "fd" at bounding box center [184, 91] width 82 height 15
click at [162, 89] on input "fd6" at bounding box center [184, 91] width 82 height 15
click at [162, 89] on input "fd65" at bounding box center [184, 91] width 82 height 15
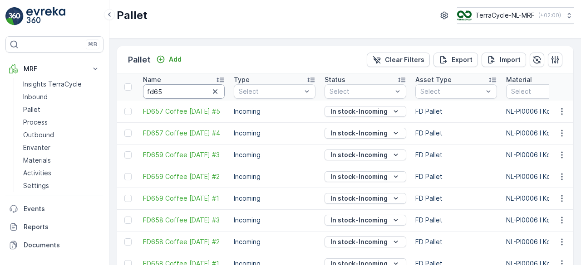
scroll to position [33, 0]
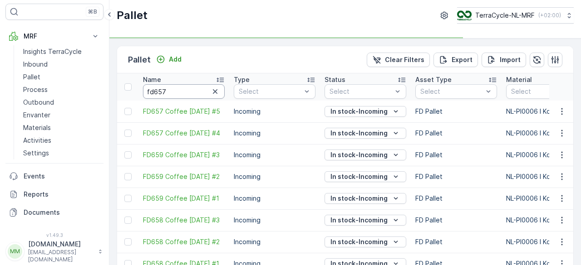
click at [162, 89] on input "fd657" at bounding box center [184, 91] width 82 height 15
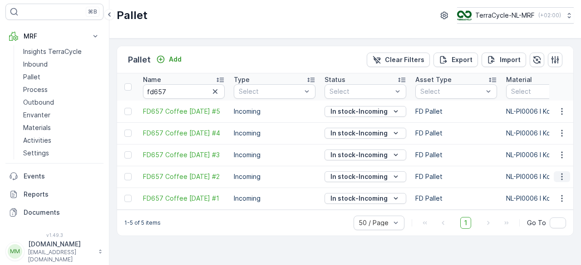
click at [561, 178] on icon "button" at bounding box center [561, 176] width 9 height 9
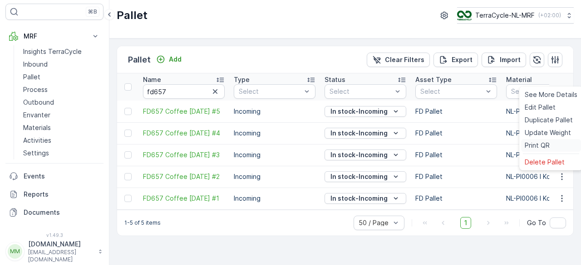
click at [530, 149] on span "Print QR" at bounding box center [537, 145] width 25 height 9
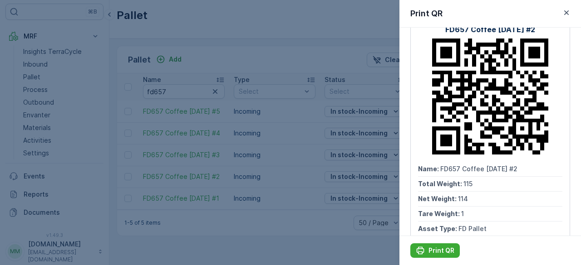
scroll to position [21, 0]
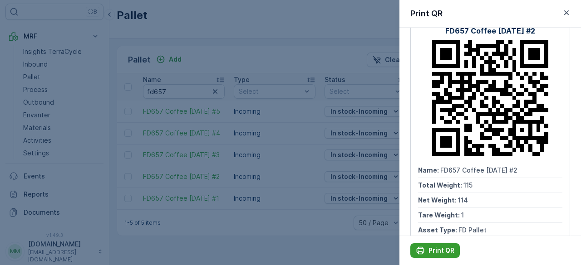
click at [426, 251] on div "Print QR" at bounding box center [435, 250] width 39 height 9
click at [217, 60] on div at bounding box center [290, 132] width 581 height 265
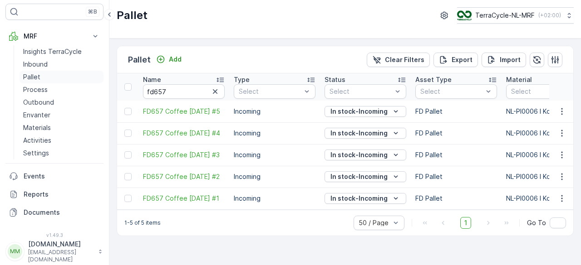
click at [43, 78] on link "Pallet" at bounding box center [62, 77] width 84 height 13
click at [35, 76] on p "Pallet" at bounding box center [31, 77] width 17 height 9
click at [216, 93] on icon "button" at bounding box center [215, 91] width 9 height 9
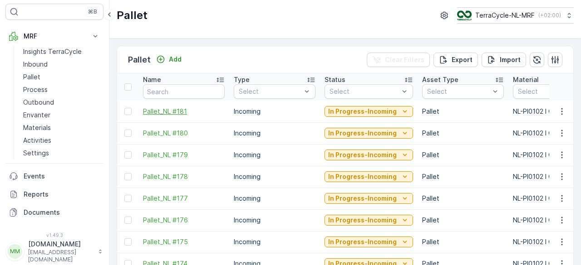
click at [162, 113] on span "Pallet_NL #181" at bounding box center [184, 111] width 82 height 9
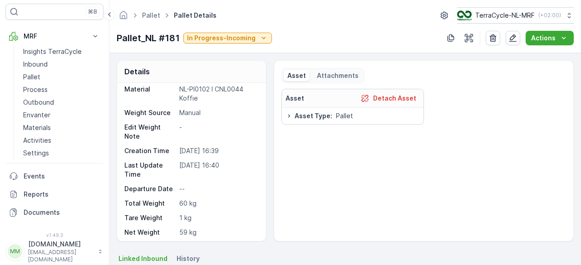
scroll to position [35, 0]
click at [35, 73] on p "Pallet" at bounding box center [31, 77] width 17 height 9
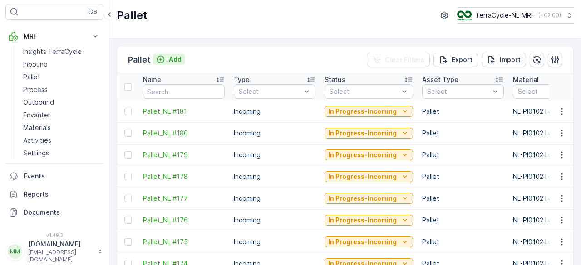
click at [170, 58] on p "Add" at bounding box center [175, 59] width 13 height 9
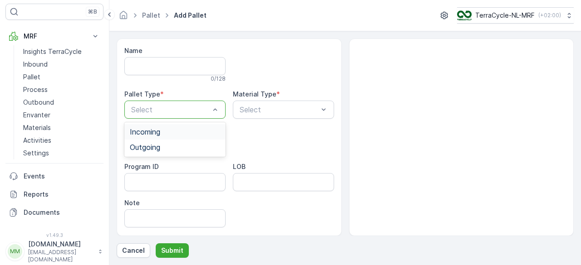
click at [147, 133] on span "Incoming" at bounding box center [145, 132] width 30 height 8
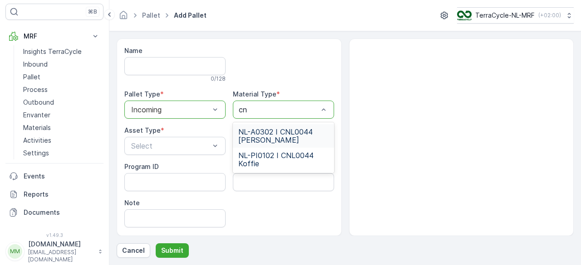
type input "cnl"
click at [256, 159] on span "NL-PI0102 I CNL0044 Koffie" at bounding box center [283, 160] width 90 height 16
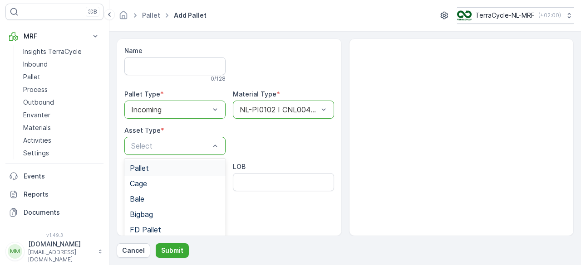
click at [161, 172] on div "Pallet" at bounding box center [174, 168] width 101 height 15
click at [145, 214] on input "Note" at bounding box center [174, 219] width 101 height 18
type input "Missing Label DGFD"
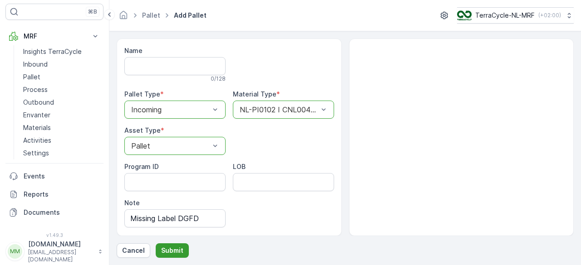
click at [174, 248] on p "Submit" at bounding box center [172, 250] width 22 height 9
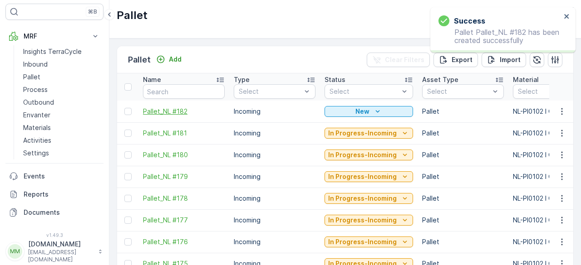
click at [165, 113] on span "Pallet_NL #182" at bounding box center [184, 111] width 82 height 9
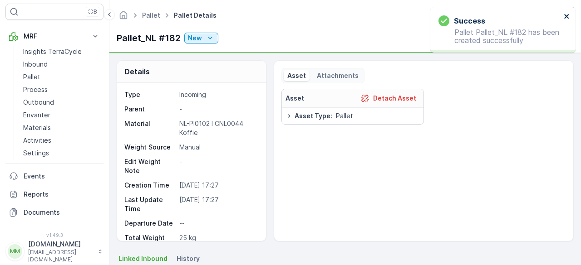
click at [566, 17] on icon "close" at bounding box center [566, 16] width 5 height 5
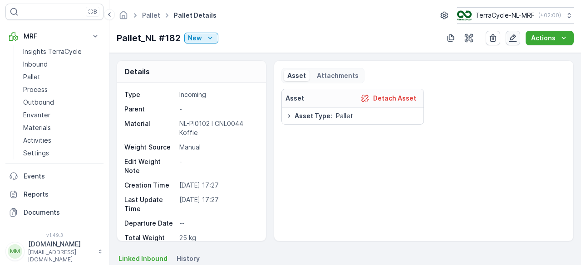
click at [509, 41] on div "button" at bounding box center [512, 38] width 9 height 9
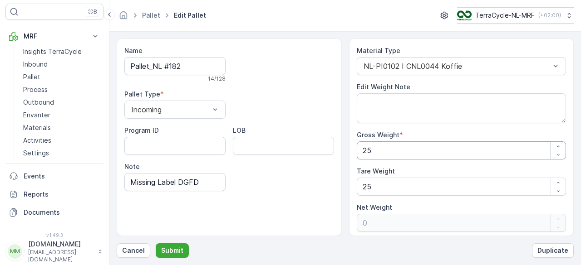
click at [396, 154] on Weight "25" at bounding box center [462, 151] width 210 height 18
click at [395, 151] on Weight "25" at bounding box center [462, 151] width 210 height 18
type Weight "2"
type Weight "-23"
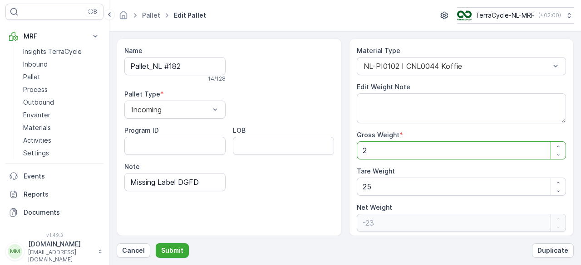
type Weight "0"
type Weight "1"
type Weight "-24"
type Weight "15"
type Weight "-10"
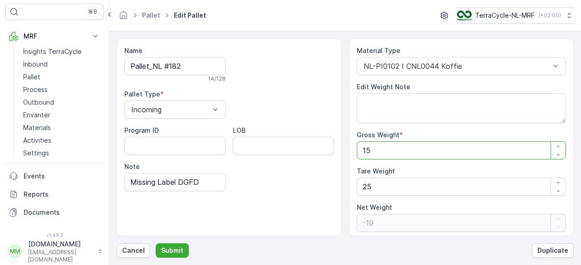
type Weight "154"
type Weight "129"
type Weight "154"
click at [380, 181] on Weight "25" at bounding box center [462, 187] width 210 height 18
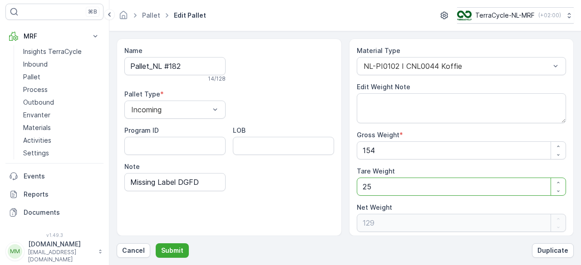
type Weight "2"
type Weight "152"
type Weight "0"
type Weight "1"
type Weight "153"
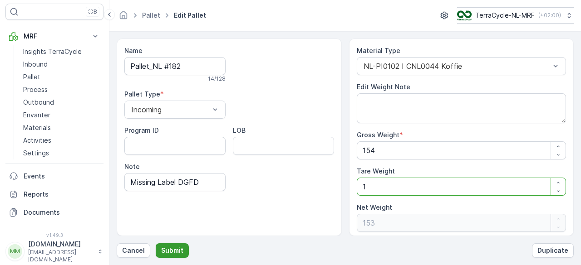
type Weight "1"
click at [172, 252] on p "Submit" at bounding box center [172, 250] width 22 height 9
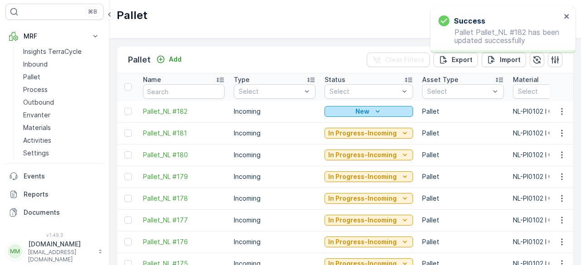
click at [373, 109] on icon "New" at bounding box center [377, 111] width 9 height 9
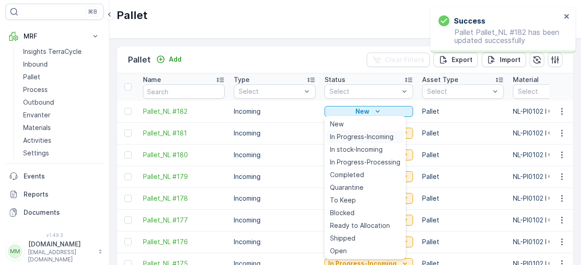
click at [347, 136] on span "In Progress-Incoming" at bounding box center [362, 137] width 64 height 9
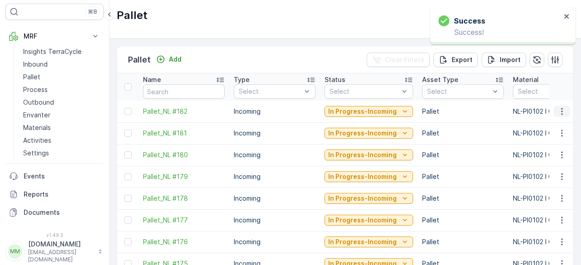
click at [561, 112] on icon "button" at bounding box center [561, 111] width 9 height 9
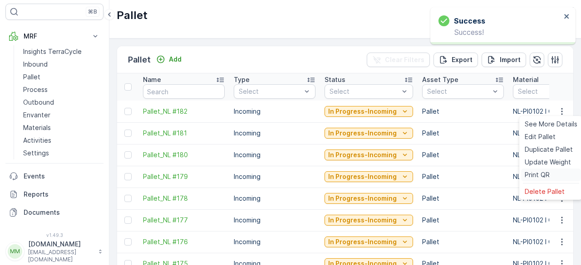
click at [527, 174] on span "Print QR" at bounding box center [537, 175] width 25 height 9
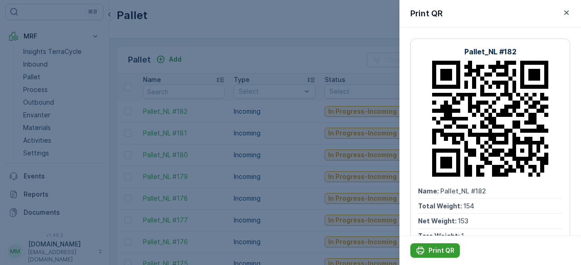
click at [420, 249] on icon "Print QR" at bounding box center [421, 251] width 8 height 8
click at [564, 12] on icon "button" at bounding box center [566, 12] width 9 height 9
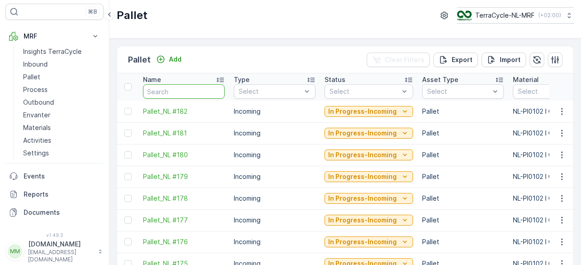
click at [175, 91] on input "text" at bounding box center [184, 91] width 82 height 15
type input "fd"
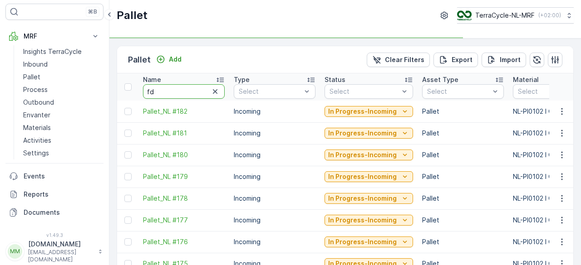
click at [175, 91] on input "fd" at bounding box center [184, 91] width 82 height 15
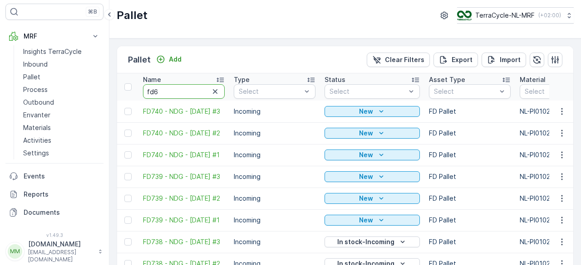
type input "fd"
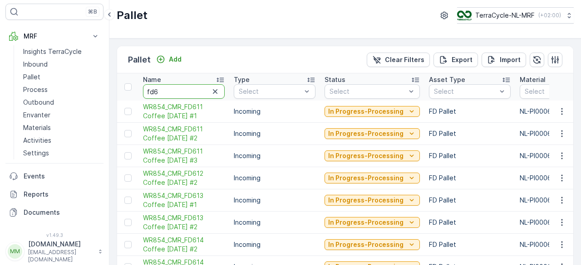
click at [172, 91] on input "fd6" at bounding box center [184, 91] width 82 height 15
type input "fd66"
click at [172, 91] on input "fd66" at bounding box center [184, 91] width 82 height 15
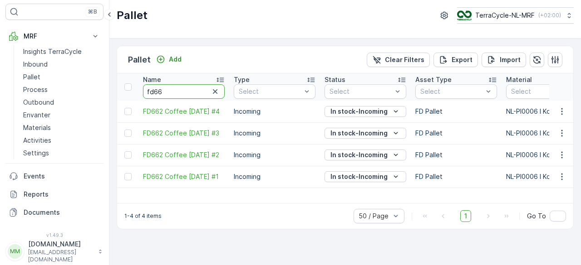
click at [172, 91] on input "fd66" at bounding box center [184, 91] width 82 height 15
type input "fd662"
click at [172, 151] on span "FD662 Coffee [DATE] #2" at bounding box center [184, 155] width 82 height 9
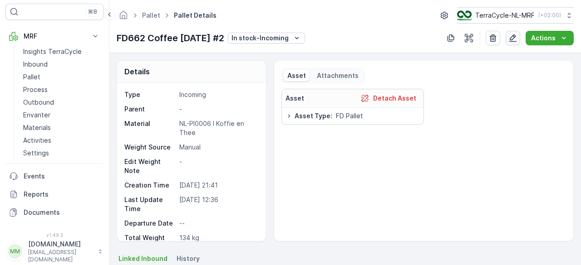
click at [514, 38] on icon "button" at bounding box center [512, 38] width 9 height 9
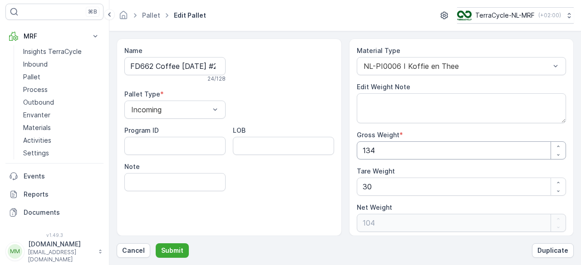
click at [400, 152] on Weight "134" at bounding box center [462, 151] width 210 height 18
type Weight "13"
type Weight "-17"
type Weight "1"
type Weight "-29"
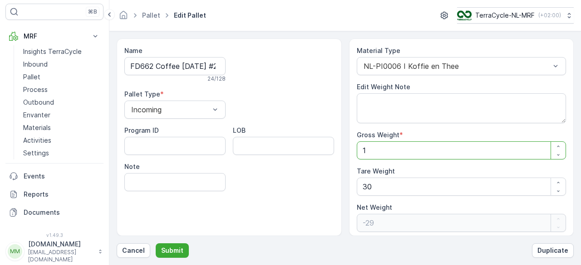
type Weight "12"
type Weight "-18"
type Weight "122"
type Weight "92"
type Weight "122"
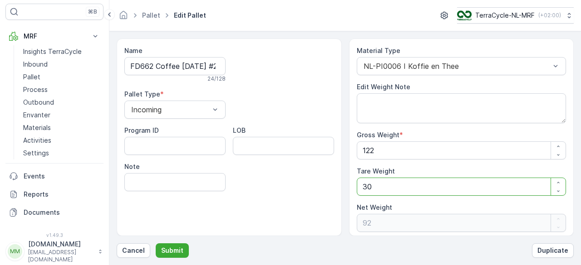
click at [374, 182] on Weight "30" at bounding box center [462, 187] width 210 height 18
type Weight "3"
type Weight "119"
type Weight "0"
type Weight "1"
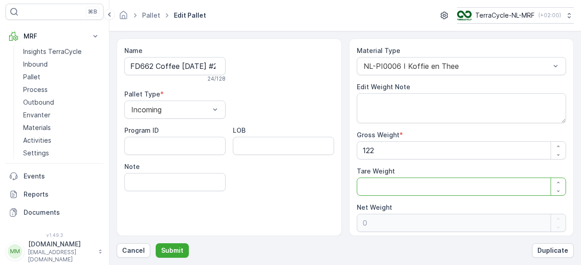
type Weight "121"
type Weight "1"
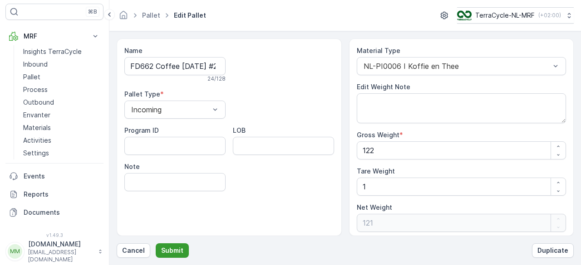
click at [172, 248] on p "Submit" at bounding box center [172, 250] width 22 height 9
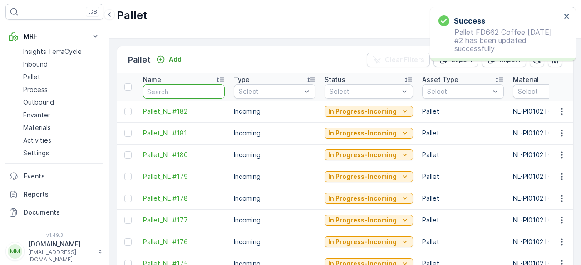
click at [180, 86] on input "text" at bounding box center [184, 91] width 82 height 15
type input "f"
click at [180, 86] on input "f" at bounding box center [184, 91] width 82 height 15
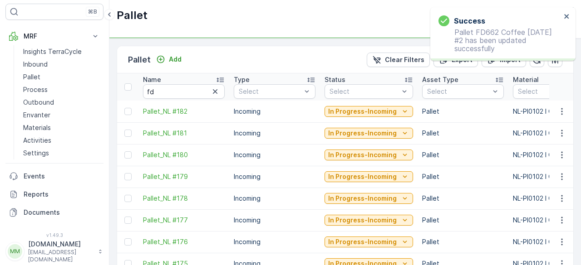
type input "f"
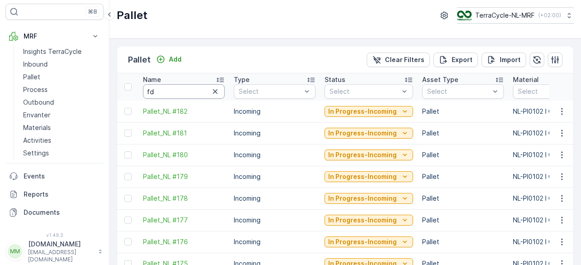
click at [180, 86] on input "fd" at bounding box center [184, 91] width 82 height 15
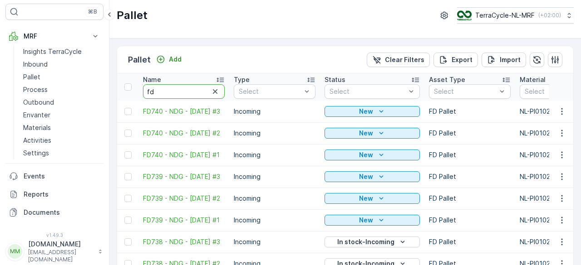
click at [180, 86] on input "fd" at bounding box center [184, 91] width 82 height 15
type input "fd6"
click at [180, 86] on input "fd6" at bounding box center [184, 91] width 82 height 15
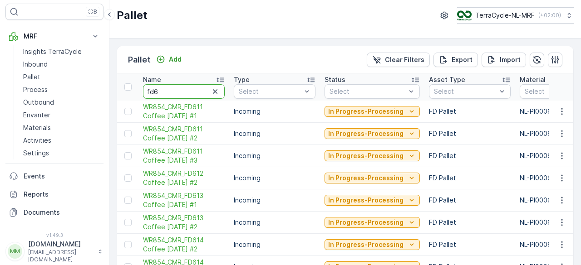
click at [174, 91] on input "fd6" at bounding box center [184, 91] width 82 height 15
type input "fd66"
click at [174, 91] on input "fd66" at bounding box center [184, 91] width 82 height 15
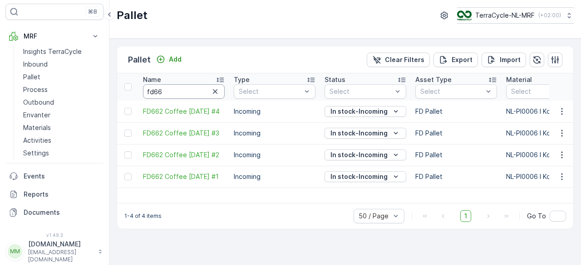
click at [174, 91] on input "fd66" at bounding box center [184, 91] width 82 height 15
type input "fd662"
click at [562, 153] on icon "button" at bounding box center [561, 155] width 9 height 9
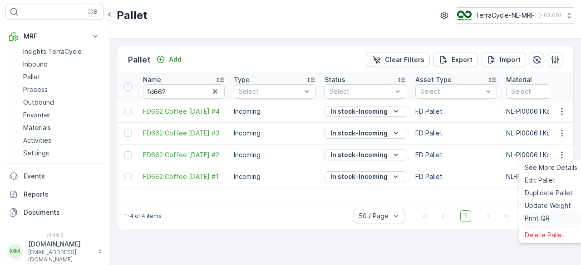
click at [531, 219] on span "Print QR" at bounding box center [537, 218] width 25 height 9
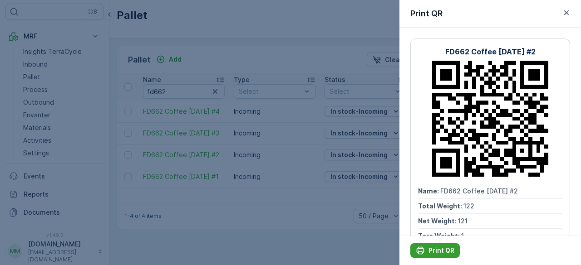
click at [420, 258] on div "Print QR" at bounding box center [490, 250] width 182 height 29
click at [428, 249] on div "Print QR" at bounding box center [435, 250] width 39 height 9
click at [172, 88] on div at bounding box center [290, 132] width 581 height 265
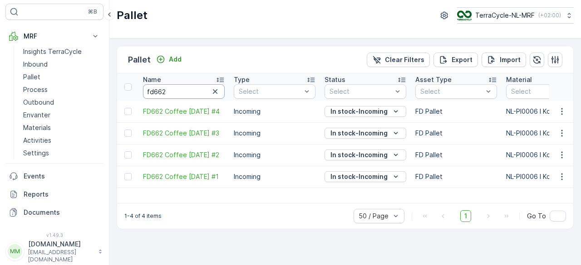
click at [174, 93] on input "fd662" at bounding box center [184, 91] width 82 height 15
type input "fd66"
click at [174, 93] on input "fd66" at bounding box center [184, 91] width 82 height 15
type input "fd6"
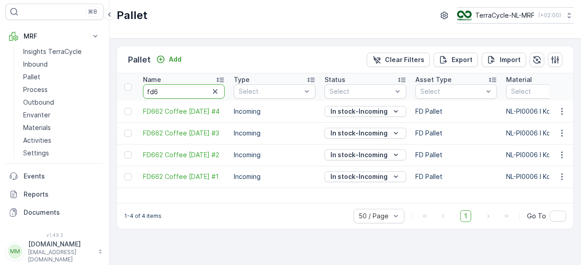
click at [174, 93] on input "fd6" at bounding box center [184, 91] width 82 height 15
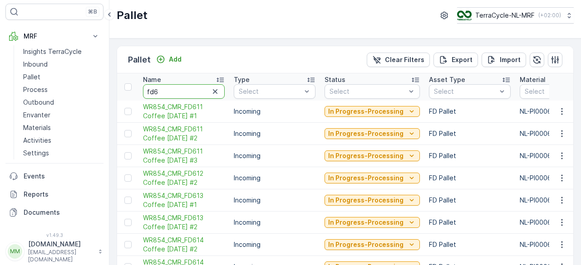
click at [174, 93] on input "fd6" at bounding box center [184, 91] width 82 height 15
type input "5"
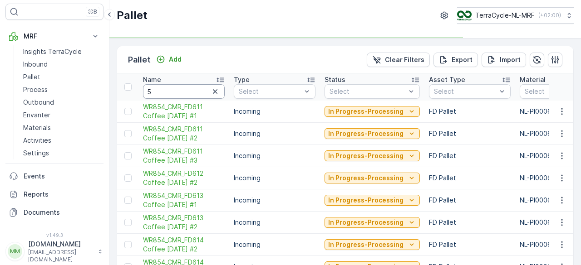
click at [174, 93] on input "5" at bounding box center [184, 91] width 82 height 15
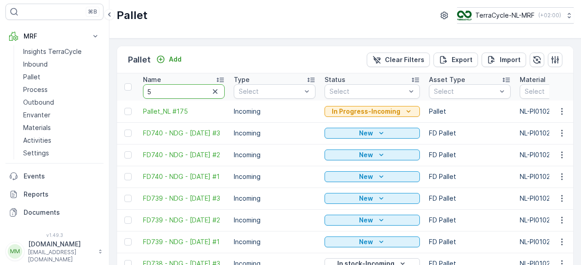
click at [174, 93] on input "5" at bounding box center [184, 91] width 82 height 15
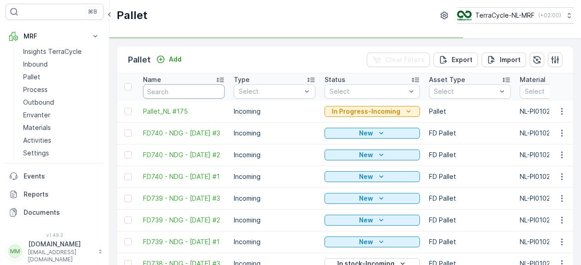
click at [174, 93] on input "text" at bounding box center [184, 91] width 82 height 15
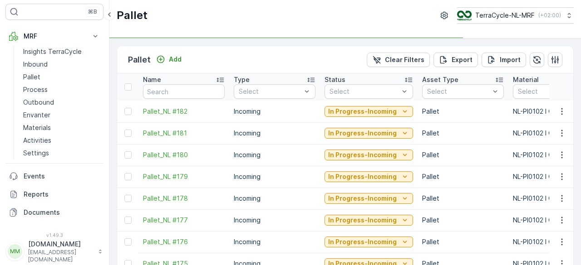
type input "d"
click at [174, 93] on input "d" at bounding box center [184, 91] width 82 height 15
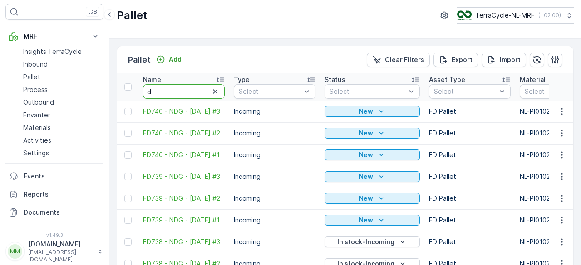
click at [174, 93] on input "d" at bounding box center [184, 91] width 82 height 15
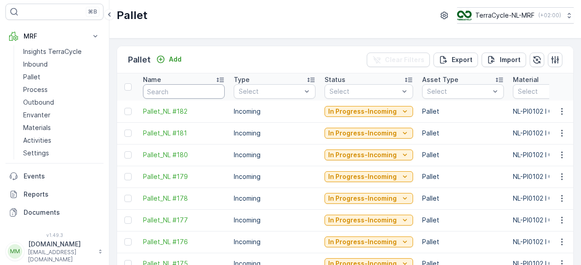
click at [174, 93] on input "text" at bounding box center [184, 91] width 82 height 15
type input "f"
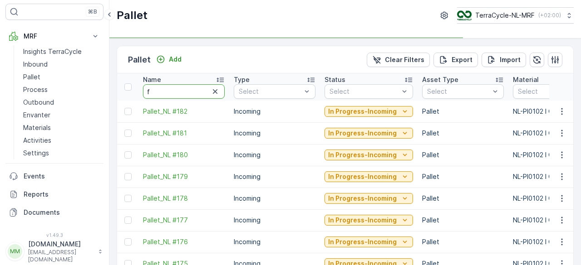
type input "fd"
click at [173, 93] on input "fd" at bounding box center [184, 91] width 82 height 15
type input "fd6"
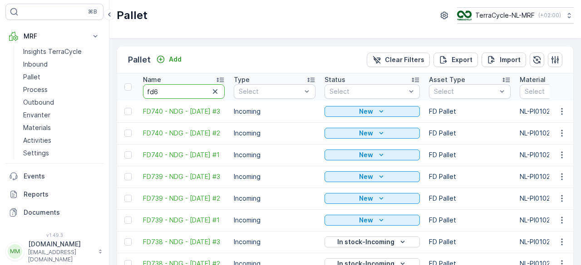
click at [173, 93] on input "fd6" at bounding box center [184, 91] width 82 height 15
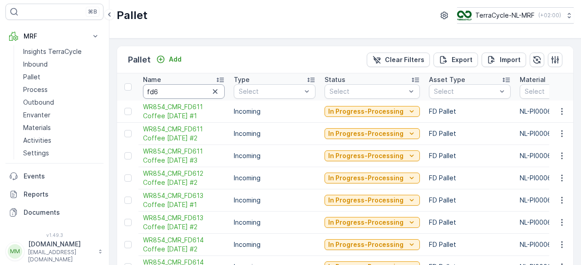
click at [173, 93] on input "fd6" at bounding box center [184, 91] width 82 height 15
type input "fd65"
click at [173, 93] on input "fd65" at bounding box center [184, 91] width 82 height 15
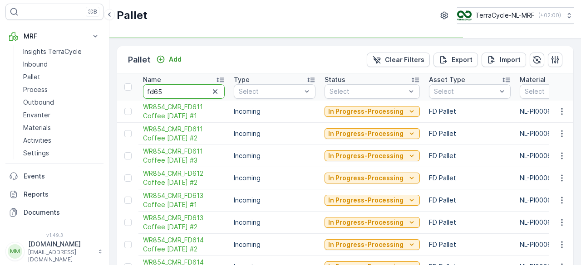
click at [173, 93] on input "fd65" at bounding box center [184, 91] width 82 height 15
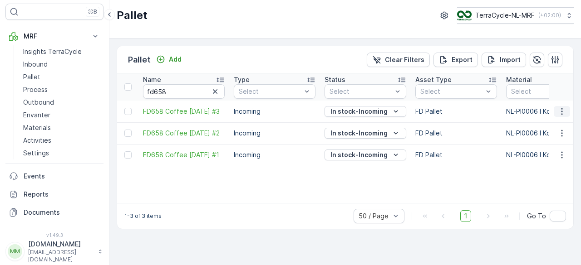
click at [561, 108] on icon "button" at bounding box center [561, 111] width 9 height 9
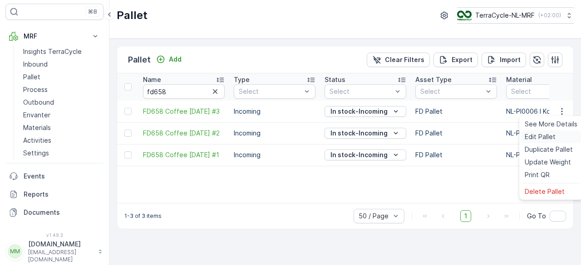
click at [530, 139] on span "Edit Pallet" at bounding box center [540, 137] width 31 height 9
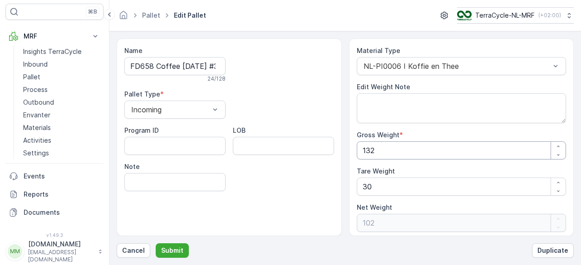
click at [395, 144] on Weight "132" at bounding box center [462, 151] width 210 height 18
type Weight "13"
type Weight "-17"
type Weight "1"
type Weight "-29"
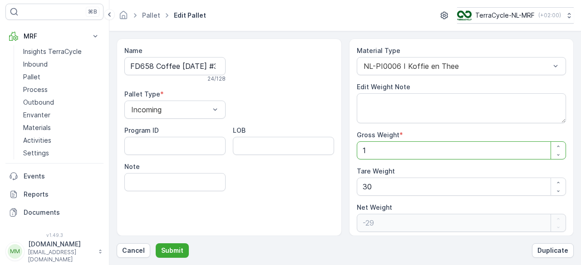
type Weight "0"
type Weight "1"
type Weight "-29"
type Weight "11"
type Weight "-19"
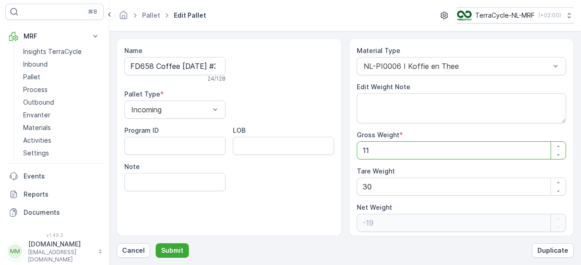
type Weight "119"
type Weight "89"
type Weight "119"
click at [384, 185] on Weight "30" at bounding box center [462, 187] width 210 height 18
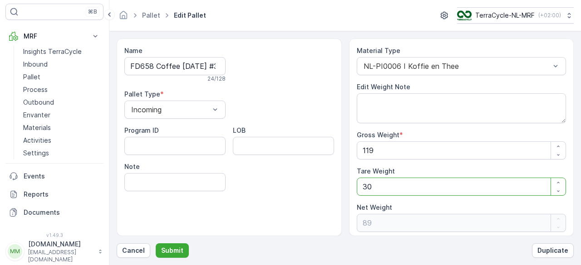
type Weight "3"
type Weight "116"
type Weight "0"
type Weight "1"
type Weight "118"
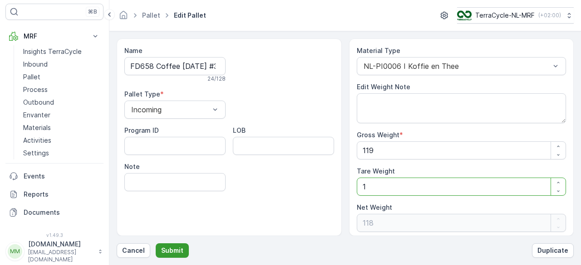
type Weight "1"
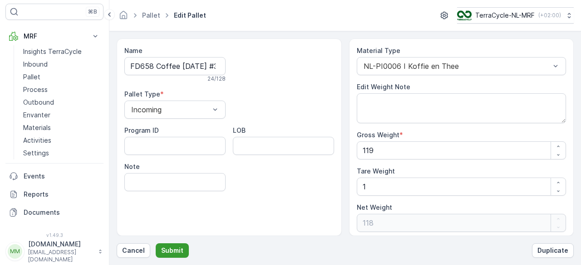
click at [172, 252] on p "Submit" at bounding box center [172, 250] width 22 height 9
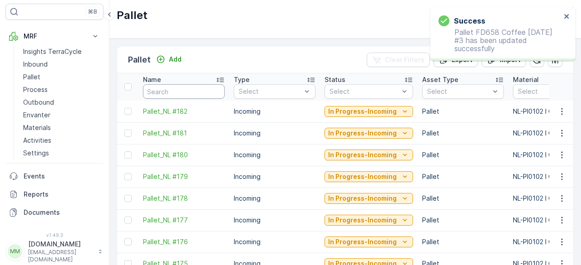
drag, startPoint x: 169, startPoint y: 84, endPoint x: 166, endPoint y: 91, distance: 8.2
click at [166, 91] on input "text" at bounding box center [184, 91] width 82 height 15
click at [166, 91] on input "f" at bounding box center [184, 91] width 82 height 15
type input "fd"
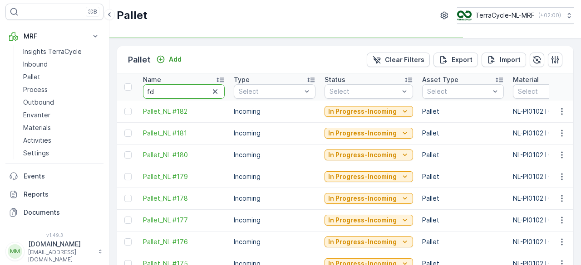
click at [166, 91] on input "fd" at bounding box center [184, 91] width 82 height 15
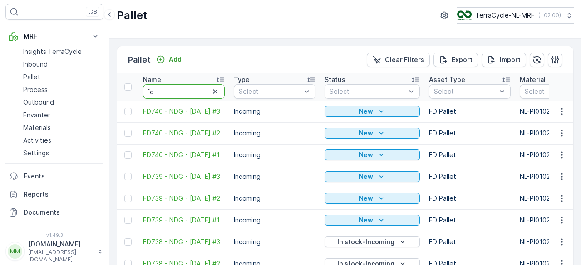
click at [166, 91] on input "fd" at bounding box center [184, 91] width 82 height 15
type input "fd6"
click at [166, 91] on input "fd6" at bounding box center [184, 91] width 82 height 15
type input "fd65"
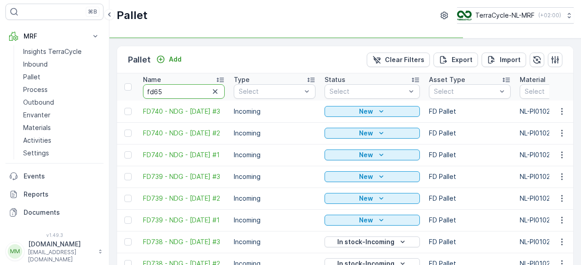
click at [166, 91] on input "fd65" at bounding box center [184, 91] width 82 height 15
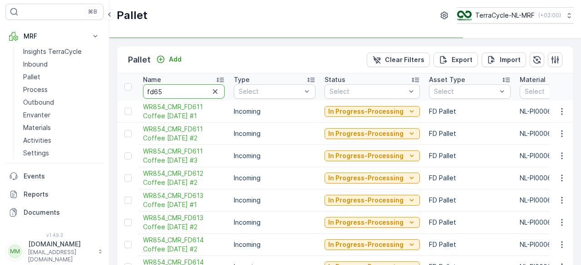
click at [166, 91] on input "fd65" at bounding box center [184, 91] width 82 height 15
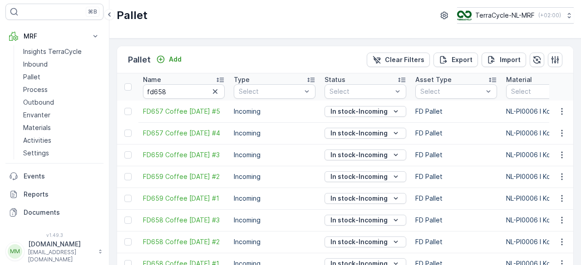
type input "fd65"
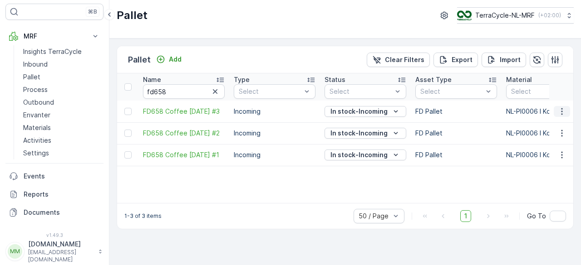
click at [561, 109] on icon "button" at bounding box center [561, 111] width 9 height 9
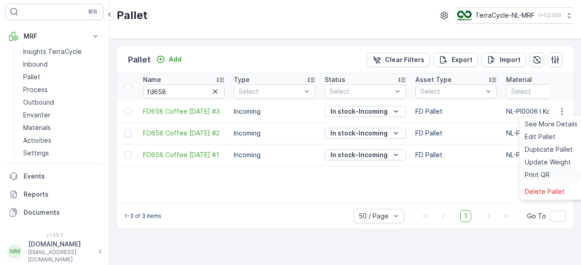
click at [527, 173] on span "Print QR" at bounding box center [537, 175] width 25 height 9
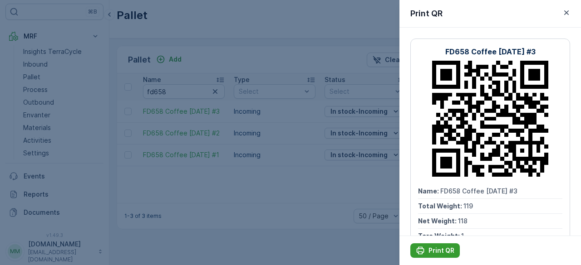
click at [438, 246] on p "Print QR" at bounding box center [441, 250] width 26 height 9
click at [189, 94] on div at bounding box center [290, 132] width 581 height 265
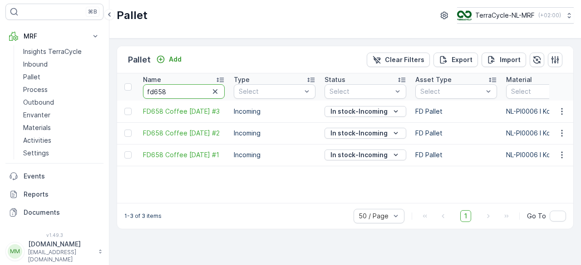
click at [189, 94] on input "fd658" at bounding box center [184, 91] width 82 height 15
type input "fd6"
click at [189, 94] on input "fd6" at bounding box center [184, 91] width 82 height 15
click at [185, 96] on input "fd6" at bounding box center [184, 91] width 82 height 15
type input "fd63"
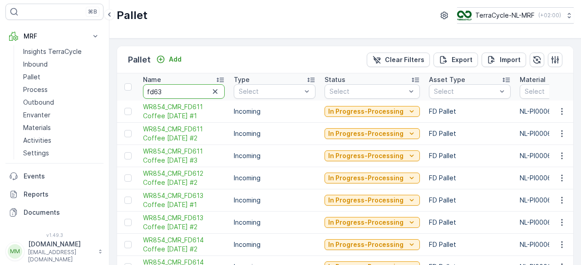
type input "fd6"
click at [185, 96] on input "fd63" at bounding box center [184, 91] width 82 height 15
type input "fd636"
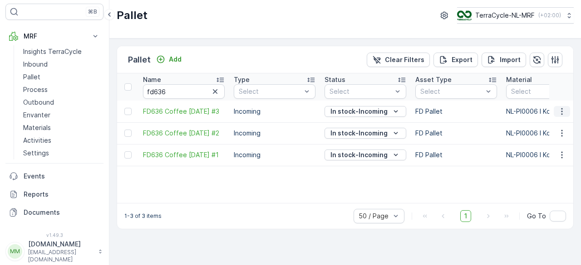
click at [564, 110] on icon "button" at bounding box center [561, 111] width 9 height 9
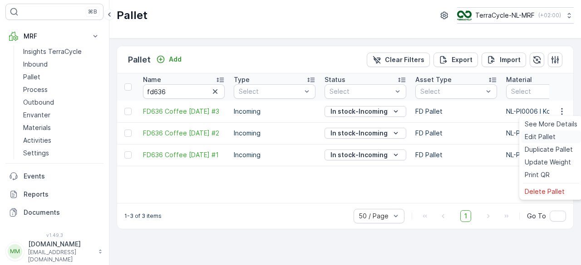
click at [537, 137] on span "Edit Pallet" at bounding box center [540, 137] width 31 height 9
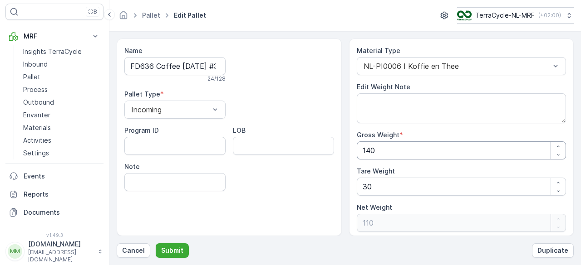
click at [389, 148] on Weight "140" at bounding box center [462, 151] width 210 height 18
type Weight "14"
type Weight "-16"
type Weight "1"
type Weight "-29"
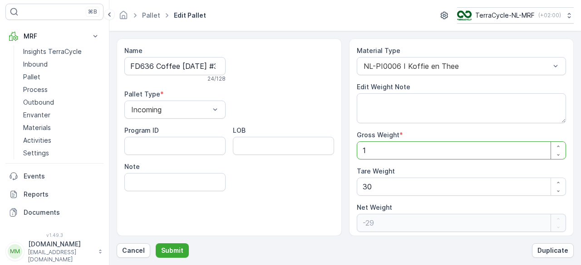
type Weight "12"
type Weight "-18"
type Weight "128"
type Weight "98"
type Weight "128"
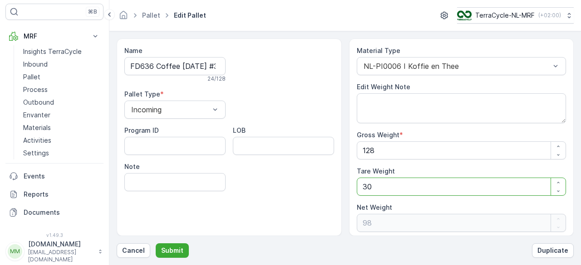
click at [370, 190] on Weight "30" at bounding box center [462, 187] width 210 height 18
type Weight "3"
type Weight "125"
type Weight "0"
type Weight "1"
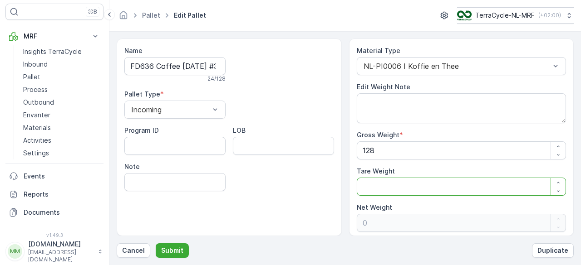
type Weight "127"
type Weight "1"
click at [167, 251] on p "Submit" at bounding box center [172, 250] width 22 height 9
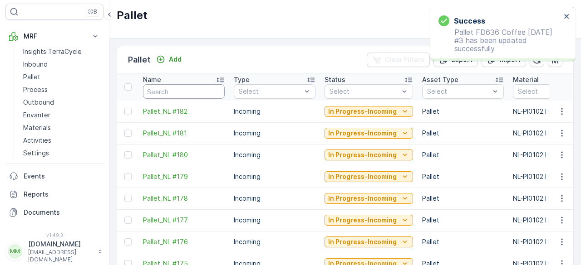
click at [195, 93] on input "text" at bounding box center [184, 91] width 82 height 15
click at [195, 93] on input "f" at bounding box center [184, 91] width 82 height 15
type input "fd"
click at [195, 93] on input "fd" at bounding box center [184, 91] width 82 height 15
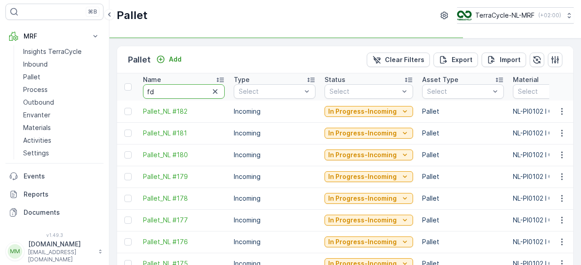
click at [195, 93] on input "fd" at bounding box center [184, 91] width 82 height 15
type input "6"
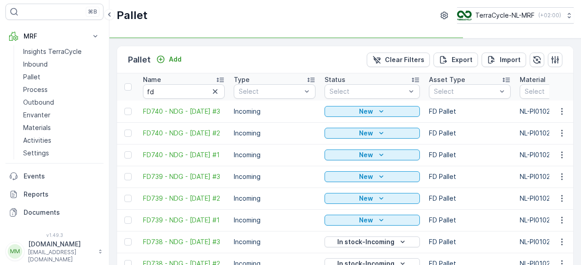
type input "6"
click at [195, 93] on input "6" at bounding box center [184, 91] width 82 height 15
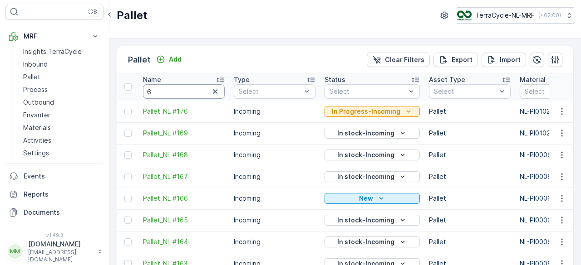
click at [195, 93] on input "6" at bounding box center [184, 91] width 82 height 15
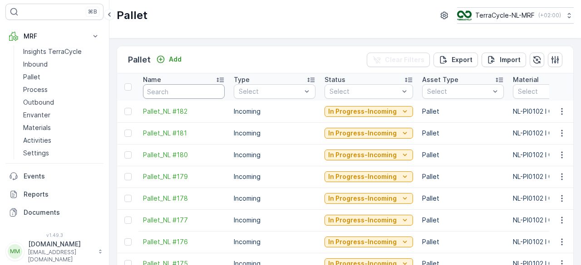
click at [195, 93] on input "text" at bounding box center [184, 91] width 82 height 15
type input "f"
click at [195, 93] on input "f" at bounding box center [184, 91] width 82 height 15
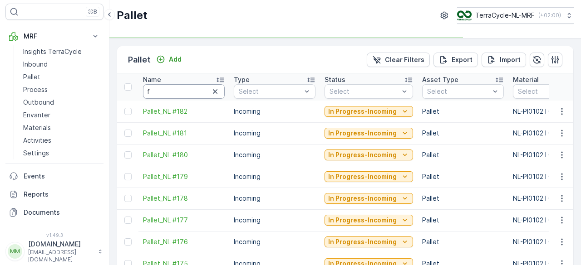
click at [195, 93] on input "f" at bounding box center [184, 91] width 82 height 15
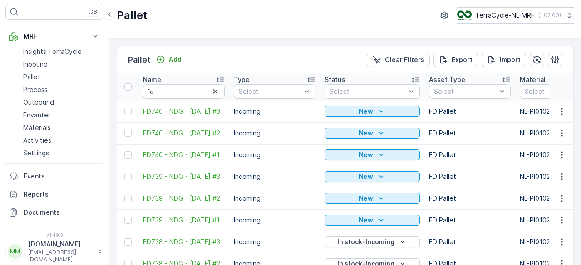
type input "f"
click at [195, 93] on input "f" at bounding box center [184, 91] width 82 height 15
click at [195, 93] on input "fd" at bounding box center [184, 91] width 82 height 15
type input "fd6"
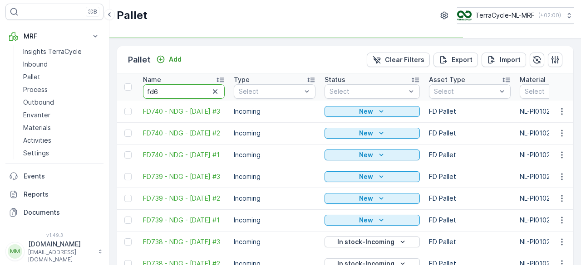
click at [195, 93] on input "fd6" at bounding box center [184, 91] width 82 height 15
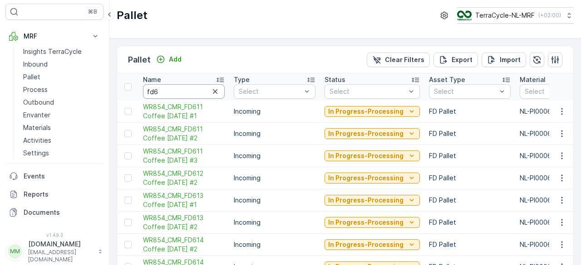
click at [195, 93] on input "fd6" at bounding box center [184, 91] width 82 height 15
type input "fd62"
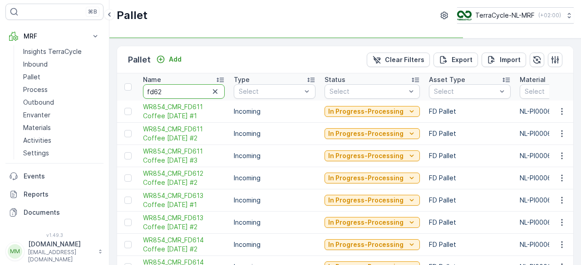
click at [195, 93] on input "fd62" at bounding box center [184, 91] width 82 height 15
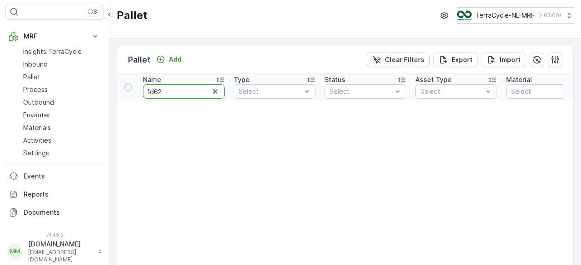
click at [195, 93] on input "fd62" at bounding box center [184, 91] width 82 height 15
type input "fd6"
click at [195, 93] on input "fd6" at bounding box center [184, 91] width 82 height 15
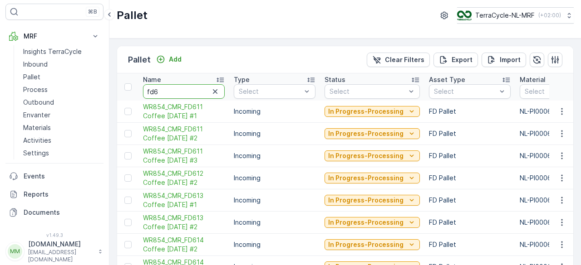
click at [195, 93] on input "fd6" at bounding box center [184, 91] width 82 height 15
type input "fd63"
click at [195, 93] on input "fd63" at bounding box center [184, 91] width 82 height 15
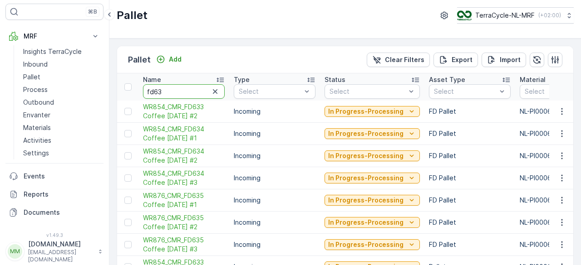
type input "fd636"
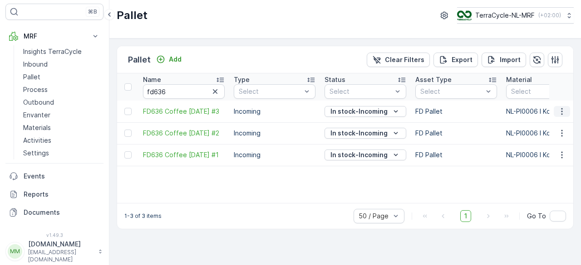
click at [562, 112] on icon "button" at bounding box center [561, 111] width 9 height 9
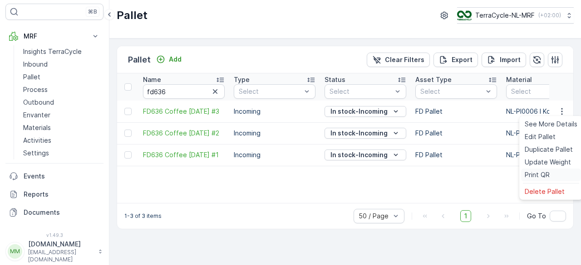
click at [529, 181] on div "Print QR" at bounding box center [551, 175] width 60 height 13
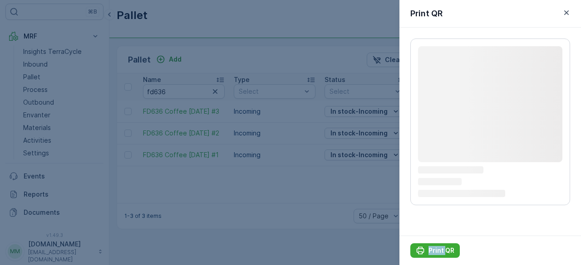
click at [529, 181] on icon "Loading..." at bounding box center [490, 182] width 144 height 8
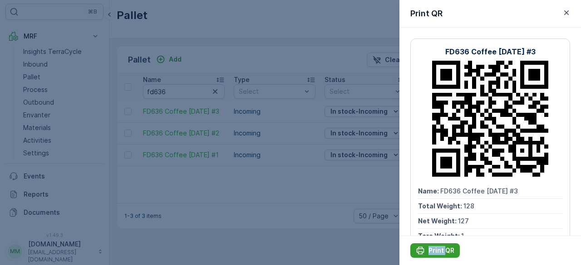
click at [430, 247] on p "Print QR" at bounding box center [441, 250] width 26 height 9
click at [566, 17] on icon "button" at bounding box center [566, 12] width 9 height 9
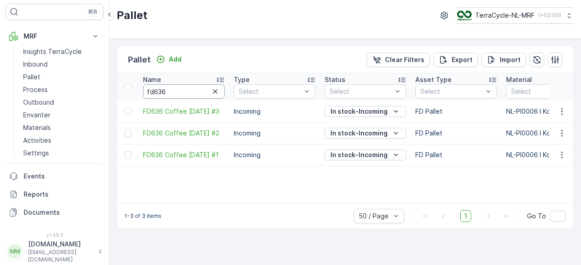
click at [182, 93] on input "fd636" at bounding box center [184, 91] width 82 height 15
type input "fd63"
click at [182, 93] on input "fd63" at bounding box center [184, 91] width 82 height 15
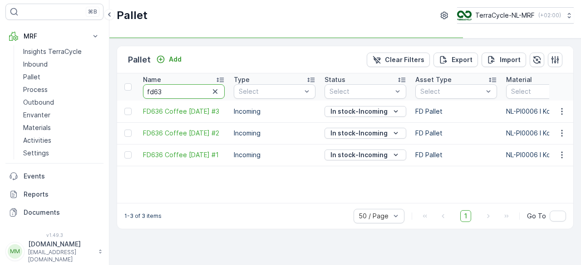
click at [182, 93] on input "fd63" at bounding box center [184, 91] width 82 height 15
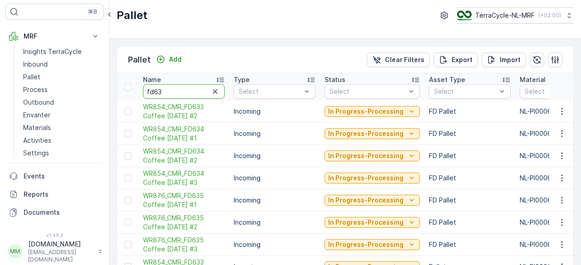
click at [182, 93] on input "fd63" at bounding box center [184, 91] width 82 height 15
type input "fd6"
click at [182, 93] on input "fd6" at bounding box center [184, 91] width 82 height 15
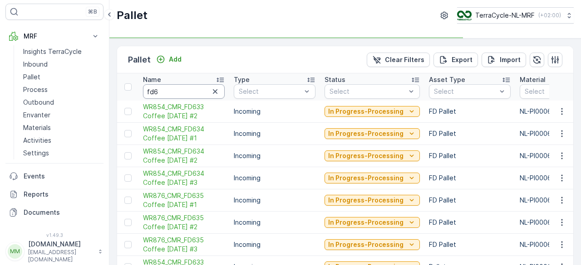
click at [182, 93] on input "fd6" at bounding box center [184, 91] width 82 height 15
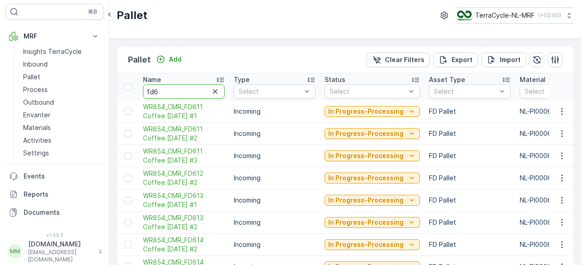
click at [182, 93] on input "fd6" at bounding box center [184, 91] width 82 height 15
type input "fd67"
click at [182, 93] on input "fd67" at bounding box center [184, 91] width 82 height 15
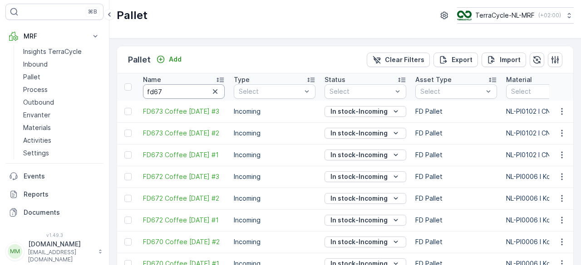
click at [182, 93] on input "fd67" at bounding box center [184, 91] width 82 height 15
type input "fd671"
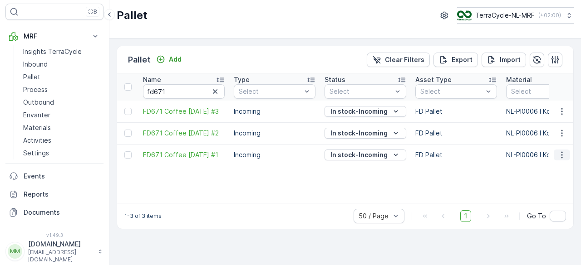
click at [564, 152] on icon "button" at bounding box center [561, 155] width 9 height 9
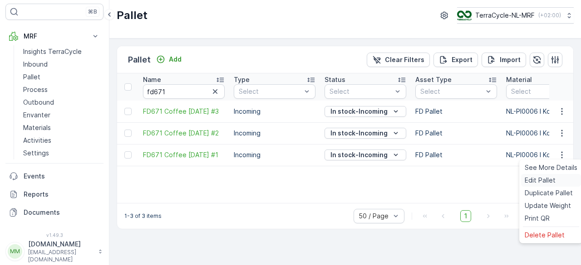
click at [537, 180] on span "Edit Pallet" at bounding box center [540, 180] width 31 height 9
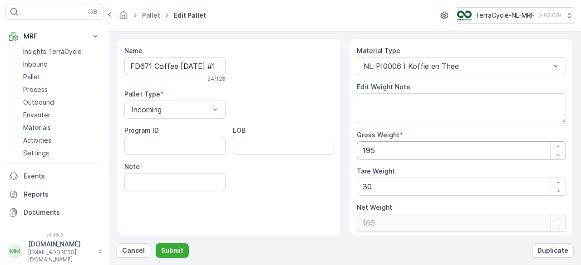
click at [391, 150] on Weight "195" at bounding box center [462, 151] width 210 height 18
type Weight "19"
type Weight "-11"
type Weight "1"
type Weight "-29"
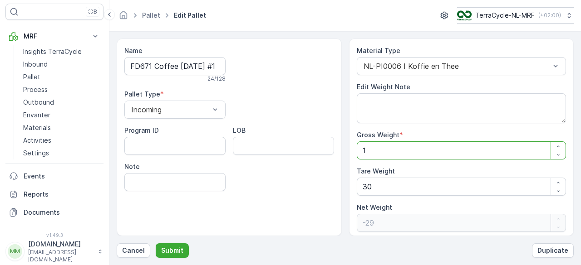
type Weight "0"
type Weight "1"
type Weight "-29"
type Weight "10"
type Weight "-20"
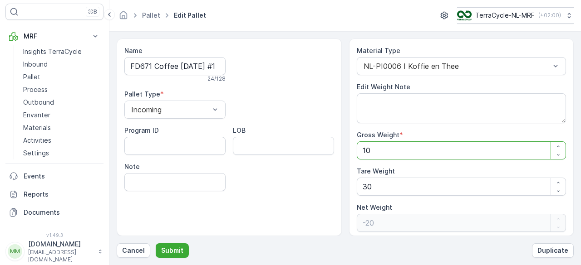
type Weight "104"
type Weight "74"
type Weight "104"
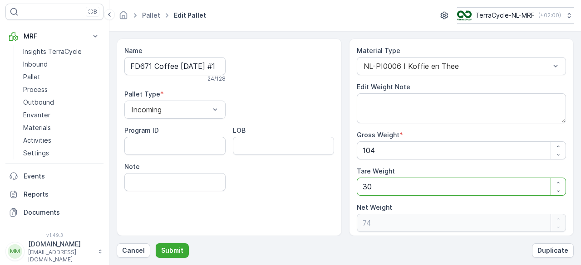
click at [379, 187] on Weight "30" at bounding box center [462, 187] width 210 height 18
type Weight "3"
type Weight "101"
type Weight "0"
type Weight "1"
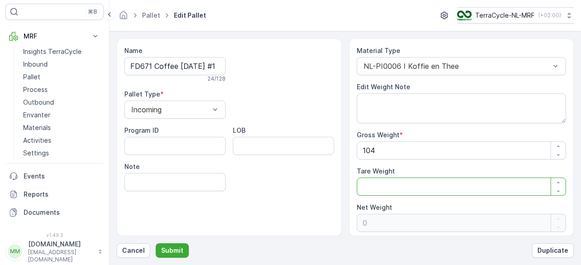
type Weight "103"
type Weight "1"
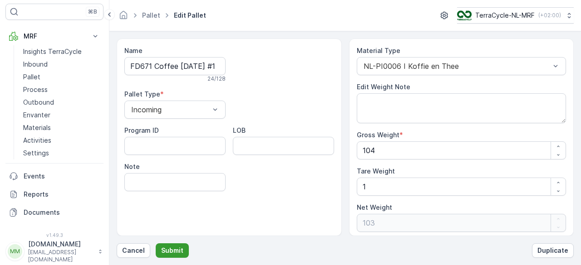
click at [173, 250] on p "Submit" at bounding box center [172, 250] width 22 height 9
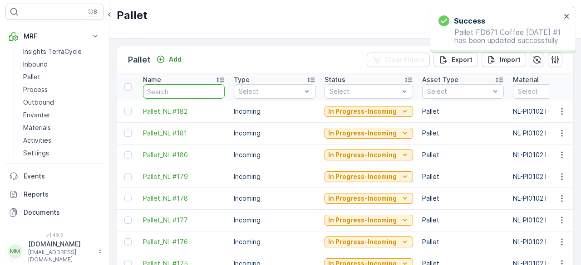
type input "f"
click at [173, 90] on input "f" at bounding box center [184, 91] width 82 height 15
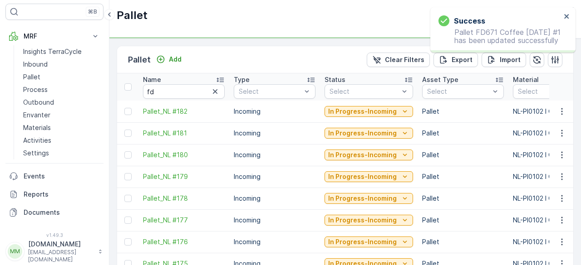
type input "f"
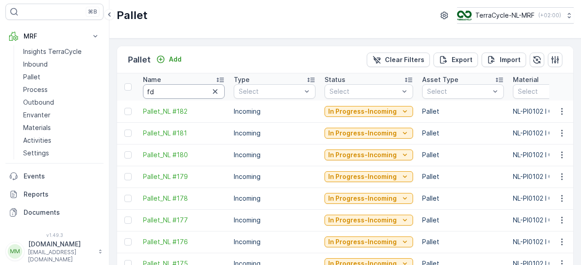
click at [173, 90] on input "fd" at bounding box center [184, 91] width 82 height 15
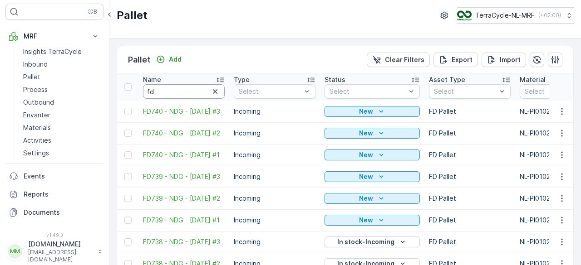
click at [168, 91] on input "fd" at bounding box center [184, 91] width 82 height 15
type input "fd6"
click at [168, 91] on input "fd6" at bounding box center [184, 91] width 82 height 15
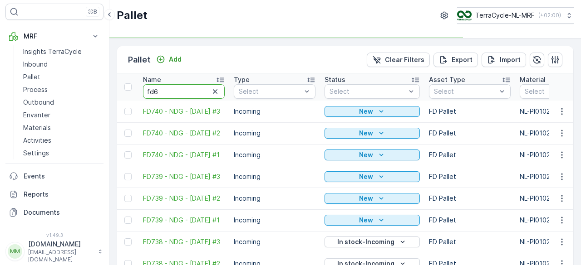
type input "fd67"
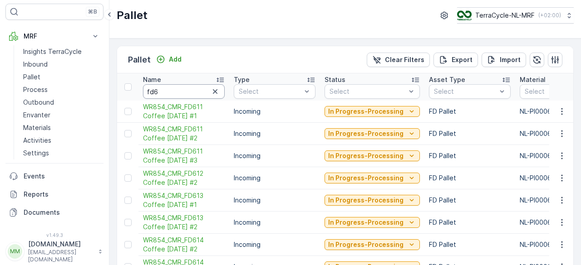
click at [168, 91] on input "fd6" at bounding box center [184, 91] width 82 height 15
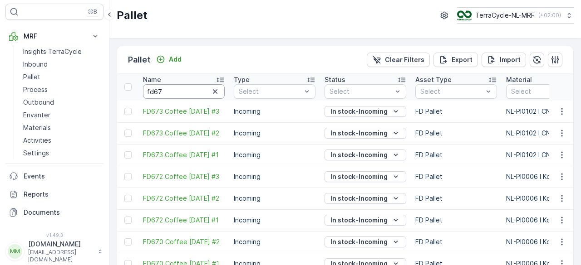
click at [168, 91] on input "fd67" at bounding box center [184, 91] width 82 height 15
type input "fd671"
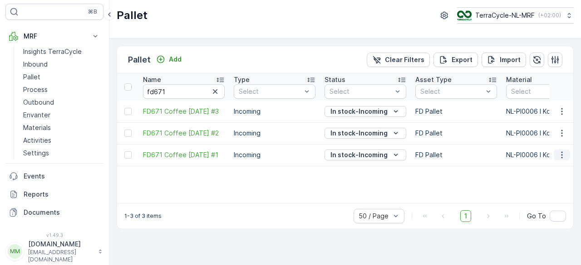
click at [558, 152] on icon "button" at bounding box center [561, 155] width 9 height 9
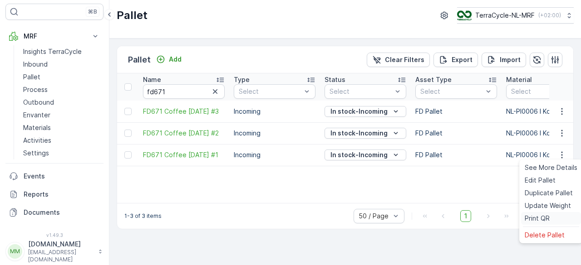
click at [530, 217] on span "Print QR" at bounding box center [537, 218] width 25 height 9
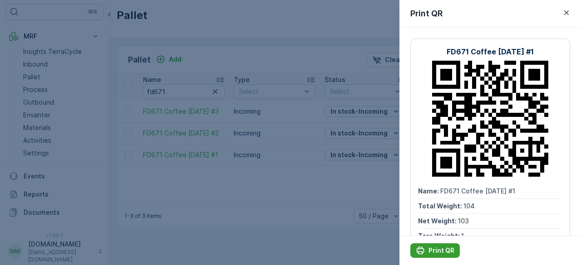
click at [432, 248] on p "Print QR" at bounding box center [441, 250] width 26 height 9
click at [442, 251] on p "Print QR" at bounding box center [441, 250] width 26 height 9
click at [242, 62] on div at bounding box center [290, 132] width 581 height 265
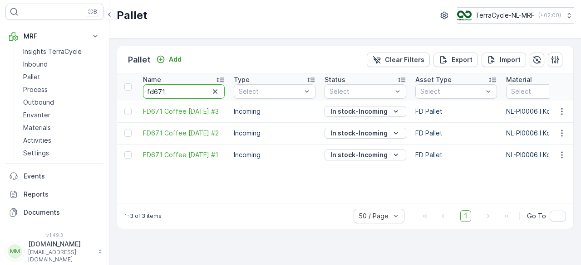
click at [191, 88] on input "fd671" at bounding box center [184, 91] width 82 height 15
click at [191, 88] on input "fd67" at bounding box center [184, 91] width 82 height 15
type input "fd6"
click at [191, 88] on input "fd6" at bounding box center [184, 91] width 82 height 15
type input "fd66"
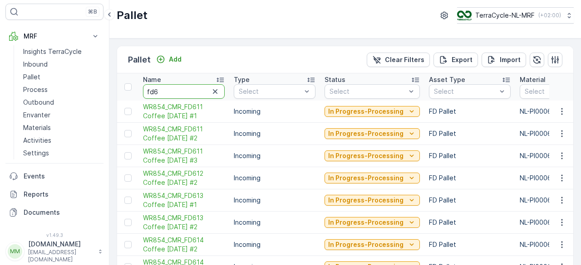
click at [191, 88] on input "fd6" at bounding box center [184, 91] width 82 height 15
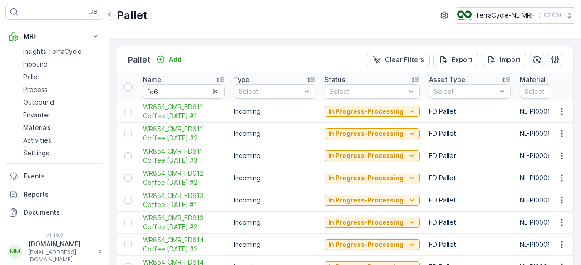
type input "fd66"
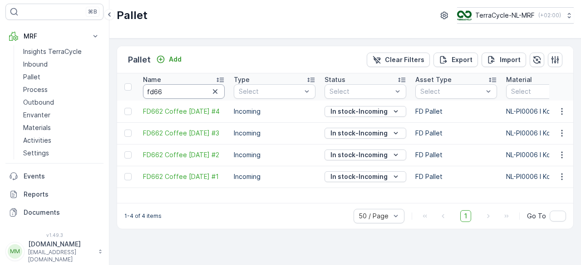
click at [191, 88] on input "fd66" at bounding box center [184, 91] width 82 height 15
type input "fd662"
click at [192, 129] on span "FD662 Coffee [DATE] #3" at bounding box center [184, 133] width 82 height 9
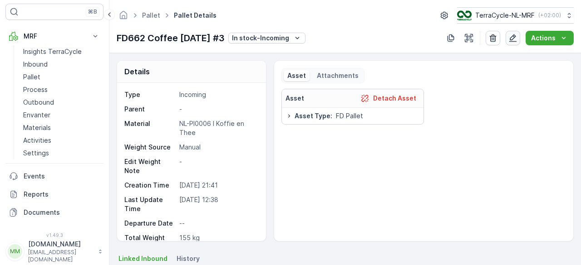
click at [511, 39] on icon "button" at bounding box center [512, 38] width 9 height 9
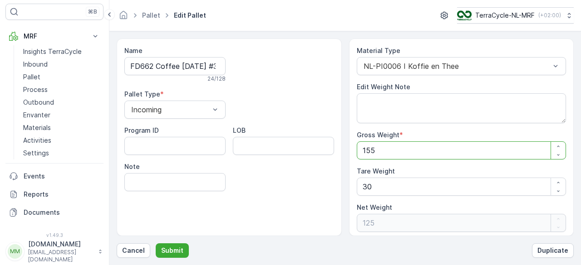
click at [398, 148] on Weight "155" at bounding box center [462, 151] width 210 height 18
type Weight "15"
type Weight "-15"
type Weight "1"
type Weight "-29"
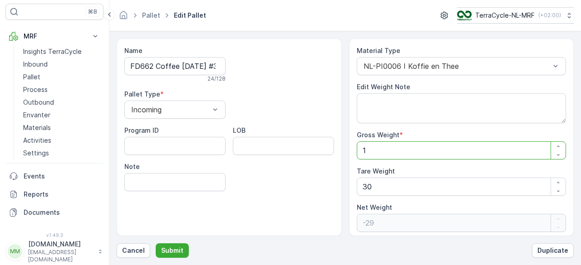
type Weight "0"
type Weight "1"
type Weight "-29"
type Weight "13"
type Weight "-17"
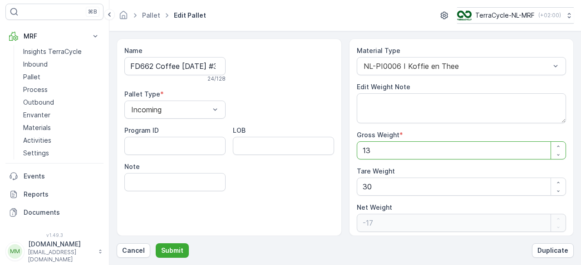
type Weight "130"
type Weight "100"
type Weight "130"
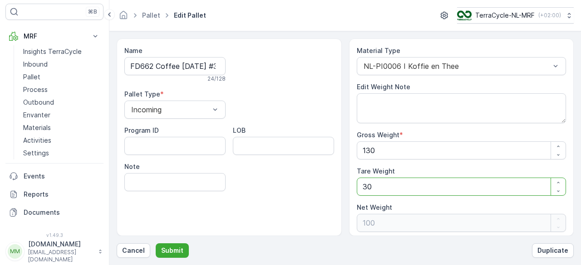
click at [378, 183] on Weight "30" at bounding box center [462, 187] width 210 height 18
type Weight "3"
type Weight "127"
type Weight "0"
type Weight "1"
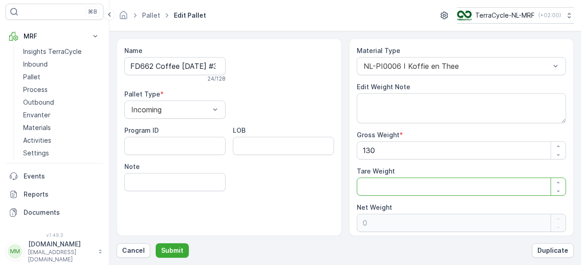
type Weight "129"
type Weight "1"
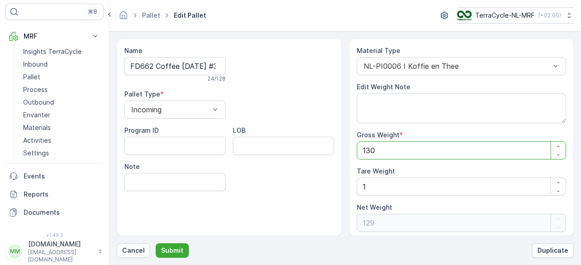
click at [386, 147] on Weight "130" at bounding box center [462, 151] width 210 height 18
type Weight "13"
type Weight "12"
type Weight "139"
type Weight "138"
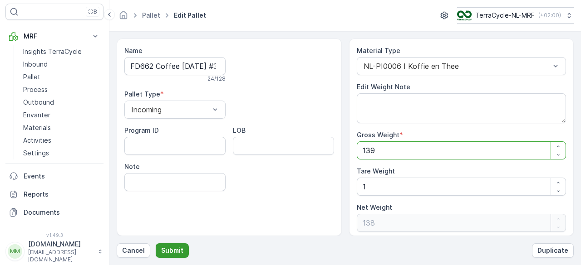
type Weight "139"
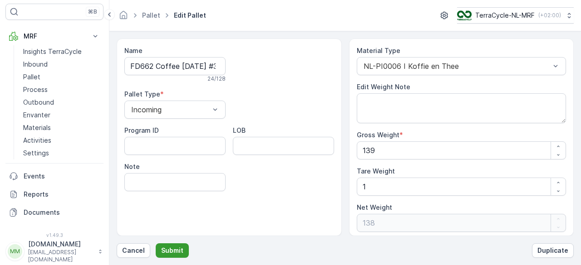
click at [168, 245] on button "Submit" at bounding box center [172, 251] width 33 height 15
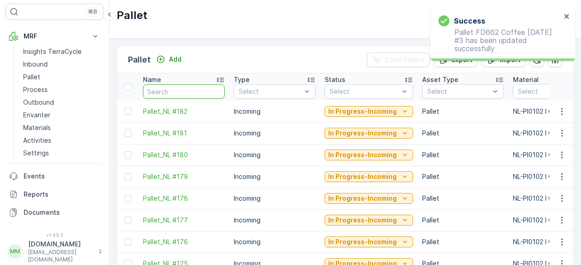
click at [162, 88] on input "text" at bounding box center [184, 91] width 82 height 15
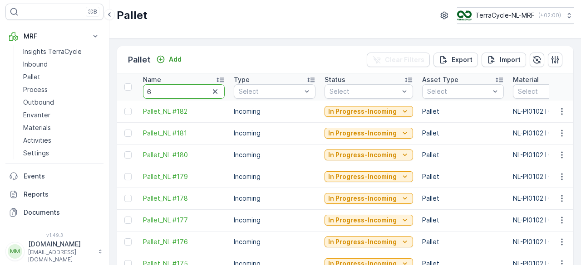
click at [162, 88] on input "6" at bounding box center [184, 91] width 82 height 15
type input "66"
click at [162, 88] on input "66" at bounding box center [184, 91] width 82 height 15
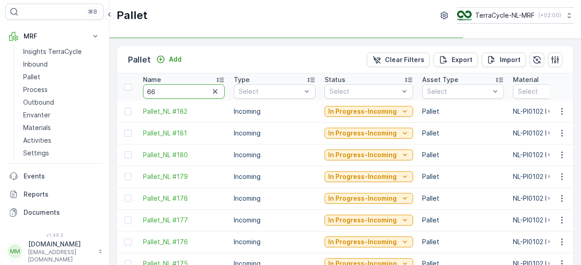
type input "662"
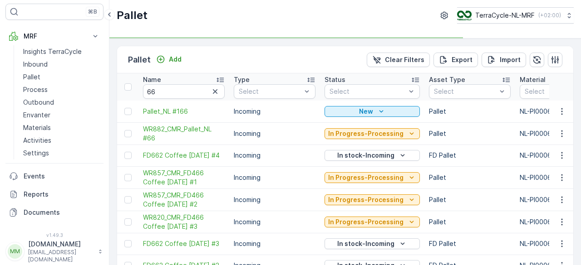
type input "662"
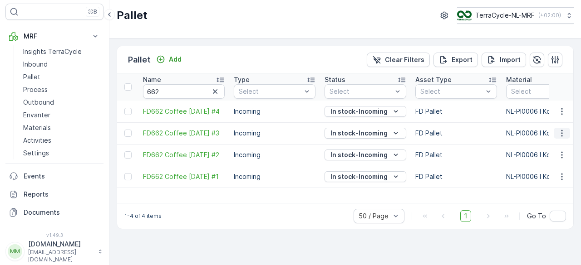
click at [564, 134] on icon "button" at bounding box center [561, 133] width 9 height 9
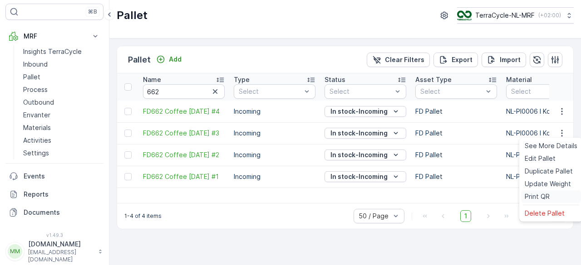
click at [534, 201] on span "Print QR" at bounding box center [537, 196] width 25 height 9
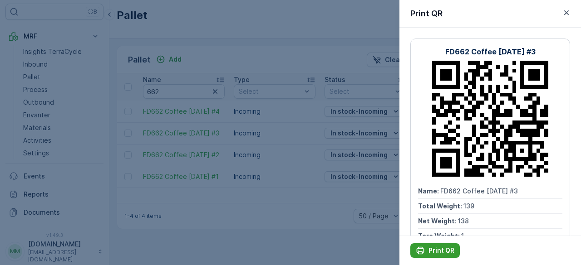
click at [430, 246] on p "Print QR" at bounding box center [441, 250] width 26 height 9
click at [228, 57] on div at bounding box center [290, 132] width 581 height 265
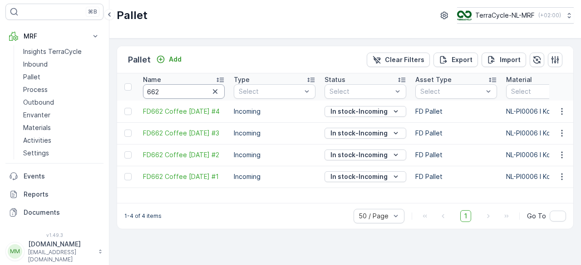
click at [186, 90] on input "662" at bounding box center [184, 91] width 82 height 15
type input "6"
click at [186, 90] on input "6" at bounding box center [184, 91] width 82 height 15
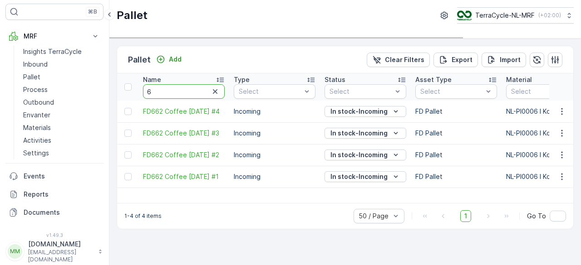
type input "63"
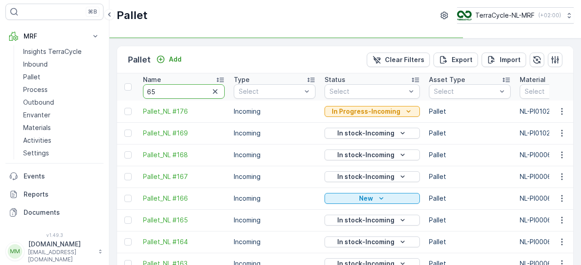
click at [186, 90] on input "65" at bounding box center [184, 91] width 82 height 15
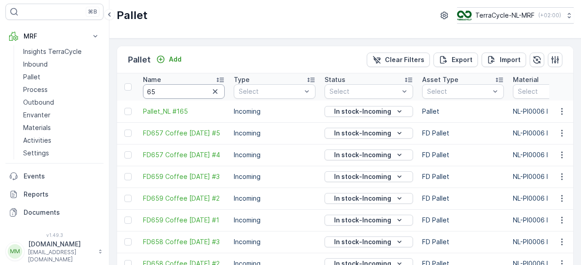
click at [186, 90] on input "65" at bounding box center [184, 91] width 82 height 15
type input "6"
click at [186, 90] on input "6" at bounding box center [184, 91] width 82 height 15
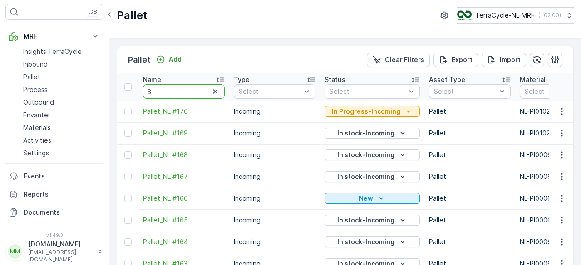
click at [186, 90] on input "6" at bounding box center [184, 91] width 82 height 15
type input "63"
click at [186, 90] on input "63" at bounding box center [184, 91] width 82 height 15
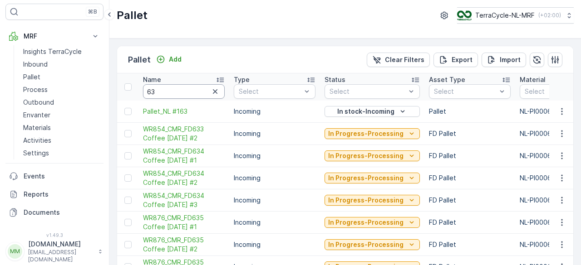
click at [186, 90] on input "63" at bounding box center [184, 91] width 82 height 15
type input "635"
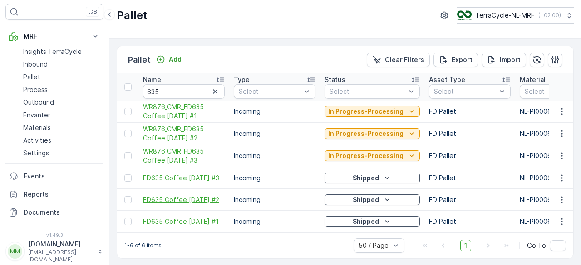
scroll to position [4, 0]
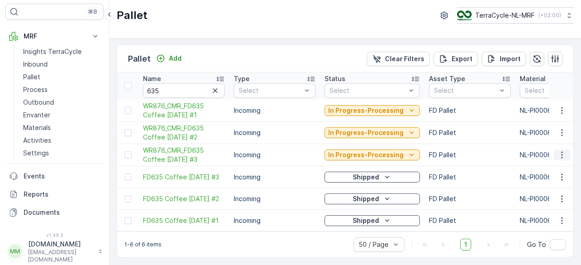
click at [561, 151] on icon "button" at bounding box center [561, 155] width 9 height 9
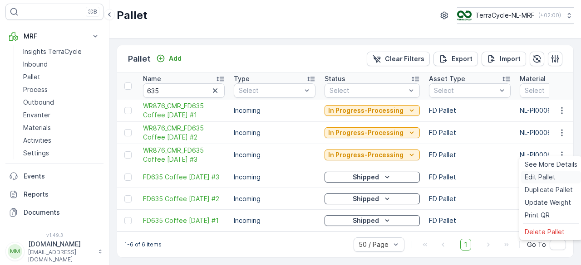
click at [535, 177] on span "Edit Pallet" at bounding box center [540, 177] width 31 height 9
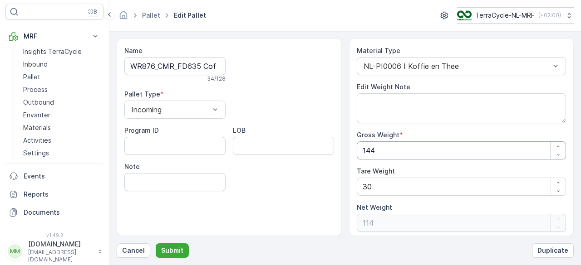
click at [407, 152] on Weight "144" at bounding box center [462, 151] width 210 height 18
type Weight "14"
type Weight "-16"
type Weight "1"
type Weight "-29"
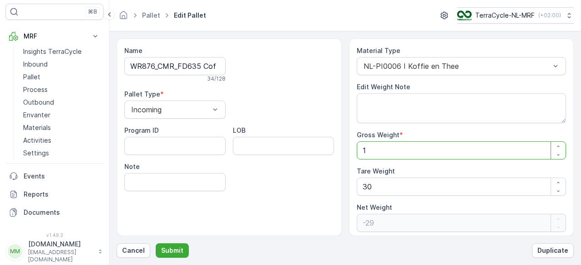
type Weight "12"
type Weight "-18"
type Weight "129"
type Weight "99"
type Weight "129"
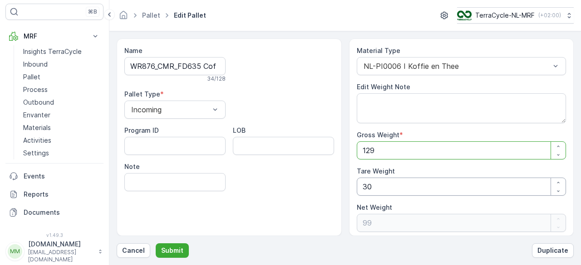
click at [381, 183] on Weight "30" at bounding box center [462, 187] width 210 height 18
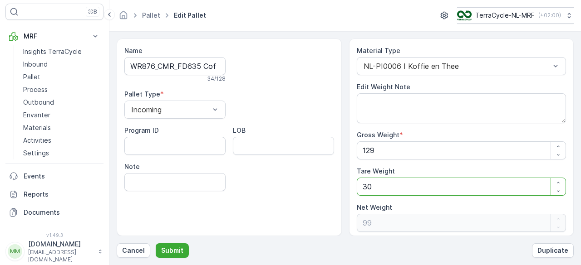
type Weight "3"
type Weight "126"
type Weight "0"
type Weight "1"
type Weight "128"
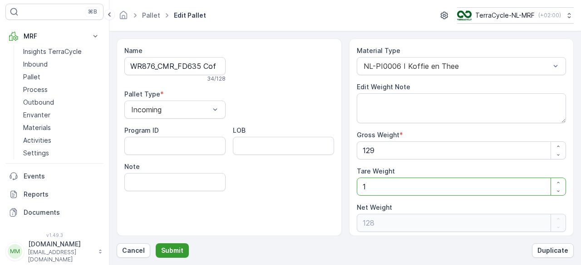
type Weight "1"
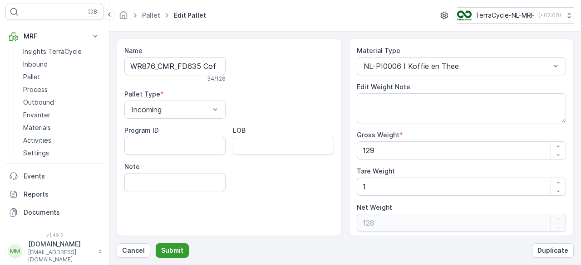
click at [172, 246] on button "Submit" at bounding box center [172, 251] width 33 height 15
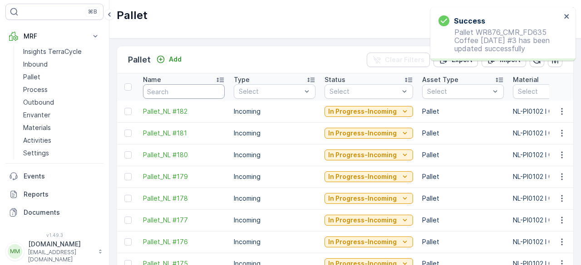
click at [163, 89] on input "text" at bounding box center [184, 91] width 82 height 15
type input "6"
click at [163, 89] on input "6" at bounding box center [184, 91] width 82 height 15
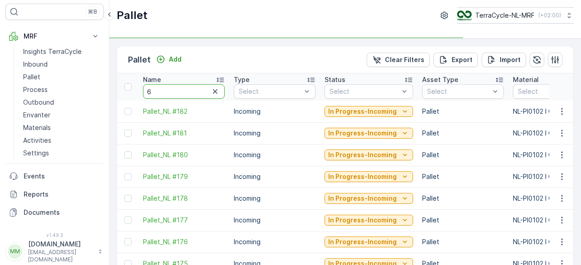
click at [163, 89] on input "6" at bounding box center [184, 91] width 82 height 15
type input "63"
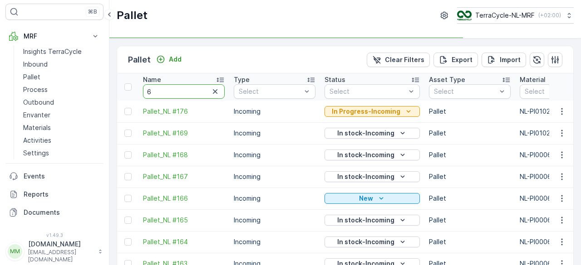
click at [163, 89] on input "6" at bounding box center [184, 91] width 82 height 15
type input "63"
click at [163, 89] on input "63" at bounding box center [184, 91] width 82 height 15
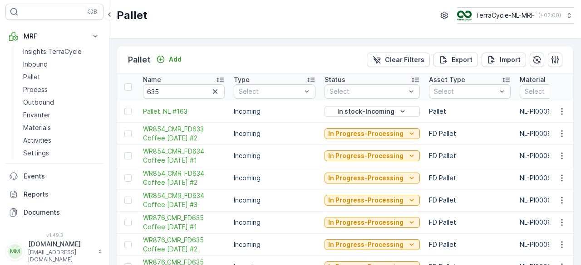
type input "63"
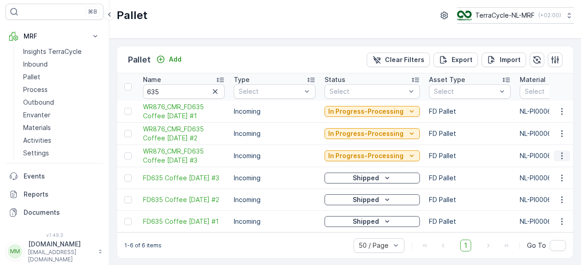
click at [560, 152] on icon "button" at bounding box center [561, 156] width 9 height 9
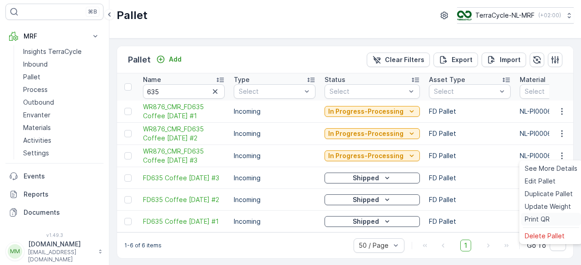
click at [541, 214] on div "Print QR" at bounding box center [551, 219] width 60 height 13
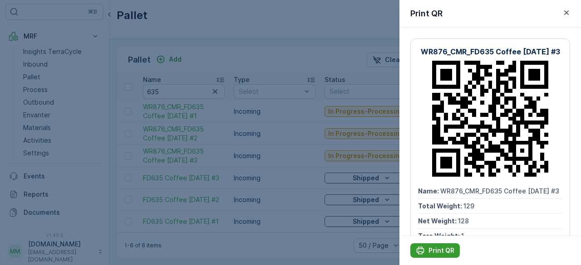
click at [439, 248] on p "Print QR" at bounding box center [441, 250] width 26 height 9
click at [439, 250] on p "Print QR" at bounding box center [441, 250] width 26 height 9
click at [287, 170] on div at bounding box center [290, 132] width 581 height 265
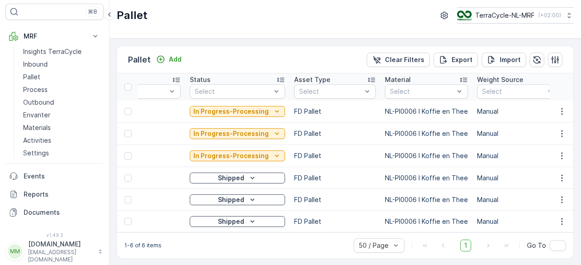
scroll to position [0, 135]
click at [561, 177] on icon "button" at bounding box center [561, 178] width 9 height 9
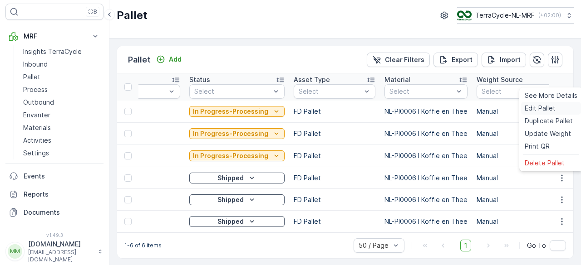
click at [542, 105] on span "Edit Pallet" at bounding box center [540, 108] width 31 height 9
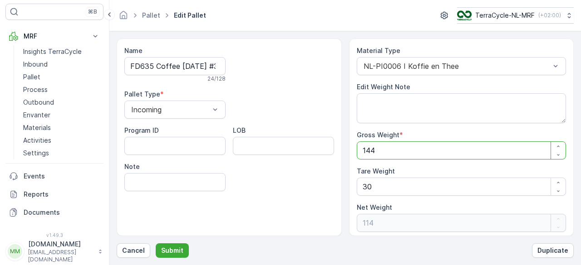
click at [407, 157] on Weight "144" at bounding box center [462, 151] width 210 height 18
type Weight "14"
type Weight "-16"
click at [384, 184] on Weight "30" at bounding box center [462, 187] width 210 height 18
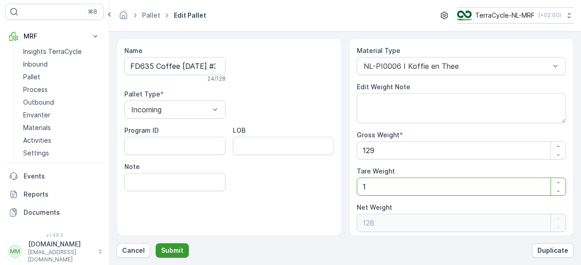
click at [176, 247] on p "Submit" at bounding box center [172, 250] width 22 height 9
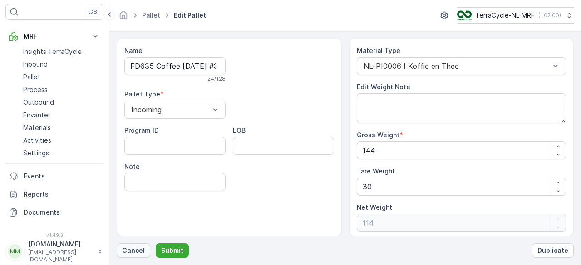
click at [128, 254] on p "Cancel" at bounding box center [133, 250] width 23 height 9
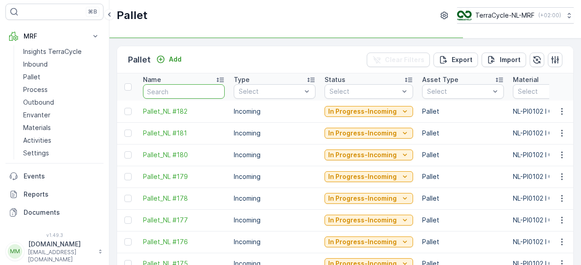
click at [180, 88] on input "text" at bounding box center [184, 91] width 82 height 15
click at [180, 88] on input "6" at bounding box center [184, 91] width 82 height 15
click at [180, 88] on input "63" at bounding box center [184, 91] width 82 height 15
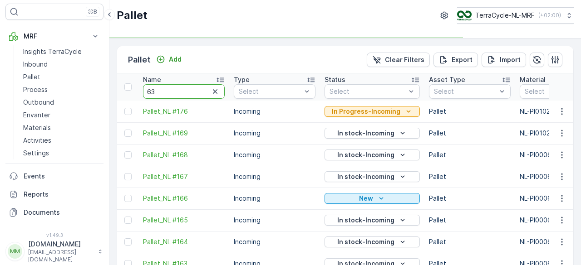
click at [180, 88] on input "63" at bounding box center [184, 91] width 82 height 15
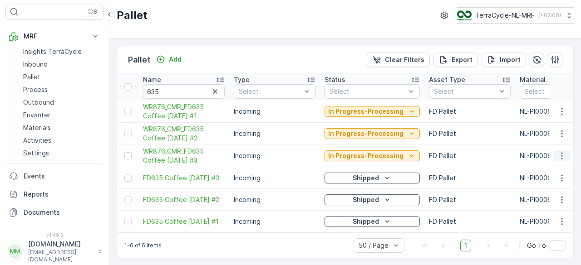
click at [560, 157] on icon "button" at bounding box center [561, 156] width 9 height 9
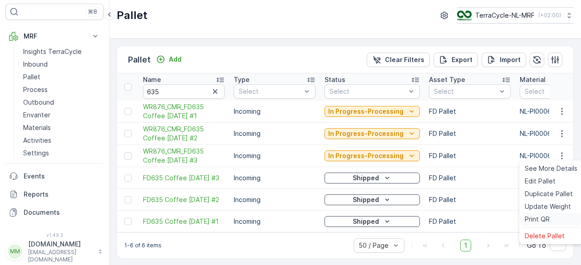
click at [532, 216] on span "Print QR" at bounding box center [537, 219] width 25 height 9
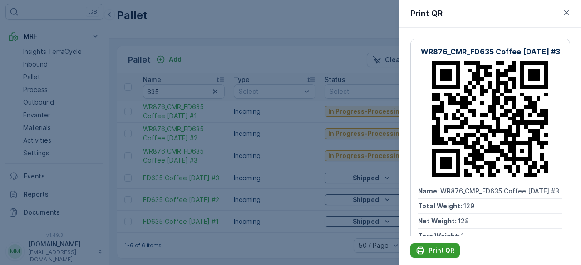
click at [430, 248] on p "Print QR" at bounding box center [441, 250] width 26 height 9
click at [231, 56] on div at bounding box center [290, 132] width 581 height 265
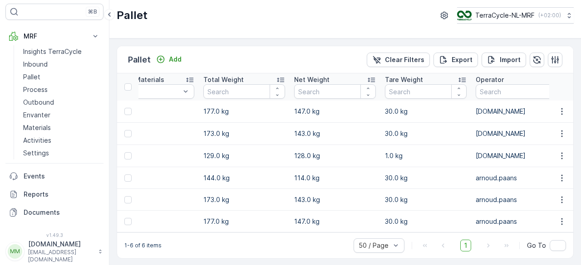
scroll to position [0, 594]
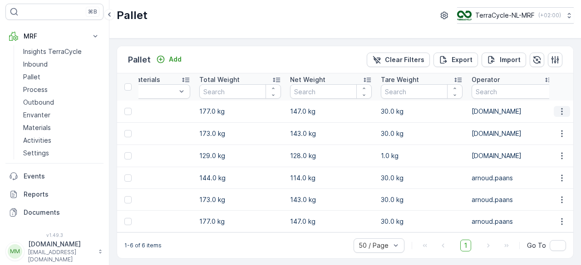
click at [562, 111] on icon "button" at bounding box center [561, 111] width 9 height 9
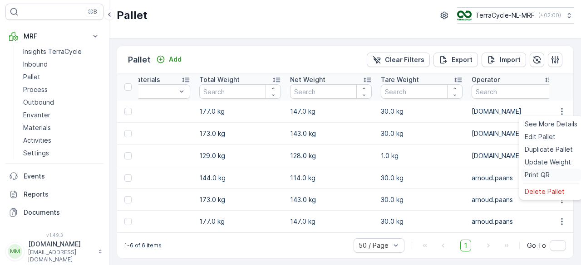
click at [529, 176] on span "Print QR" at bounding box center [537, 175] width 25 height 9
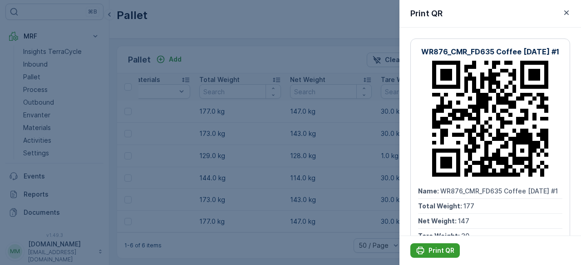
click at [434, 254] on p "Print QR" at bounding box center [441, 250] width 26 height 9
click at [298, 50] on div at bounding box center [290, 132] width 581 height 265
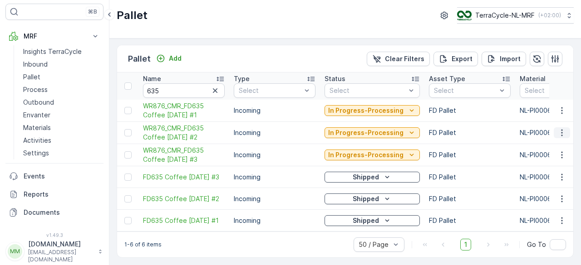
click at [564, 129] on icon "button" at bounding box center [561, 132] width 9 height 9
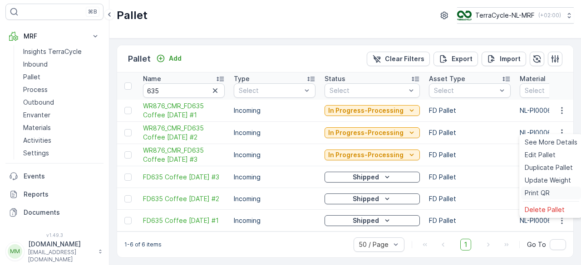
click at [529, 196] on span "Print QR" at bounding box center [537, 193] width 25 height 9
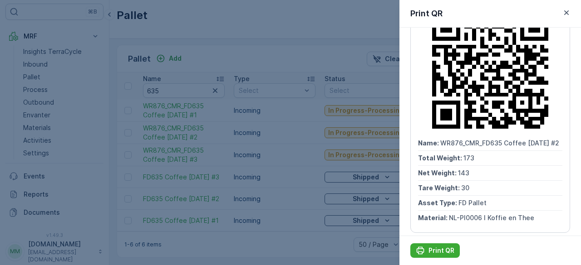
scroll to position [49, 0]
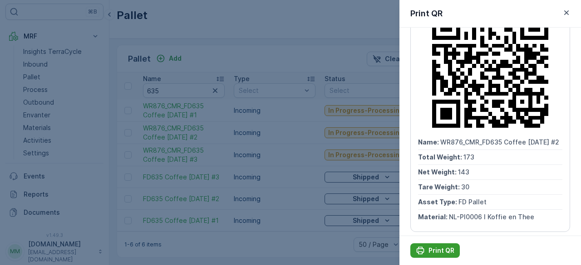
click at [435, 249] on p "Print QR" at bounding box center [441, 250] width 26 height 9
click at [186, 88] on div at bounding box center [290, 132] width 581 height 265
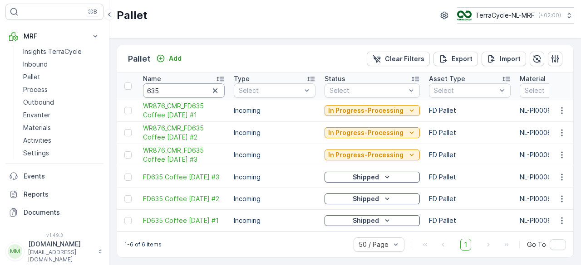
click at [186, 88] on input "635" at bounding box center [184, 91] width 82 height 15
click at [186, 88] on input "69" at bounding box center [184, 91] width 82 height 15
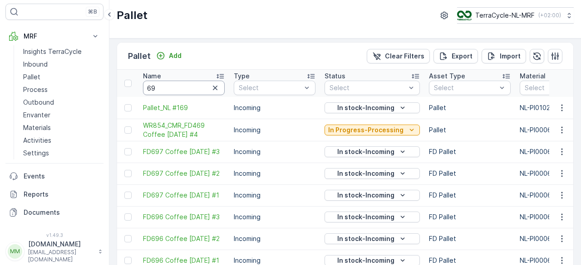
click at [186, 88] on input "69" at bounding box center [184, 88] width 82 height 15
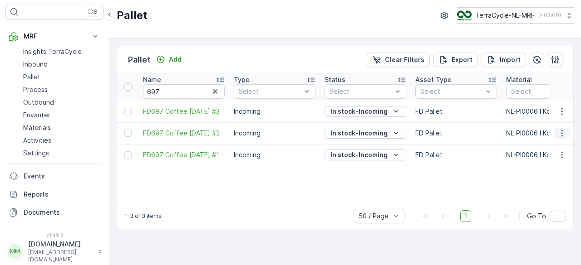
click at [560, 133] on icon "button" at bounding box center [561, 133] width 9 height 9
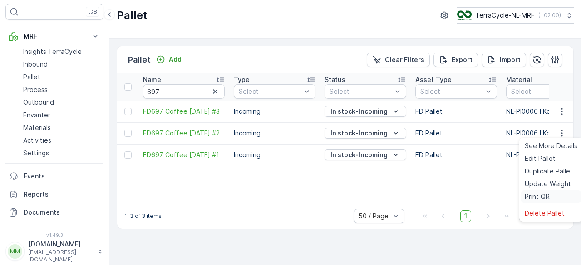
click at [529, 197] on span "Print QR" at bounding box center [537, 196] width 25 height 9
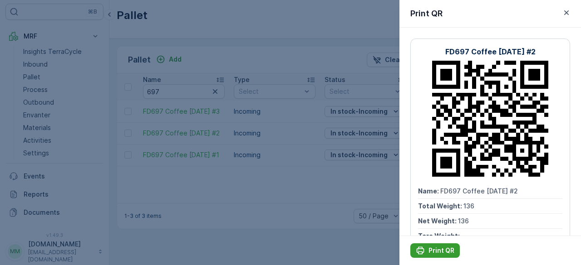
click at [420, 251] on icon "Print QR" at bounding box center [420, 250] width 9 height 9
